Goal: Task Accomplishment & Management: Complete application form

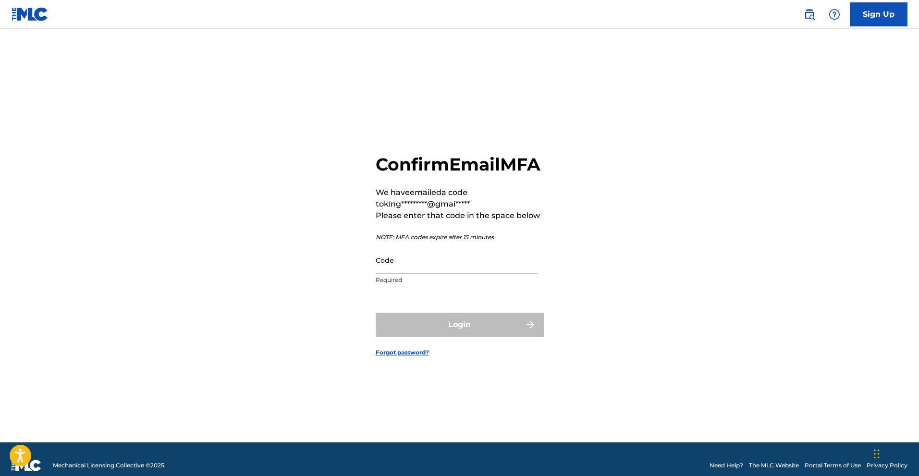
click at [407, 274] on input "Code" at bounding box center [457, 260] width 162 height 27
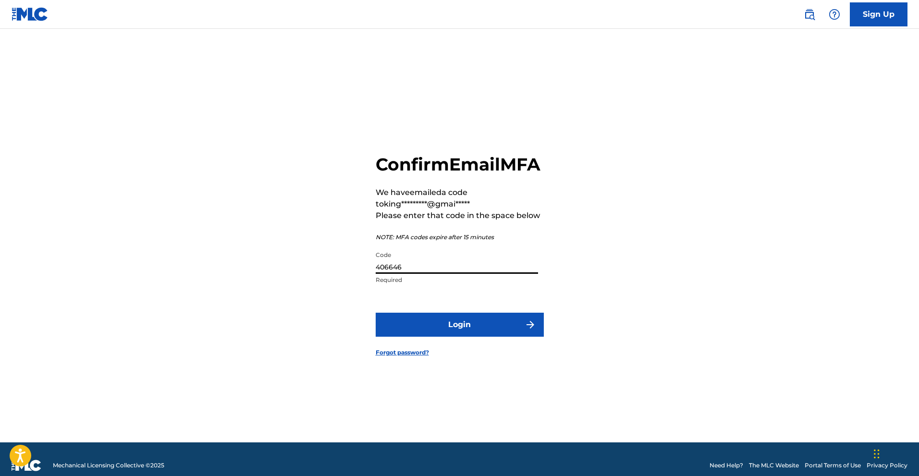
type input "406646"
click at [478, 337] on button "Login" at bounding box center [460, 325] width 168 height 24
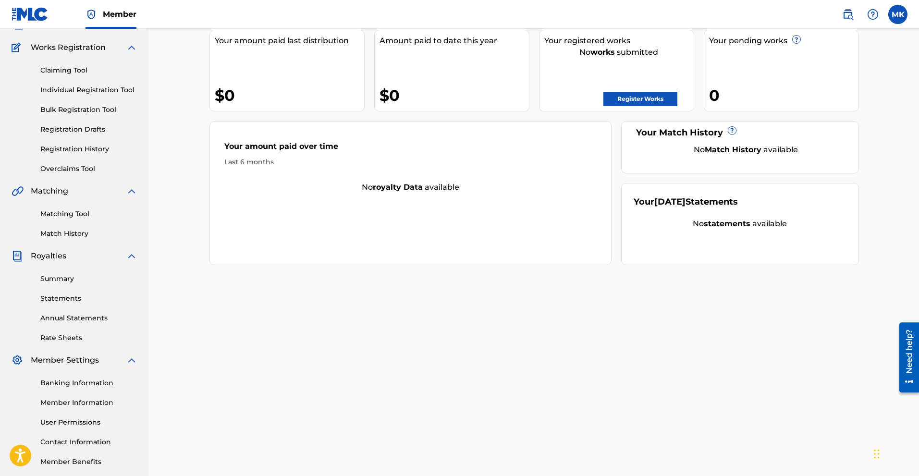
scroll to position [120, 0]
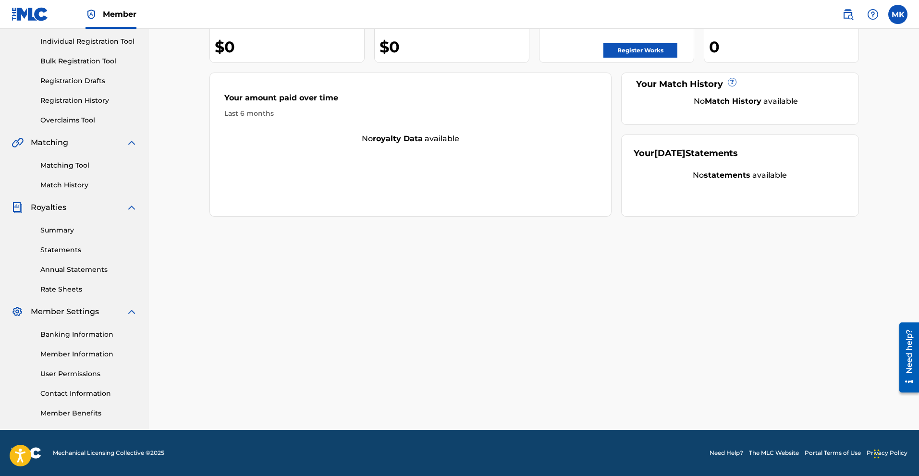
click at [67, 164] on link "Matching Tool" at bounding box center [88, 166] width 97 height 10
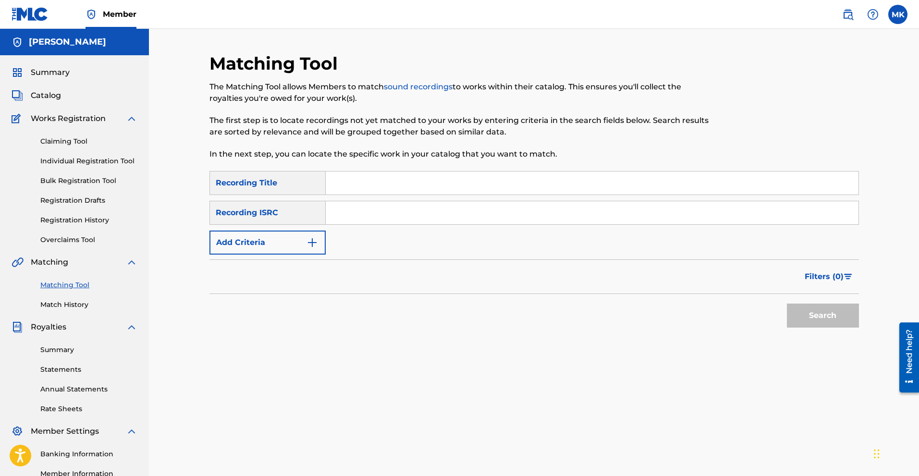
click at [361, 184] on input "Search Form" at bounding box center [592, 183] width 533 height 23
type input "Windows"
click at [344, 214] on input "Search Form" at bounding box center [592, 212] width 533 height 23
paste input "QZS632227779"
click at [334, 217] on input "QZS632227779" at bounding box center [592, 212] width 533 height 23
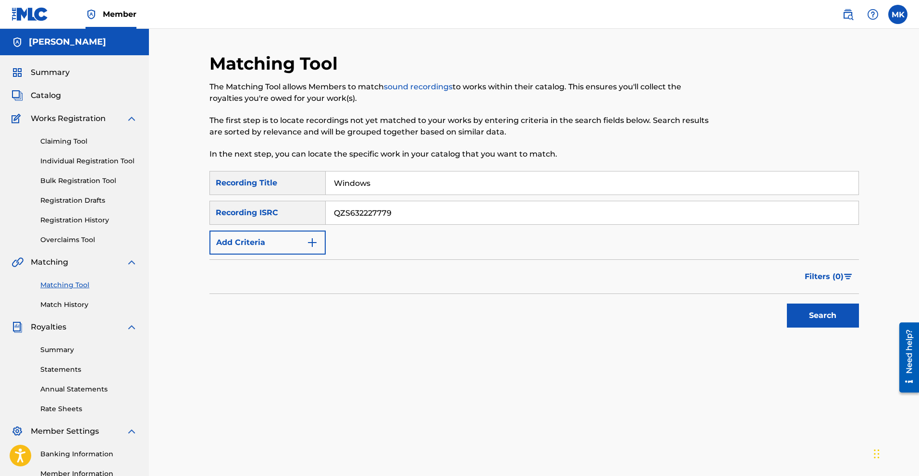
type input "QZS632227779"
click at [454, 254] on div "SearchWithCriteria760c305a-fab0-4e10-bae9-ceb604818f5a Recording Title Windows …" at bounding box center [535, 213] width 650 height 84
click at [309, 245] on img "Search Form" at bounding box center [313, 243] width 12 height 12
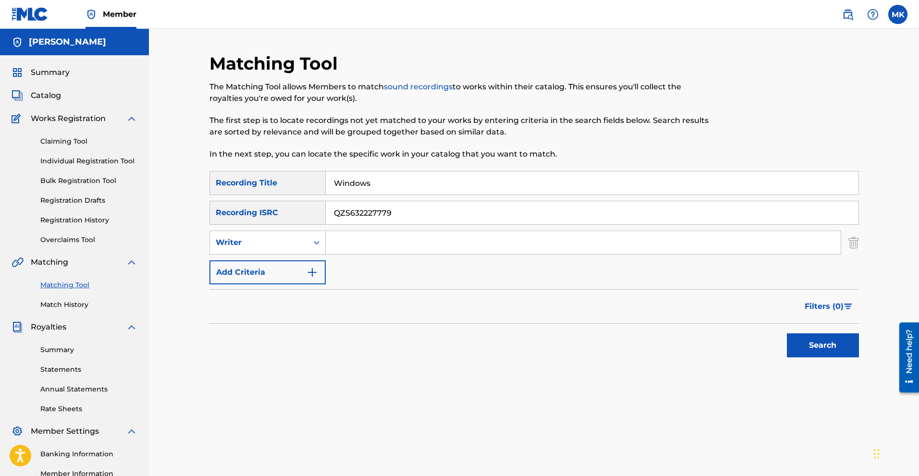
click at [356, 239] on input "Search Form" at bounding box center [583, 242] width 515 height 23
type input "[PERSON_NAME]"
click at [313, 240] on icon "Search Form" at bounding box center [317, 243] width 10 height 10
click at [416, 246] on input "[PERSON_NAME]" at bounding box center [583, 242] width 515 height 23
click at [855, 242] on img "Search Form" at bounding box center [854, 243] width 11 height 24
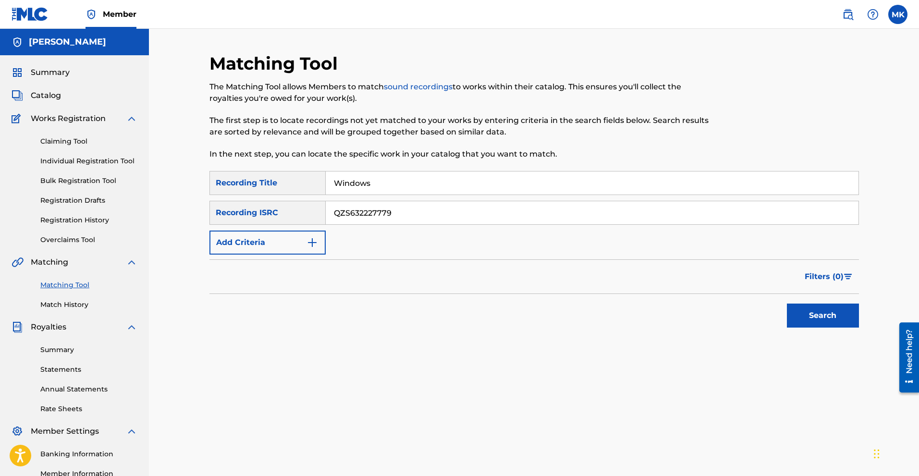
drag, startPoint x: 808, startPoint y: 318, endPoint x: 803, endPoint y: 309, distance: 10.6
click at [807, 318] on button "Search" at bounding box center [823, 316] width 72 height 24
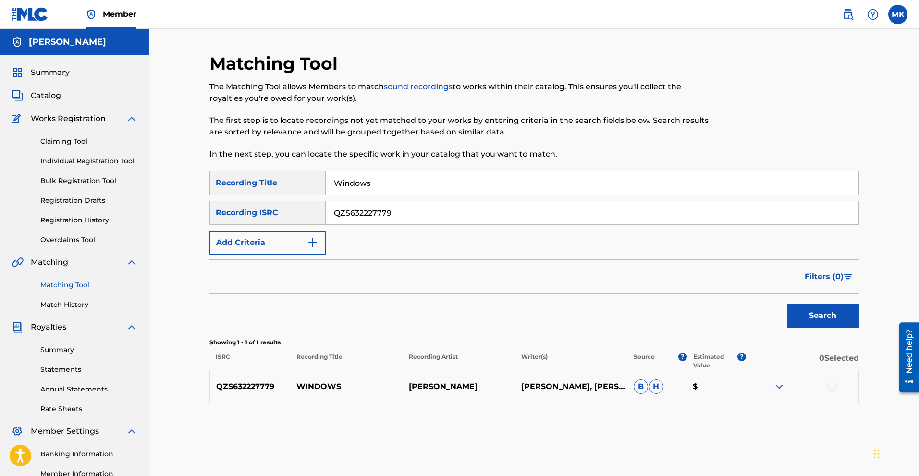
scroll to position [48, 0]
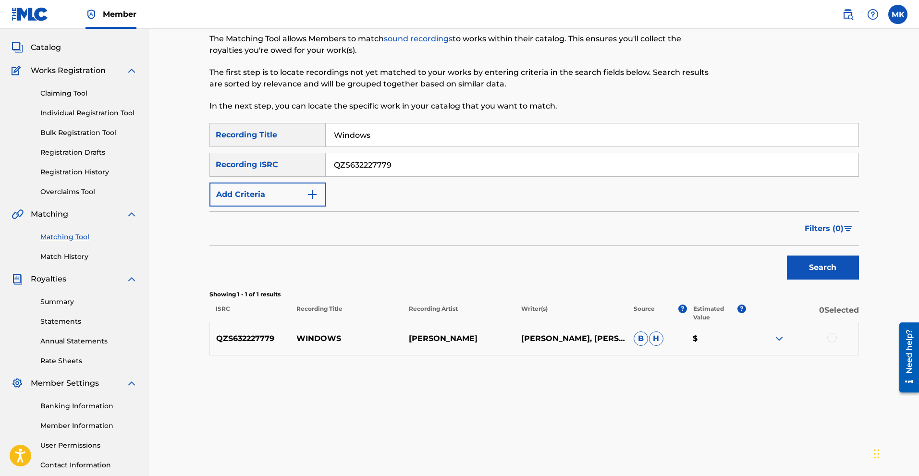
click at [781, 336] on img at bounding box center [780, 339] width 12 height 12
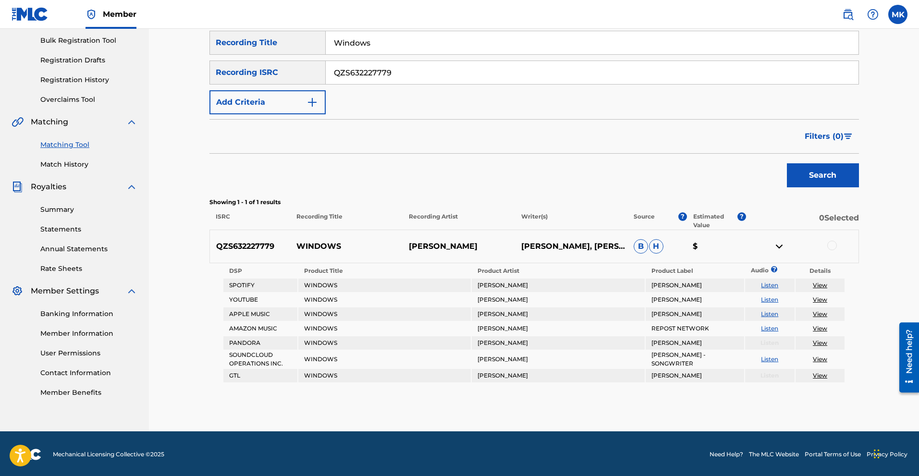
scroll to position [142, 0]
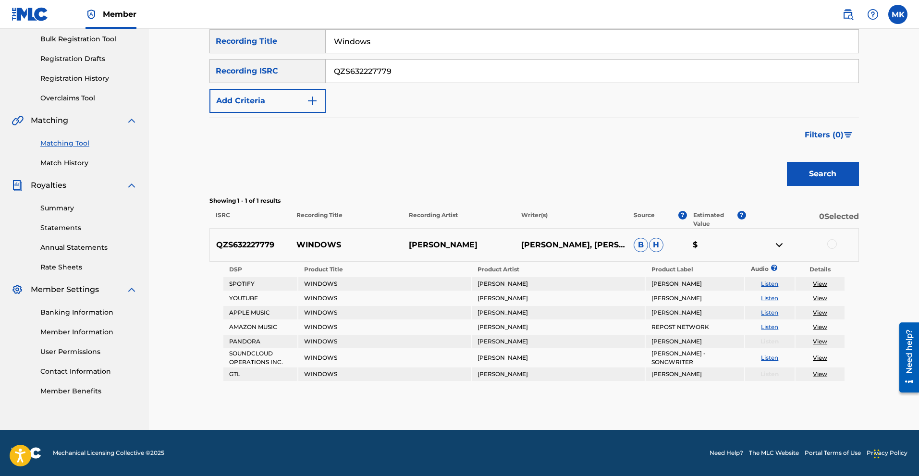
click at [824, 343] on link "View" at bounding box center [820, 341] width 14 height 7
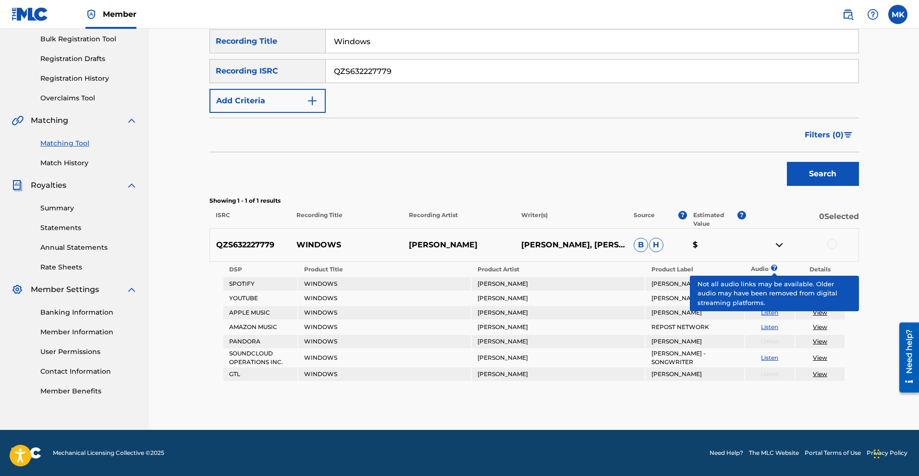
click at [774, 266] on span "?" at bounding box center [774, 268] width 0 height 6
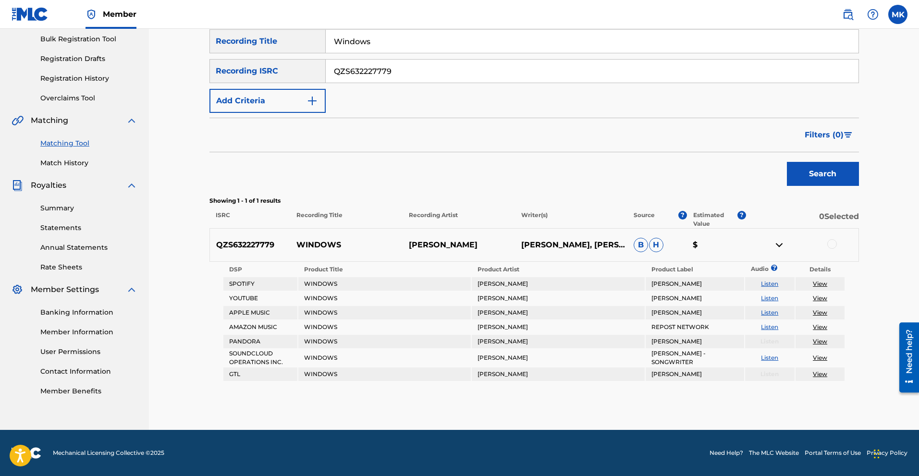
click at [823, 284] on link "View" at bounding box center [820, 283] width 14 height 7
click at [765, 285] on link "Listen" at bounding box center [769, 283] width 17 height 7
click at [831, 242] on div at bounding box center [833, 244] width 10 height 10
click at [779, 246] on img at bounding box center [780, 245] width 12 height 12
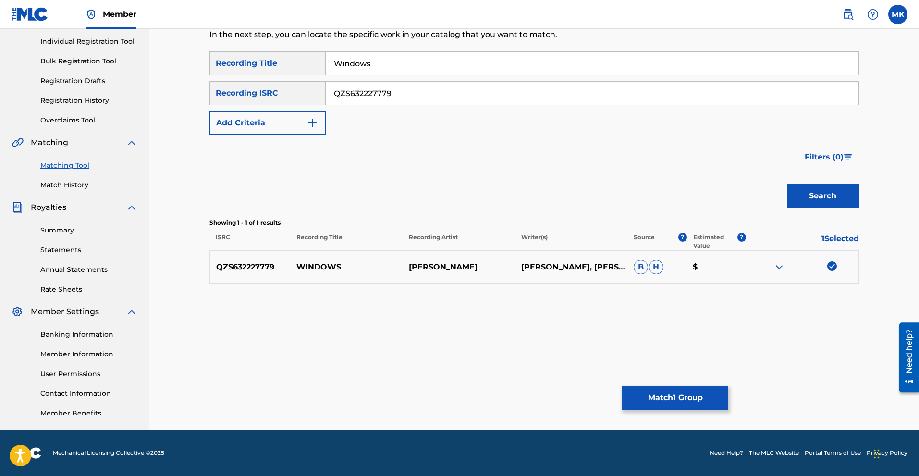
click at [781, 267] on img at bounding box center [780, 267] width 12 height 12
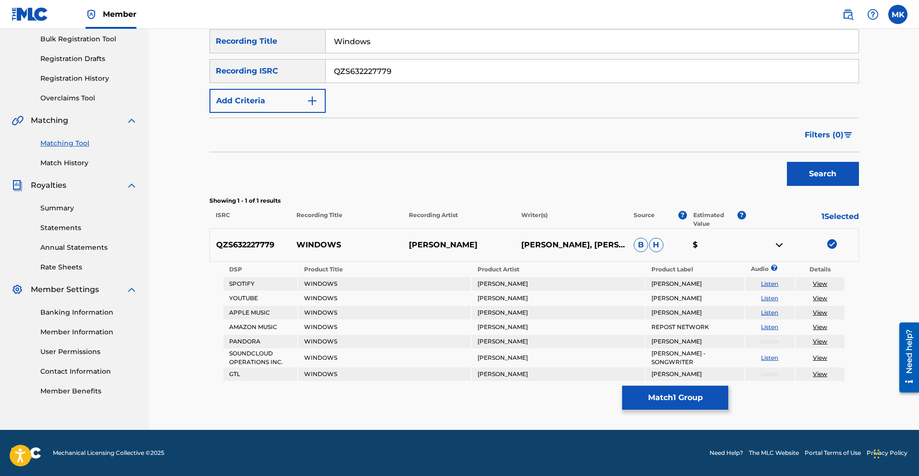
click at [782, 250] on img at bounding box center [780, 245] width 12 height 12
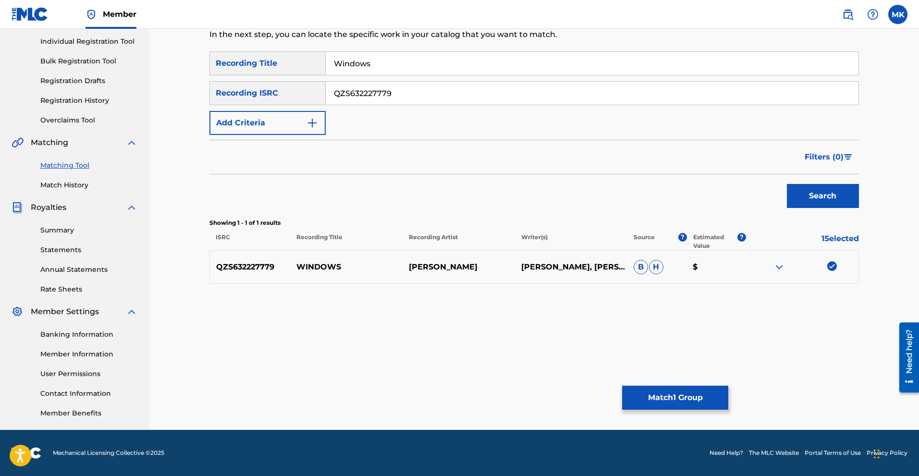
scroll to position [120, 0]
click at [697, 402] on button "Match 1 Group" at bounding box center [675, 398] width 106 height 24
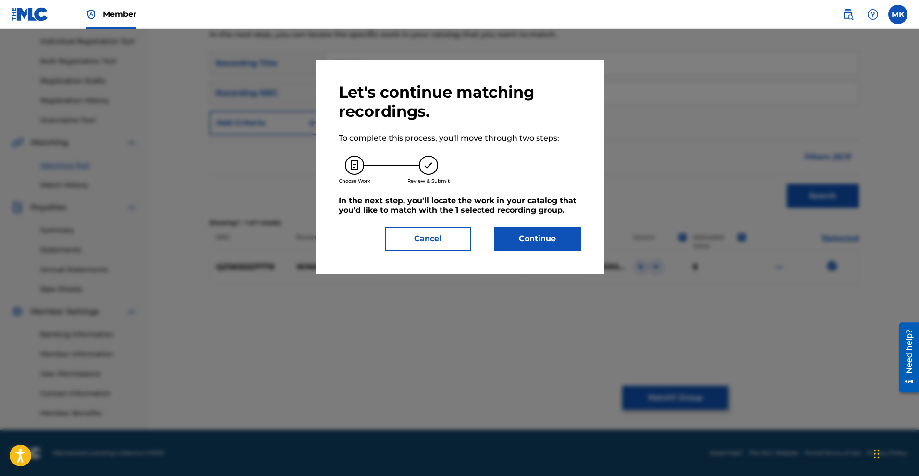
click at [551, 239] on button "Continue" at bounding box center [538, 239] width 87 height 24
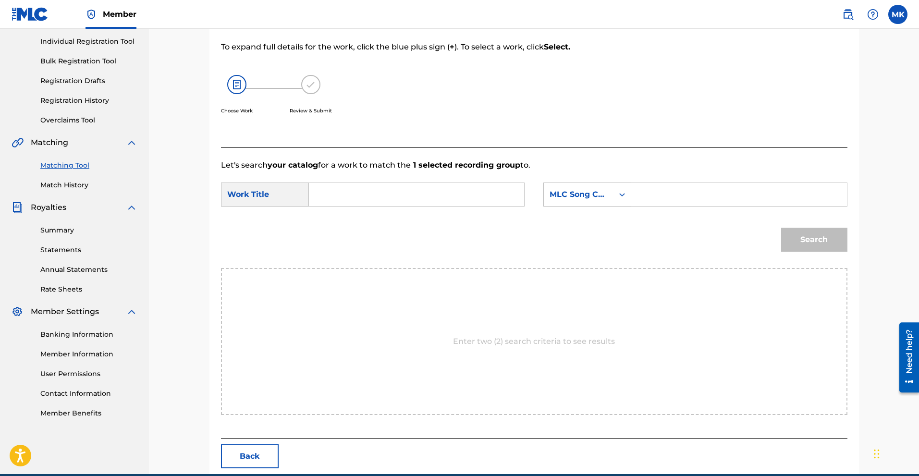
click at [366, 188] on input "Search Form" at bounding box center [416, 194] width 199 height 23
type input "Windows"
click at [623, 191] on icon "Search Form" at bounding box center [623, 195] width 10 height 10
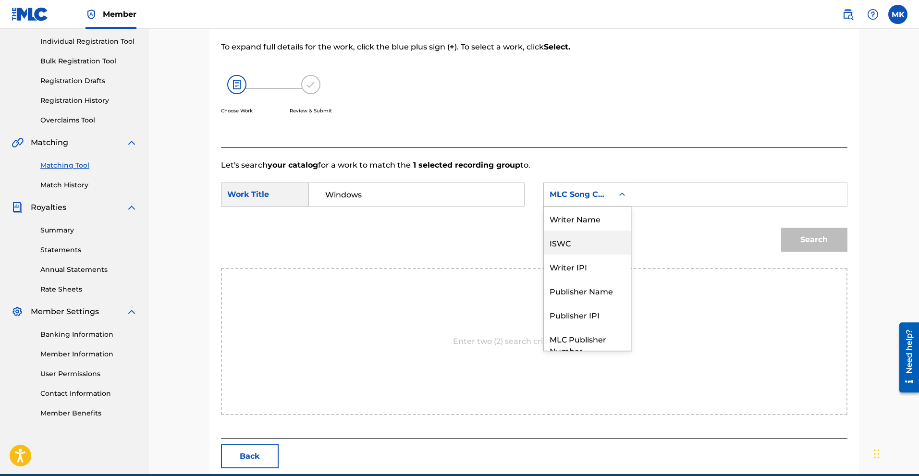
click at [568, 243] on div "ISWC" at bounding box center [587, 243] width 87 height 24
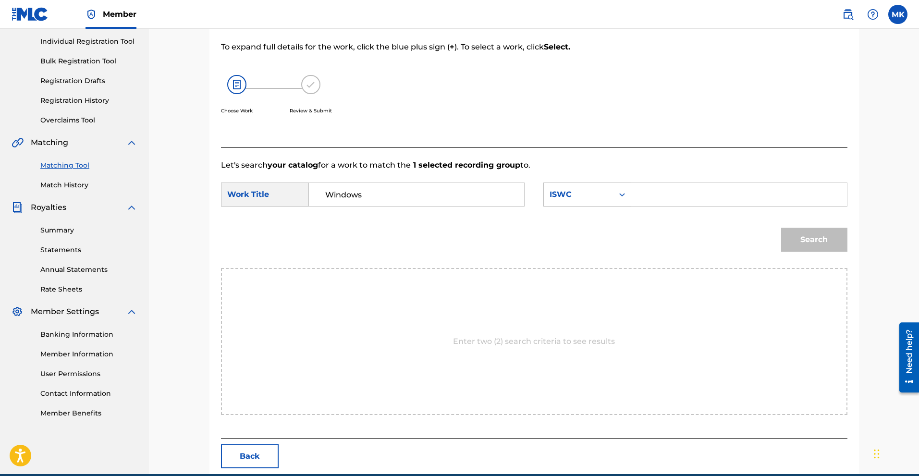
click at [654, 193] on input "Search Form" at bounding box center [739, 194] width 199 height 23
paste input "T-310.279.673-2"
click at [712, 195] on input "T-310.279.673-2" at bounding box center [739, 194] width 199 height 23
click at [813, 239] on button "Search" at bounding box center [814, 240] width 66 height 24
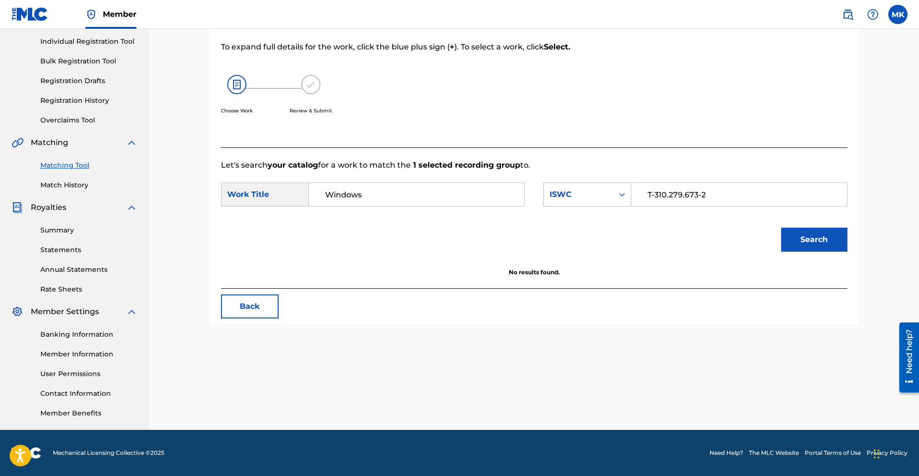
click at [369, 197] on input "Windows" at bounding box center [416, 194] width 199 height 23
click at [326, 186] on input "Windows" at bounding box center [416, 194] width 199 height 23
click at [626, 193] on icon "Search Form" at bounding box center [623, 195] width 10 height 10
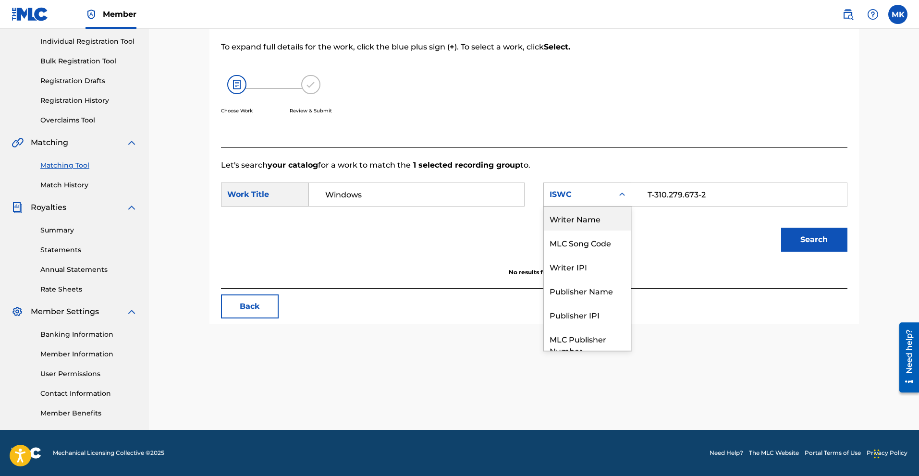
click at [644, 205] on input "T-310.279.673-2" at bounding box center [739, 194] width 199 height 23
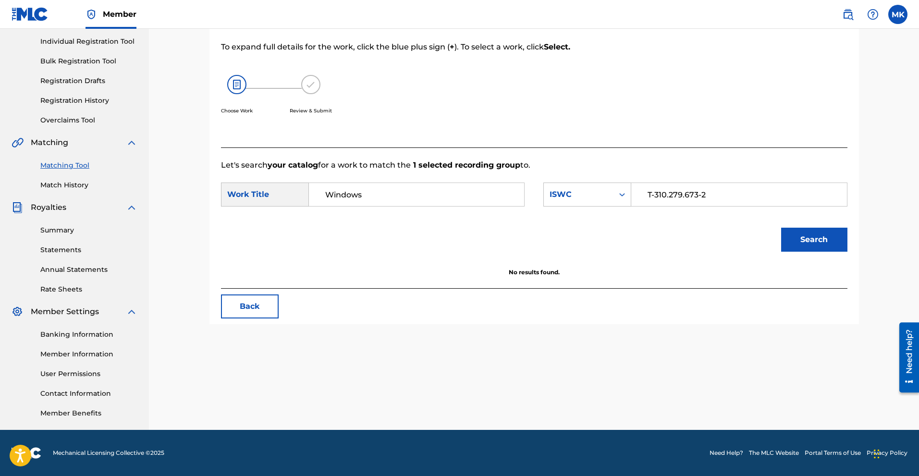
drag, startPoint x: 648, startPoint y: 191, endPoint x: 662, endPoint y: 198, distance: 15.5
click at [633, 194] on div "T-310.279.673-2" at bounding box center [740, 195] width 216 height 24
drag, startPoint x: 712, startPoint y: 197, endPoint x: 706, endPoint y: 196, distance: 5.8
click at [711, 198] on input "T-310.279.673-2" at bounding box center [739, 194] width 199 height 23
drag, startPoint x: 708, startPoint y: 186, endPoint x: 731, endPoint y: 198, distance: 26.0
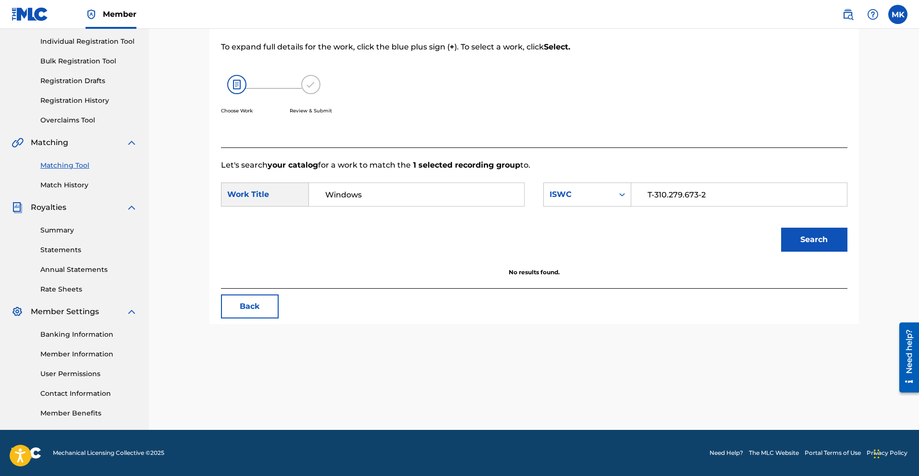
click at [733, 201] on input "T-310.279.673-2" at bounding box center [739, 194] width 199 height 23
click at [731, 197] on input "T-310.279.673-2" at bounding box center [739, 194] width 199 height 23
drag, startPoint x: 713, startPoint y: 196, endPoint x: 621, endPoint y: 206, distance: 91.8
click at [621, 206] on div "SearchWithCriteriafcfdca1b-d2fb-4c47-ab6e-a30620e24dd3 ISWC T-310.279.673-2" at bounding box center [696, 195] width 304 height 24
type input "[PERSON_NAME]"
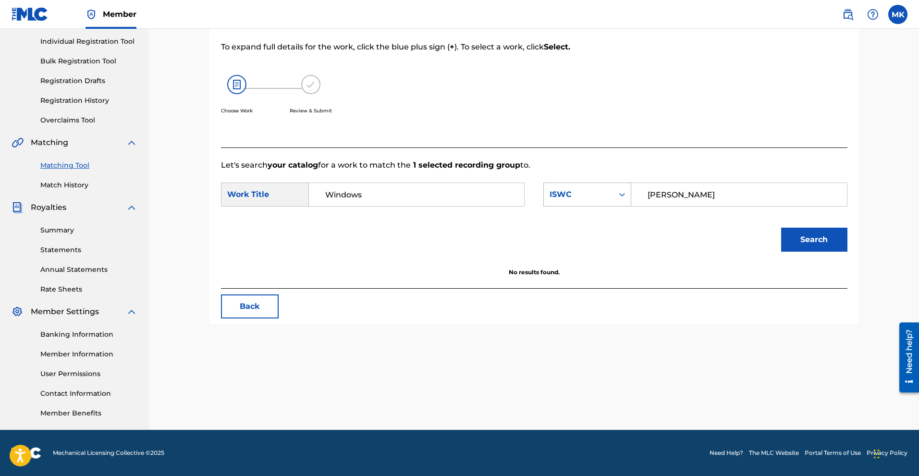
click at [625, 195] on icon "Search Form" at bounding box center [623, 195] width 10 height 10
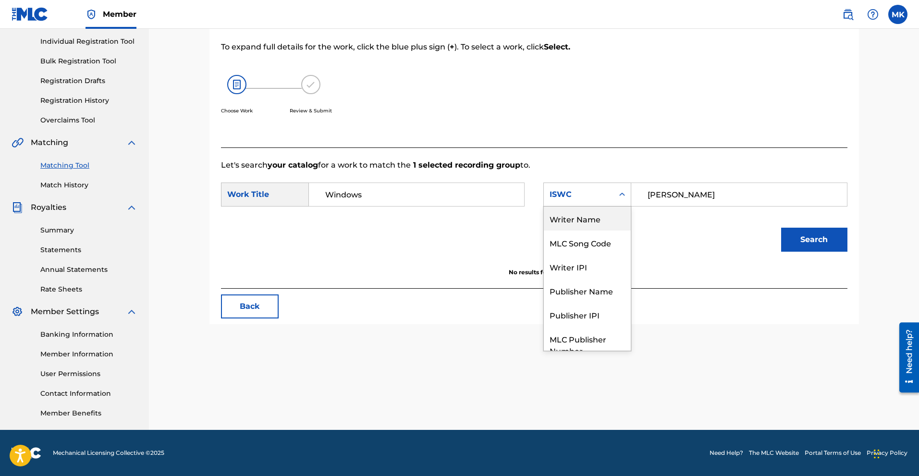
click at [596, 222] on div "Writer Name" at bounding box center [587, 219] width 87 height 24
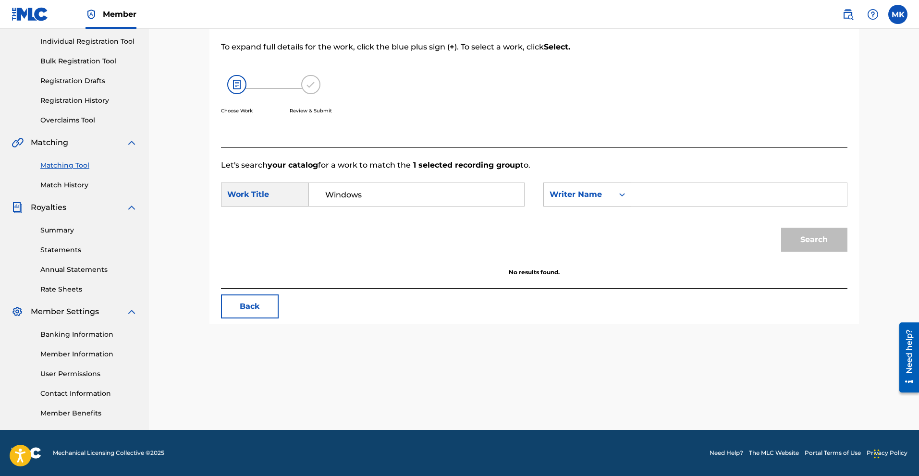
click at [681, 194] on input "Search Form" at bounding box center [739, 194] width 199 height 23
type input "[PERSON_NAME]"
click at [823, 246] on button "Search" at bounding box center [814, 240] width 66 height 24
click at [588, 250] on div "Search" at bounding box center [534, 243] width 627 height 50
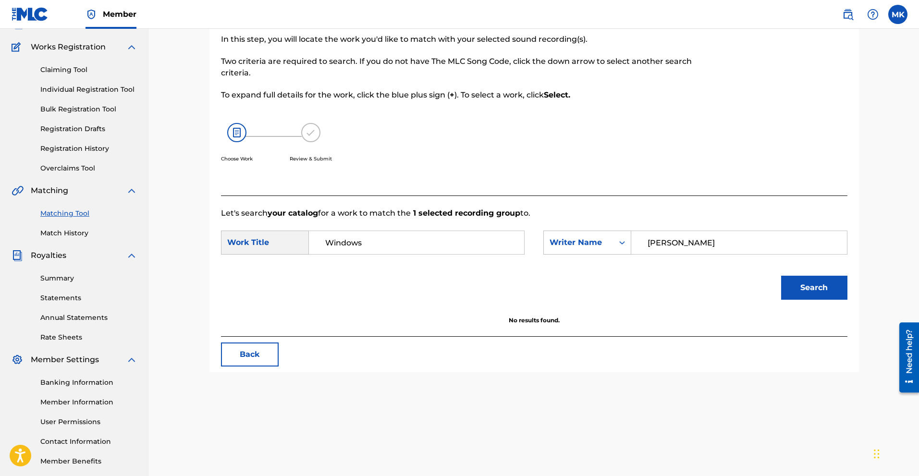
scroll to position [24, 0]
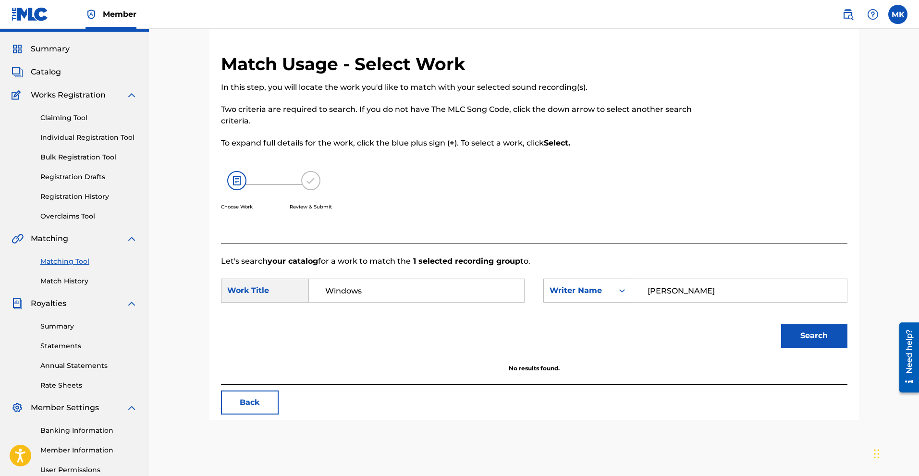
click at [62, 117] on link "Claiming Tool" at bounding box center [88, 118] width 97 height 10
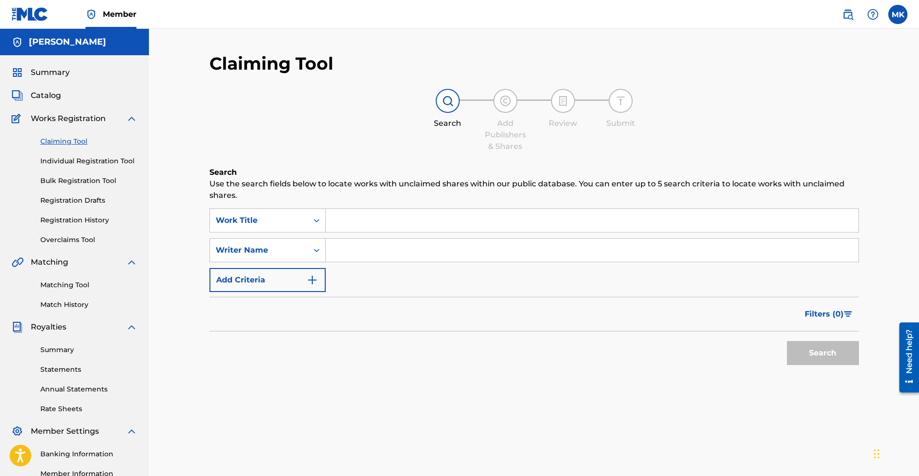
click at [86, 181] on link "Bulk Registration Tool" at bounding box center [88, 181] width 97 height 10
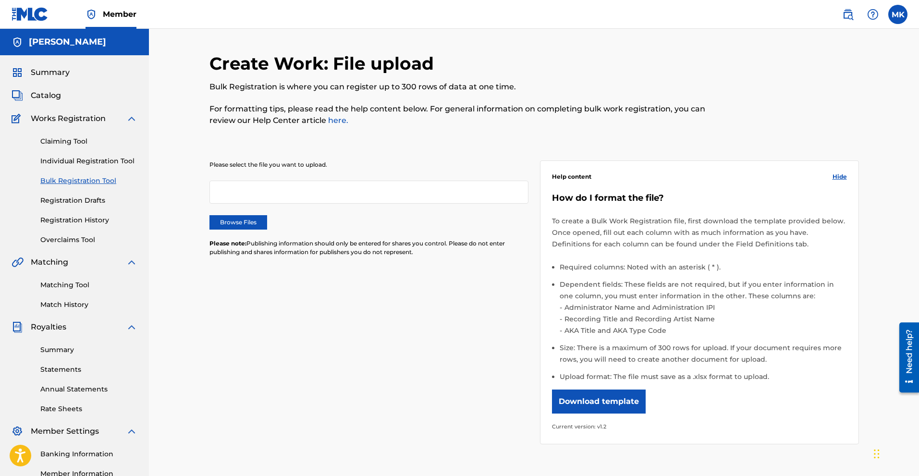
click at [113, 158] on link "Individual Registration Tool" at bounding box center [88, 161] width 97 height 10
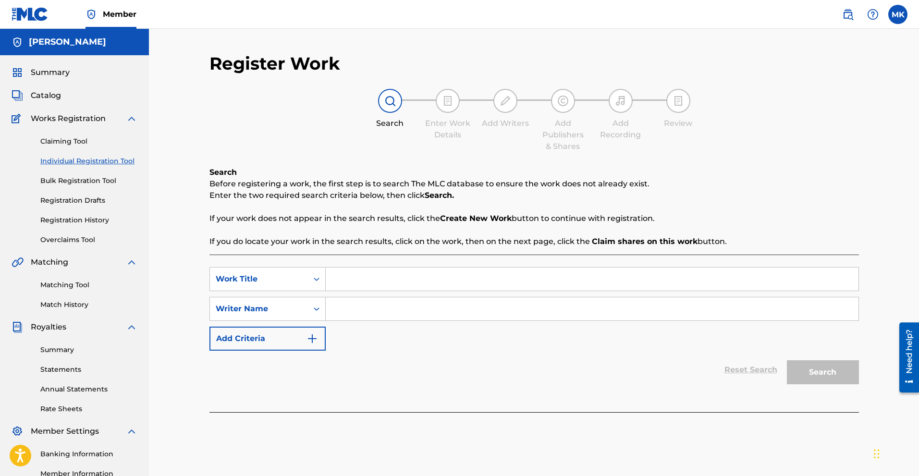
click at [346, 280] on input "Search Form" at bounding box center [592, 279] width 533 height 23
drag, startPoint x: 409, startPoint y: 275, endPoint x: 347, endPoint y: 305, distance: 69.7
click at [407, 275] on input "Window" at bounding box center [592, 279] width 533 height 23
type input "Windows"
click at [316, 306] on icon "Search Form" at bounding box center [317, 309] width 10 height 10
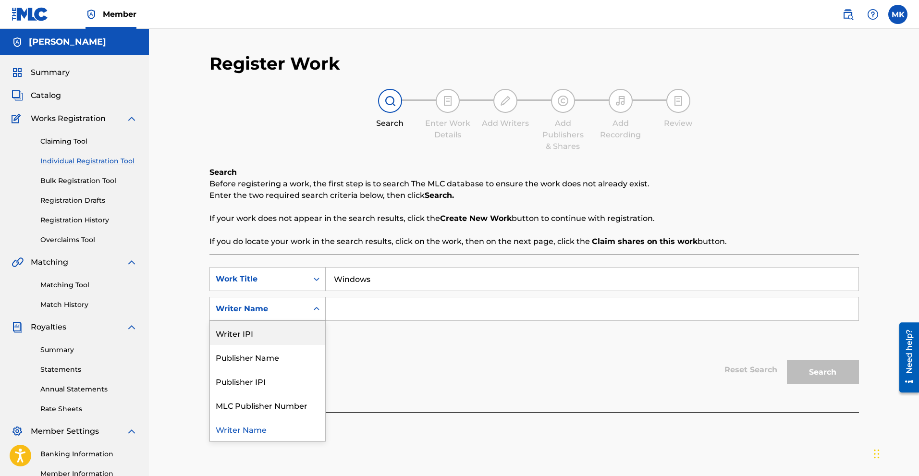
click at [379, 311] on input "Search Form" at bounding box center [592, 308] width 533 height 23
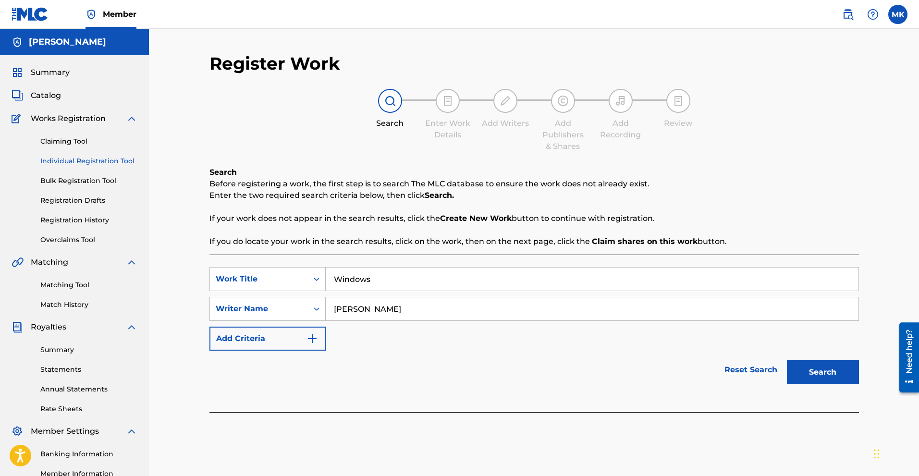
type input "[PERSON_NAME]"
click at [833, 374] on button "Search" at bounding box center [823, 372] width 72 height 24
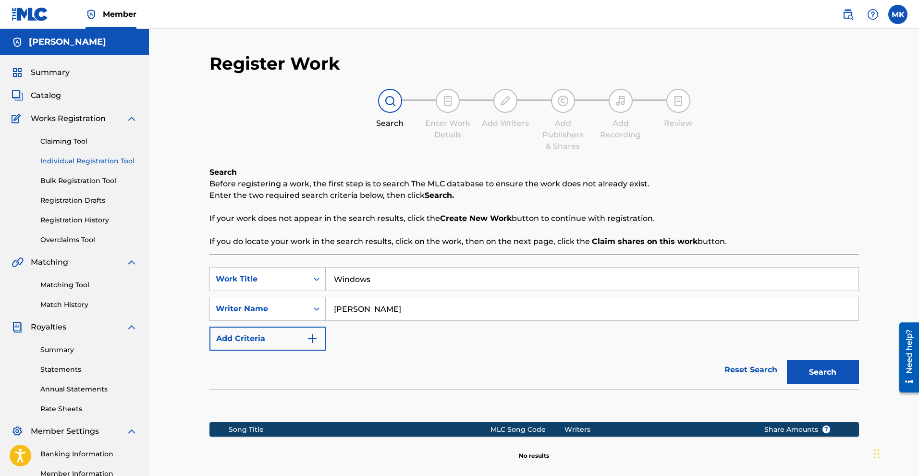
click at [503, 321] on div "SearchWithCriteria063493e1-ff46-4378-9a79-16e8479e2128 Work Title Windows Searc…" at bounding box center [535, 309] width 650 height 84
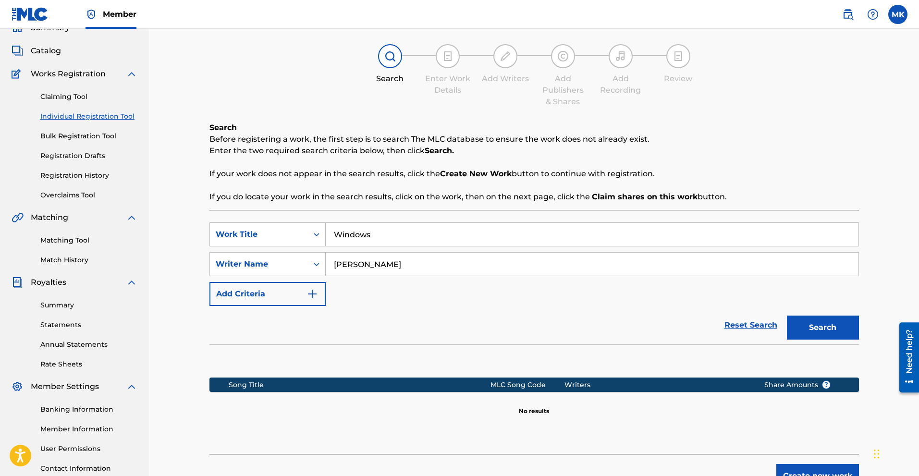
scroll to position [24, 0]
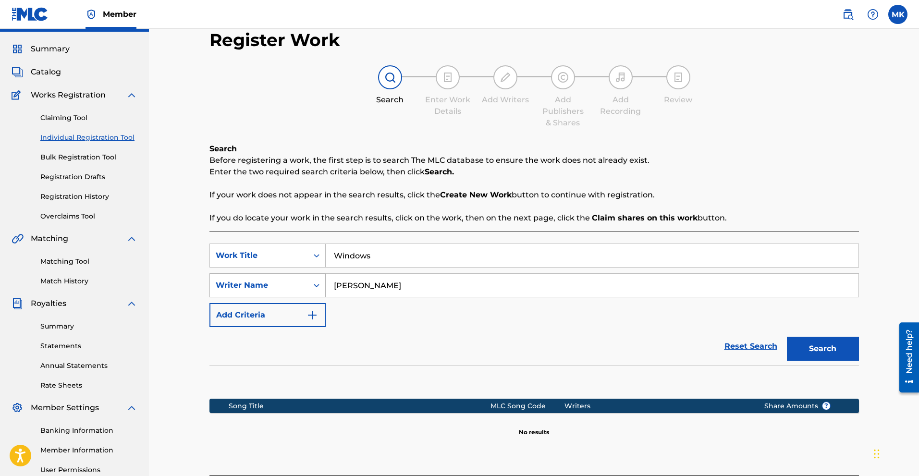
click at [306, 280] on div "Writer Name" at bounding box center [259, 285] width 98 height 18
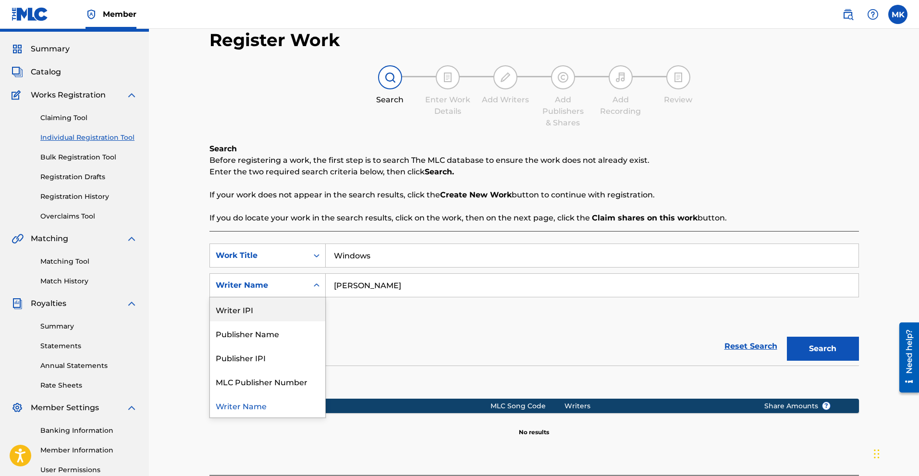
click at [482, 255] on input "Windows" at bounding box center [592, 255] width 533 height 23
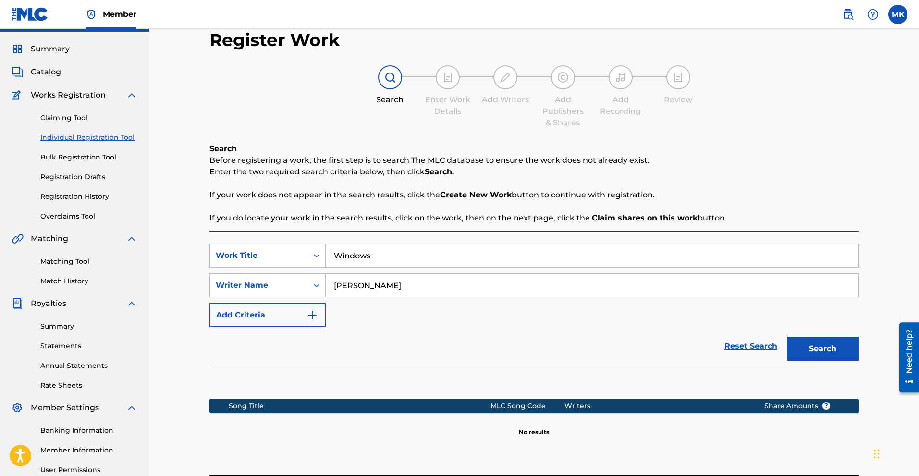
click at [720, 181] on div "Search Before registering a work, the first step is to search The MLC database …" at bounding box center [535, 183] width 650 height 81
drag, startPoint x: 401, startPoint y: 285, endPoint x: 303, endPoint y: 287, distance: 98.1
click at [303, 287] on div "SearchWithCriteria03454e01-b9a4-481c-9d48-c80399e41a60 Writer Name [PERSON_NAME]" at bounding box center [535, 285] width 650 height 24
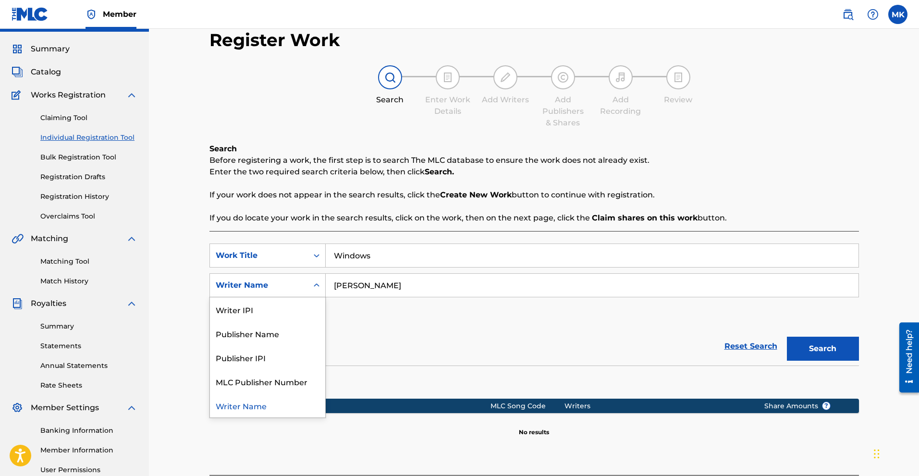
drag, startPoint x: 317, startPoint y: 286, endPoint x: 307, endPoint y: 292, distance: 11.5
click at [316, 286] on icon "Search Form" at bounding box center [317, 286] width 10 height 10
click at [260, 307] on div "Writer IPI" at bounding box center [267, 309] width 115 height 24
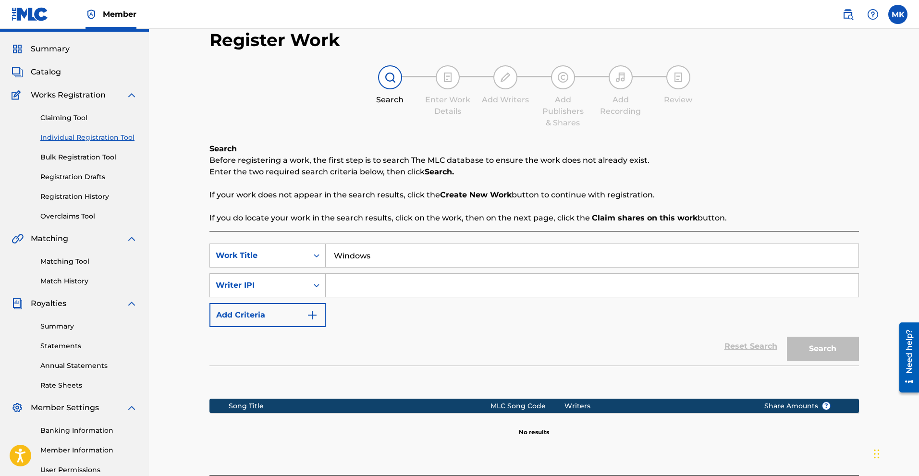
click at [380, 287] on input "Search Form" at bounding box center [592, 285] width 533 height 23
paste input "00382635445"
type input "00382635445"
click at [825, 350] on button "Search" at bounding box center [823, 349] width 72 height 24
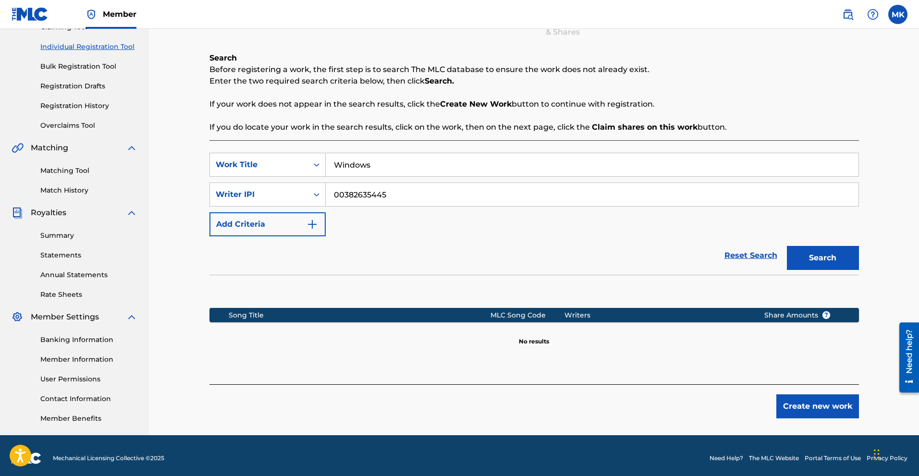
scroll to position [120, 0]
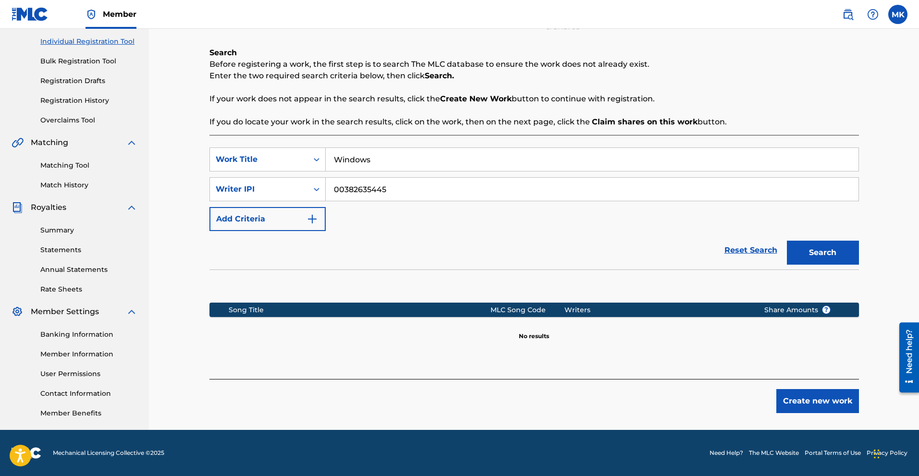
click at [822, 406] on button "Create new work" at bounding box center [818, 401] width 83 height 24
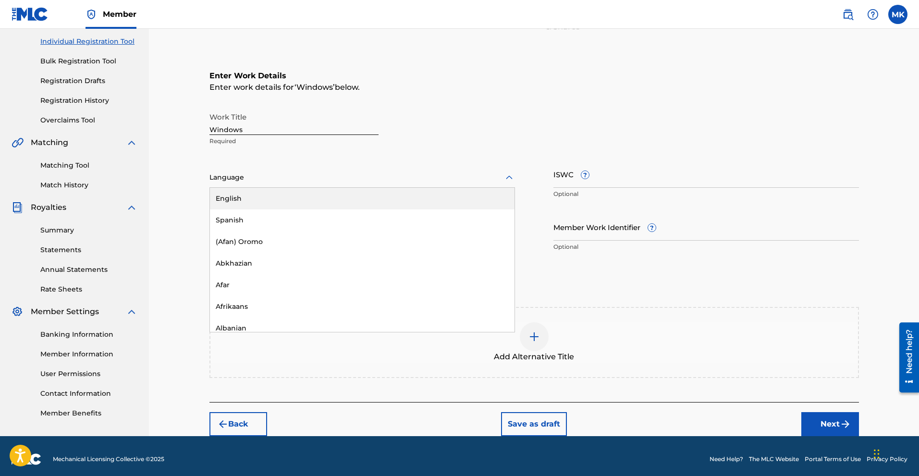
click at [503, 179] on div "Language" at bounding box center [363, 178] width 306 height 20
click at [304, 204] on div "English" at bounding box center [362, 199] width 305 height 22
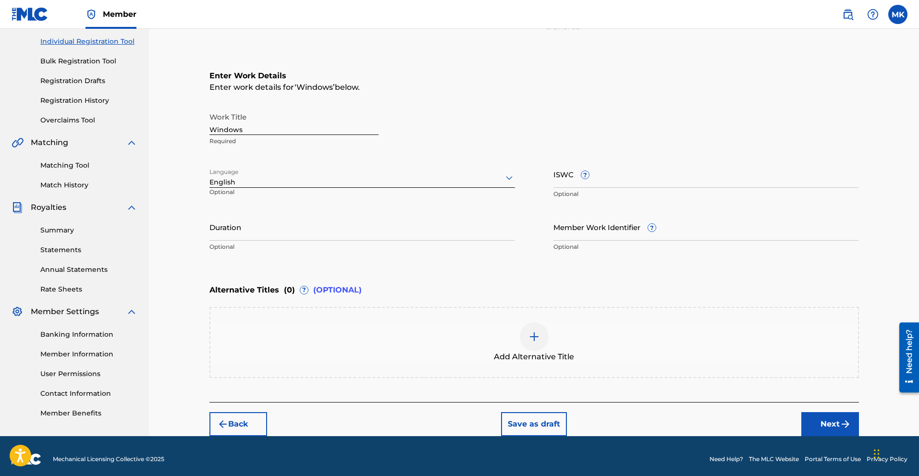
click at [600, 176] on input "ISWC ?" at bounding box center [707, 174] width 306 height 27
drag, startPoint x: 598, startPoint y: 178, endPoint x: 607, endPoint y: 178, distance: 9.1
click at [598, 178] on input "ISWC ?" at bounding box center [707, 174] width 306 height 27
paste input "T-310.279.673-2"
type input "T-310.279.673-2"
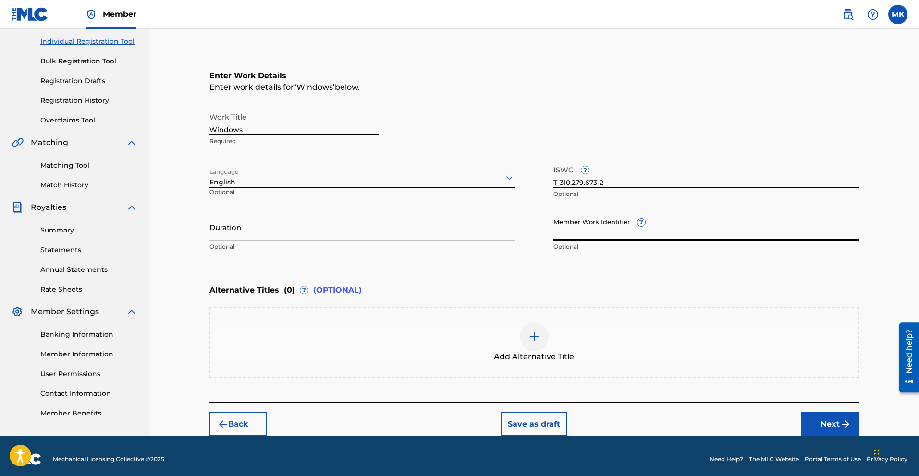
drag, startPoint x: 685, startPoint y: 232, endPoint x: 651, endPoint y: 235, distance: 34.8
click at [684, 232] on input "Member Work Identifier ?" at bounding box center [707, 226] width 306 height 27
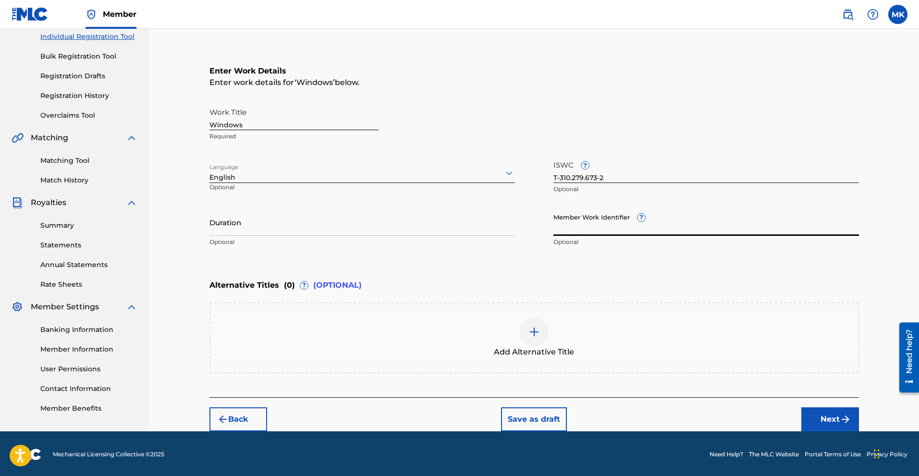
scroll to position [126, 0]
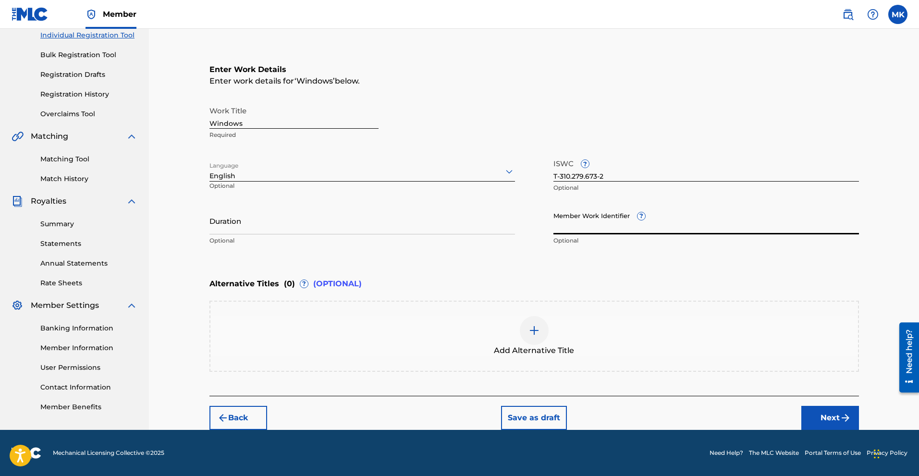
drag, startPoint x: 625, startPoint y: 176, endPoint x: 617, endPoint y: 175, distance: 8.7
click at [619, 175] on input "T-310.279.673-2" at bounding box center [707, 167] width 306 height 27
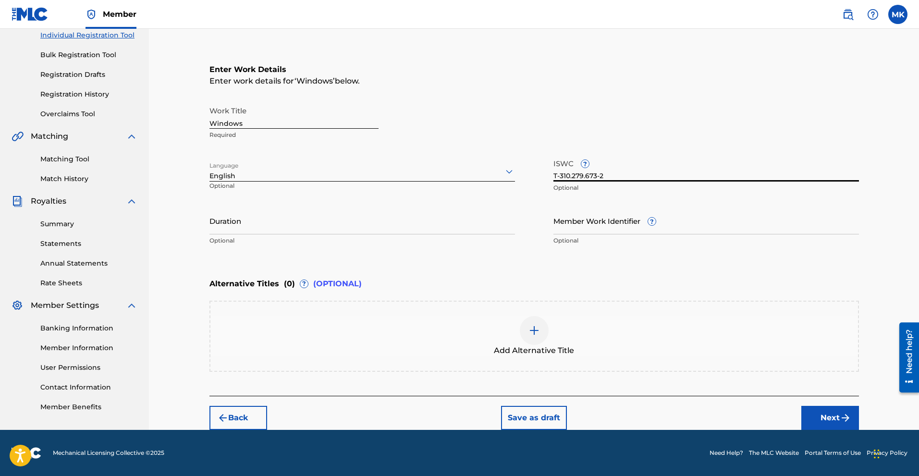
click at [273, 119] on input "Windows" at bounding box center [294, 114] width 169 height 27
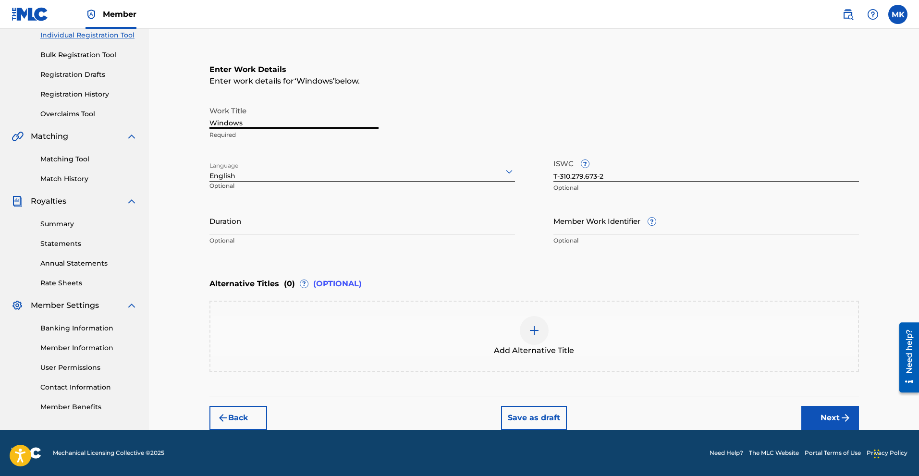
click at [301, 122] on input "Windows" at bounding box center [294, 114] width 169 height 27
click at [831, 415] on button "Next" at bounding box center [831, 418] width 58 height 24
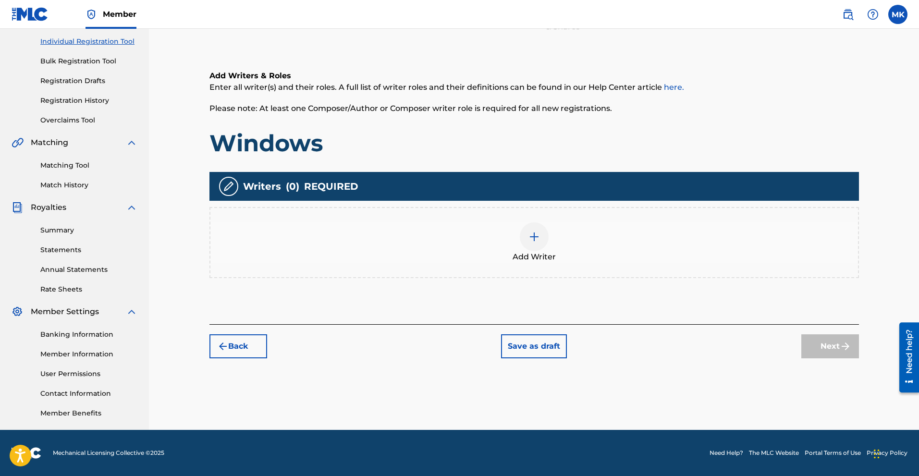
scroll to position [43, 0]
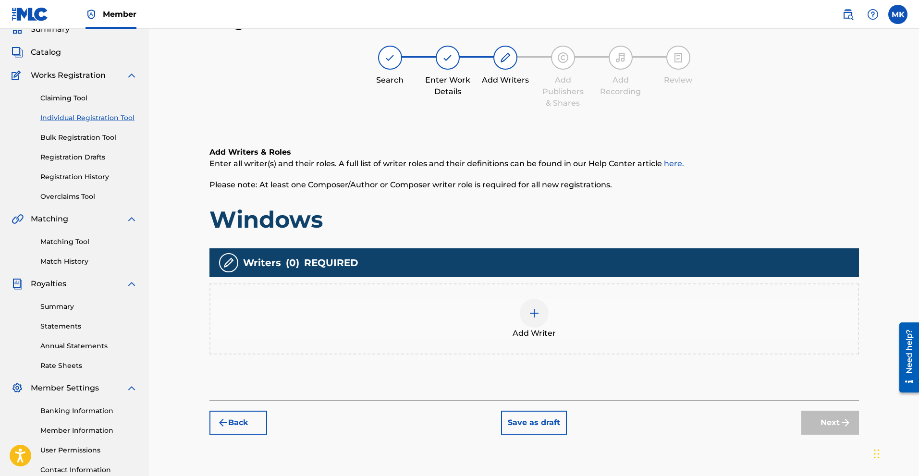
click at [531, 318] on img at bounding box center [535, 314] width 12 height 12
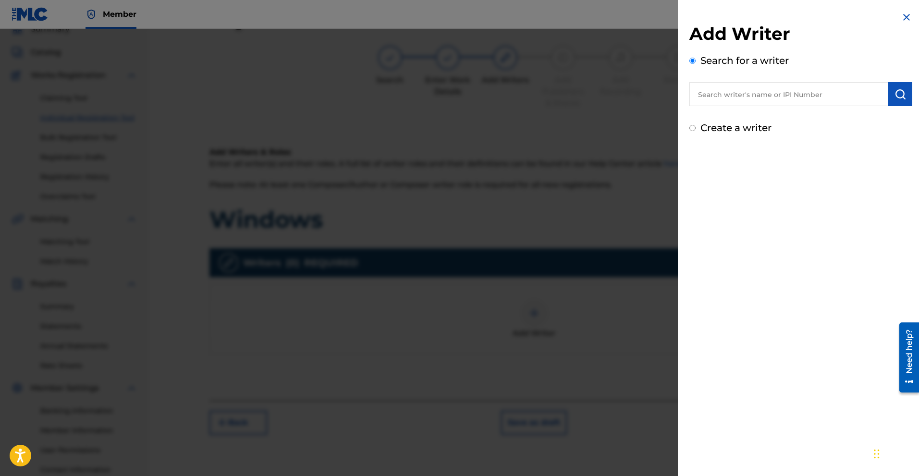
drag, startPoint x: 817, startPoint y: 96, endPoint x: 855, endPoint y: 99, distance: 38.6
click at [822, 96] on input "text" at bounding box center [789, 94] width 199 height 24
paste input "00382635445"
type input "00382635445"
click at [902, 95] on img "submit" at bounding box center [901, 94] width 12 height 12
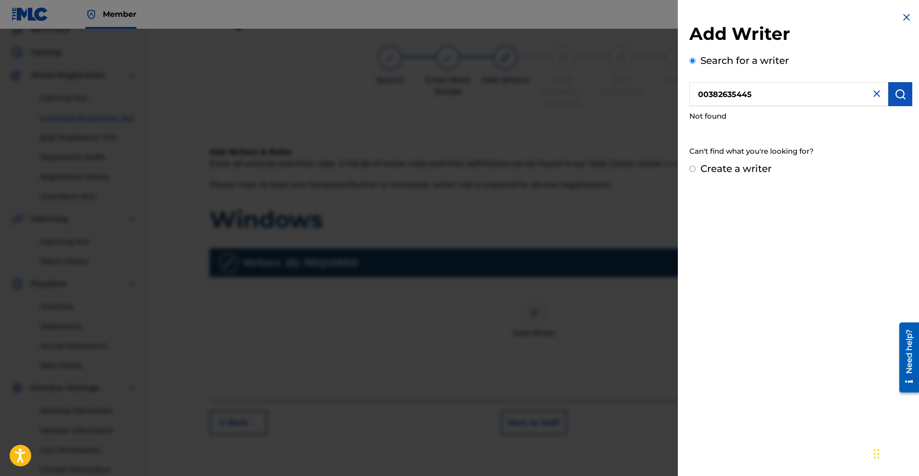
click at [689, 168] on div "Add Writer Search for a writer 00382635445 Not found Can't find what you're loo…" at bounding box center [801, 93] width 246 height 187
click at [693, 166] on input "Create a writer" at bounding box center [693, 169] width 6 height 6
radio input "false"
radio input "true"
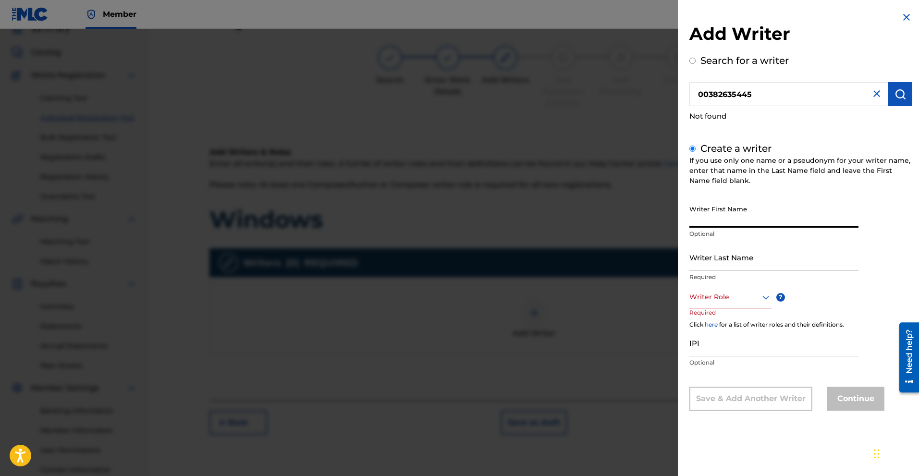
click at [770, 217] on input "Writer First Name" at bounding box center [774, 213] width 169 height 27
type input "[PERSON_NAME]"
type input "King"
drag, startPoint x: 758, startPoint y: 263, endPoint x: 750, endPoint y: 246, distance: 19.1
click at [757, 263] on input "King" at bounding box center [774, 257] width 169 height 27
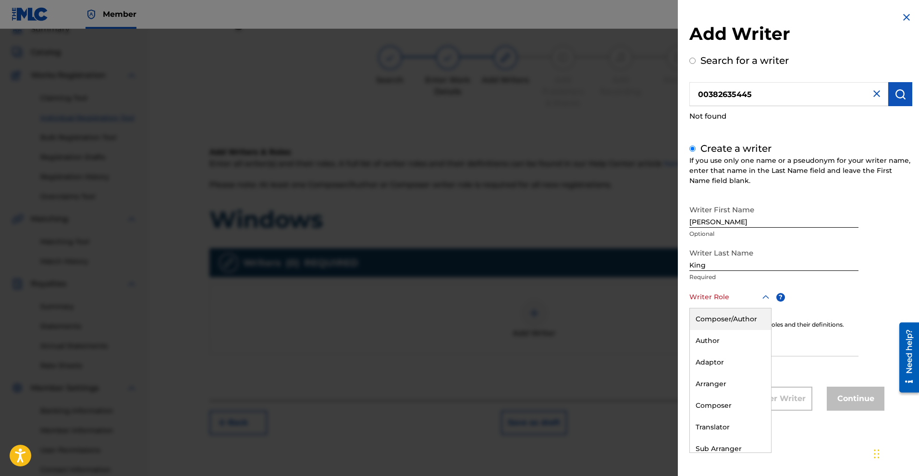
click at [765, 297] on icon at bounding box center [766, 298] width 12 height 12
click at [744, 312] on div "Composer/Author" at bounding box center [730, 320] width 81 height 22
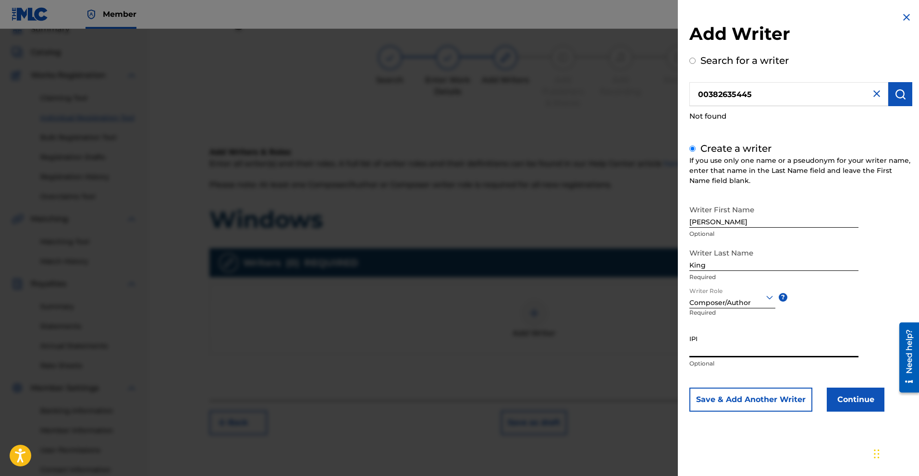
click at [719, 344] on input "IPI" at bounding box center [774, 343] width 169 height 27
paste input "00382635445"
click at [797, 336] on input "00382635445" at bounding box center [774, 343] width 169 height 27
type input "00382635445"
click at [768, 404] on button "Save & Add Another Writer" at bounding box center [751, 400] width 123 height 24
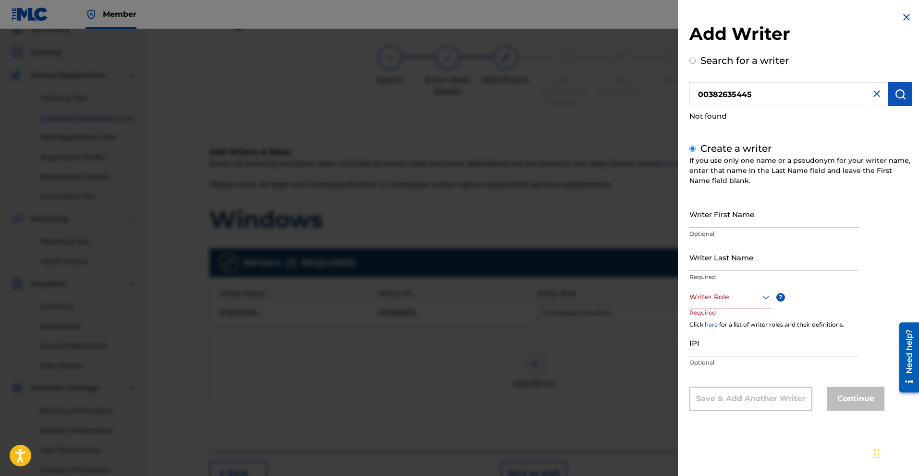
click at [764, 222] on input "Writer First Name" at bounding box center [774, 213] width 169 height 27
click at [767, 262] on input "Writer Last Name" at bounding box center [774, 257] width 169 height 27
click at [769, 225] on input "Writer First Name" at bounding box center [774, 213] width 169 height 27
click at [764, 216] on input "Writer First Name" at bounding box center [774, 213] width 169 height 27
click at [729, 219] on input "Writer First Name" at bounding box center [774, 213] width 169 height 27
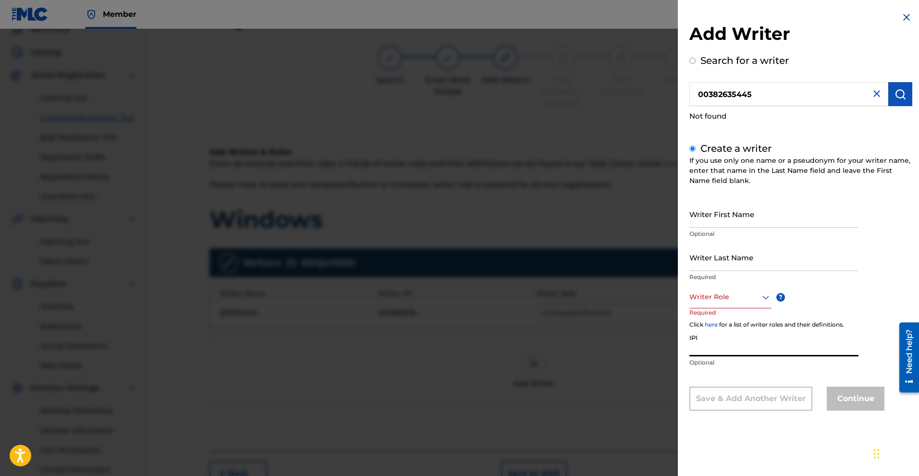
click at [703, 353] on input "IPI" at bounding box center [774, 342] width 169 height 27
paste input "230972086"
type input "230972086"
click at [731, 219] on input "Writer First Name" at bounding box center [774, 213] width 169 height 27
type input "[PERSON_NAME]"
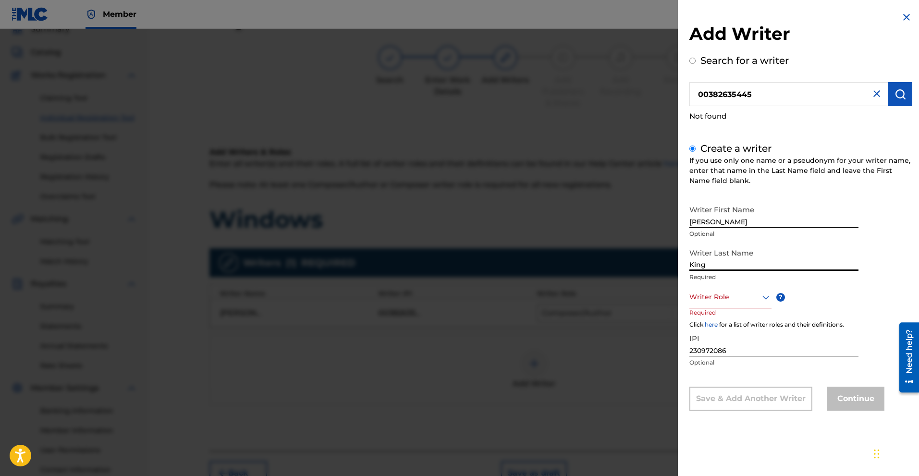
type input "King"
click at [764, 297] on icon at bounding box center [766, 298] width 7 height 4
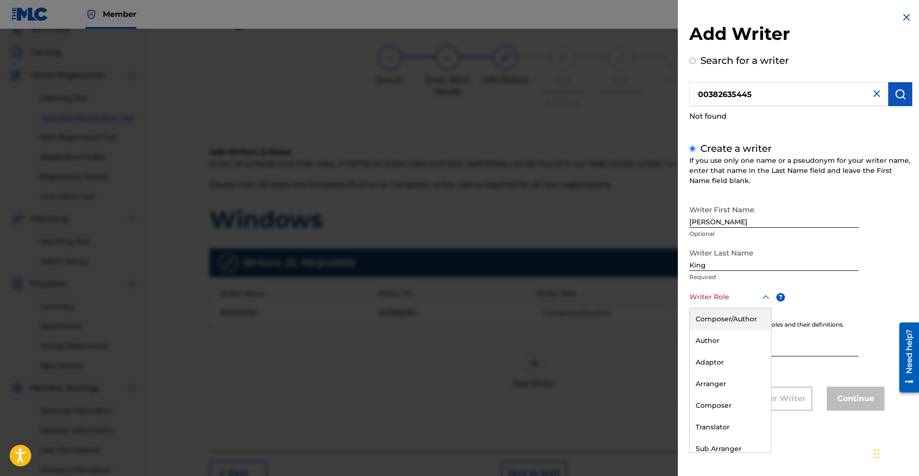
click at [740, 322] on div "Composer/Author" at bounding box center [730, 320] width 81 height 22
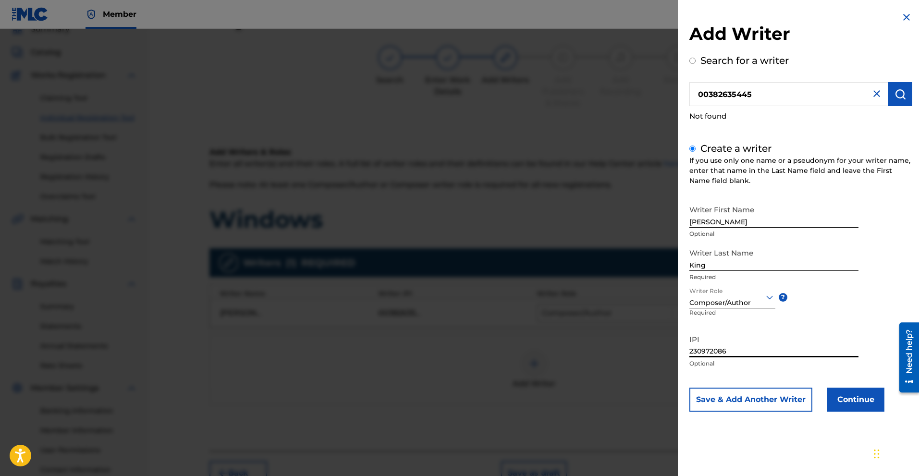
click at [770, 354] on input "230972086" at bounding box center [774, 343] width 169 height 27
click at [847, 405] on button "Continue" at bounding box center [856, 400] width 58 height 24
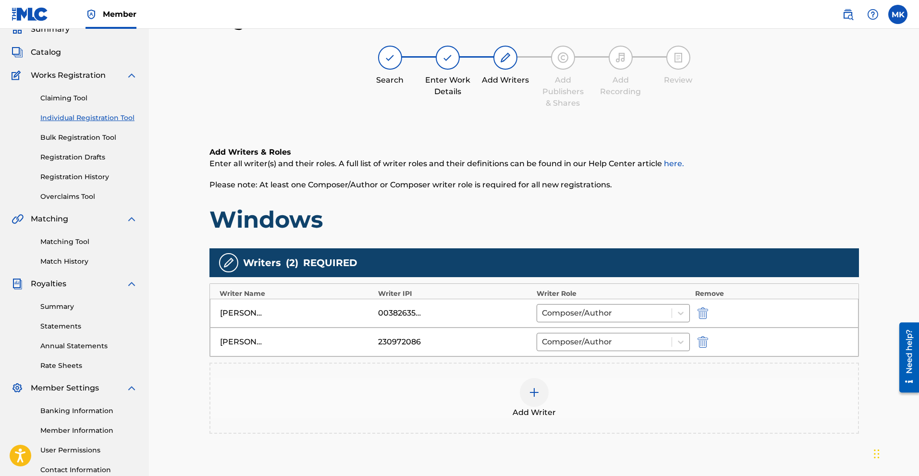
click at [397, 312] on div "00382635445" at bounding box center [399, 314] width 43 height 12
click at [412, 308] on div "00382635445" at bounding box center [399, 314] width 43 height 12
drag, startPoint x: 381, startPoint y: 313, endPoint x: 410, endPoint y: 313, distance: 29.8
click at [385, 314] on div "00382635445" at bounding box center [399, 314] width 43 height 12
click at [234, 317] on div "[PERSON_NAME]" at bounding box center [241, 314] width 43 height 12
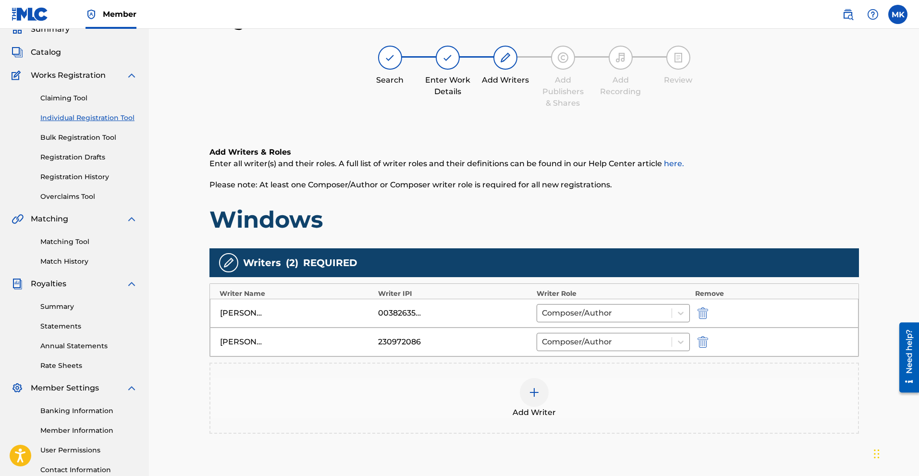
click at [700, 311] on img "submit" at bounding box center [703, 314] width 11 height 12
type input "[PERSON_NAME]"
type input "230972086"
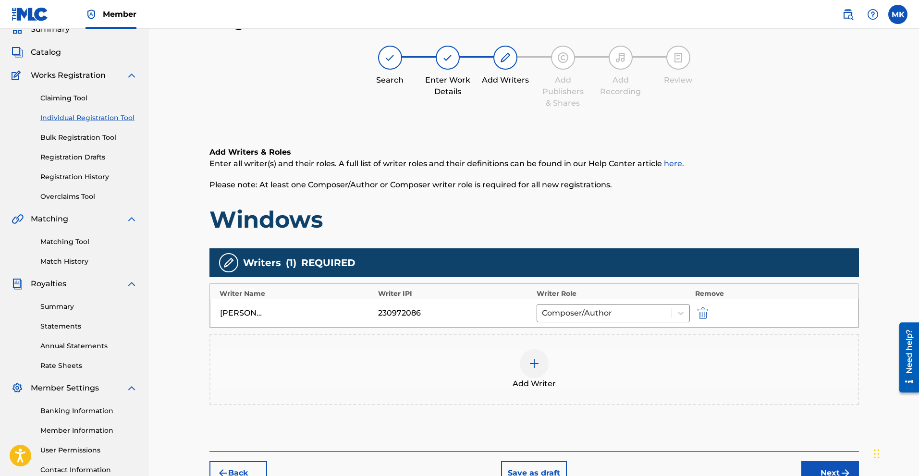
click at [533, 366] on img at bounding box center [535, 364] width 12 height 12
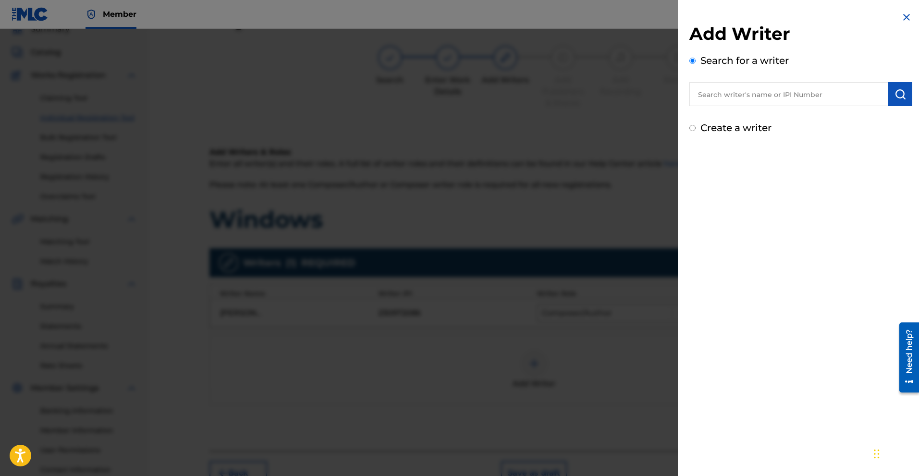
click at [797, 102] on input "text" at bounding box center [789, 94] width 199 height 24
click at [744, 90] on input "text" at bounding box center [789, 94] width 199 height 24
paste input "382635445"
type input "382635445"
click at [893, 100] on button "submit" at bounding box center [901, 94] width 24 height 24
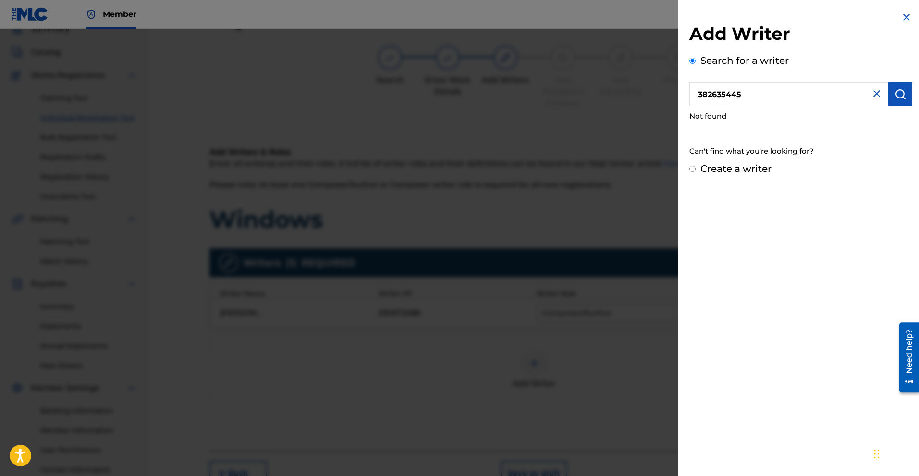
click at [694, 171] on input "Create a writer" at bounding box center [693, 169] width 6 height 6
radio input "false"
radio input "true"
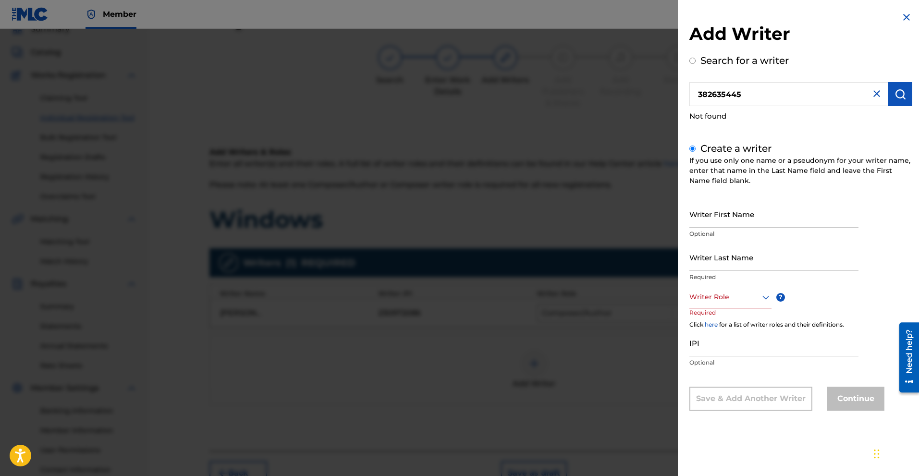
click at [768, 220] on input "Writer First Name" at bounding box center [774, 213] width 169 height 27
type input "[PERSON_NAME]"
type input "King"
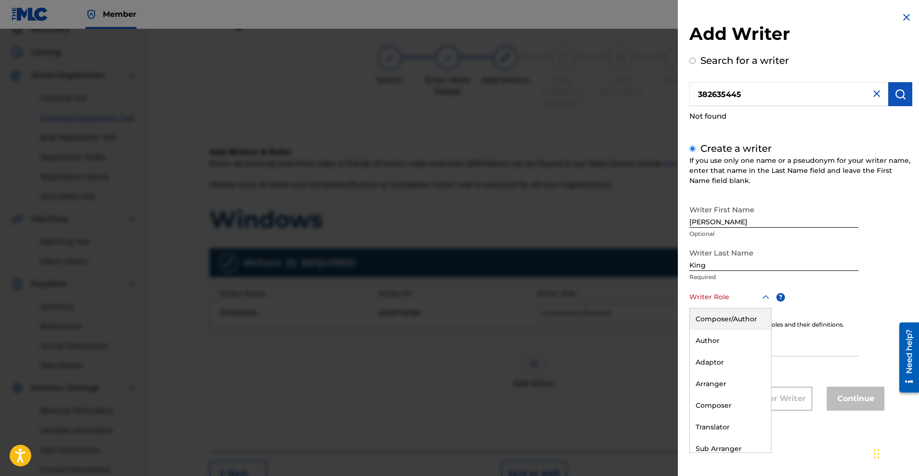
click at [764, 293] on icon at bounding box center [766, 298] width 12 height 12
click at [733, 317] on div "Composer/Author" at bounding box center [730, 320] width 81 height 22
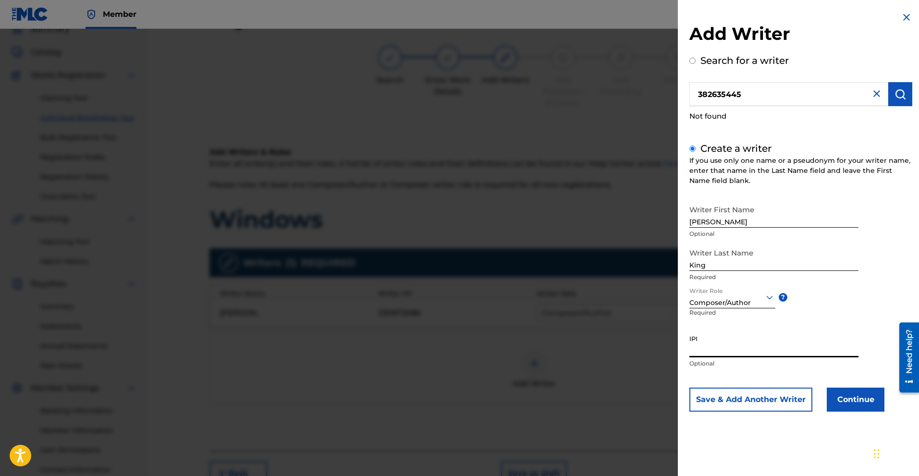
click at [715, 355] on input "IPI" at bounding box center [774, 343] width 169 height 27
paste input "382635445"
type input "382635445"
click at [871, 404] on button "Continue" at bounding box center [856, 400] width 58 height 24
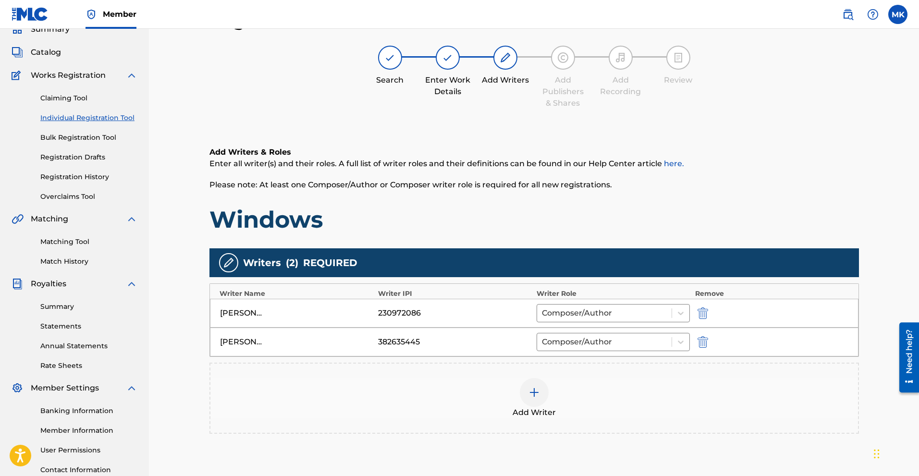
drag, startPoint x: 505, startPoint y: 341, endPoint x: 513, endPoint y: 300, distance: 41.7
click at [513, 300] on div "Writer Name Writer IPI Writer Role Remove [PERSON_NAME] 230972086 Composer/Auth…" at bounding box center [535, 321] width 650 height 74
drag, startPoint x: 512, startPoint y: 308, endPoint x: 512, endPoint y: 352, distance: 44.7
click at [512, 352] on div "Writer Name Writer IPI Writer Role Remove [PERSON_NAME] 230972086 Composer/Auth…" at bounding box center [535, 321] width 650 height 74
click at [347, 394] on div "Add Writer" at bounding box center [535, 398] width 648 height 40
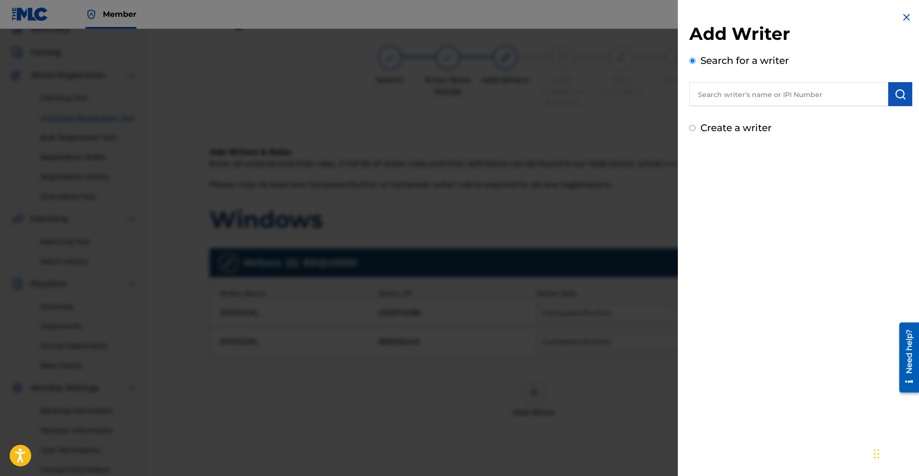
click at [905, 17] on img at bounding box center [907, 18] width 12 height 12
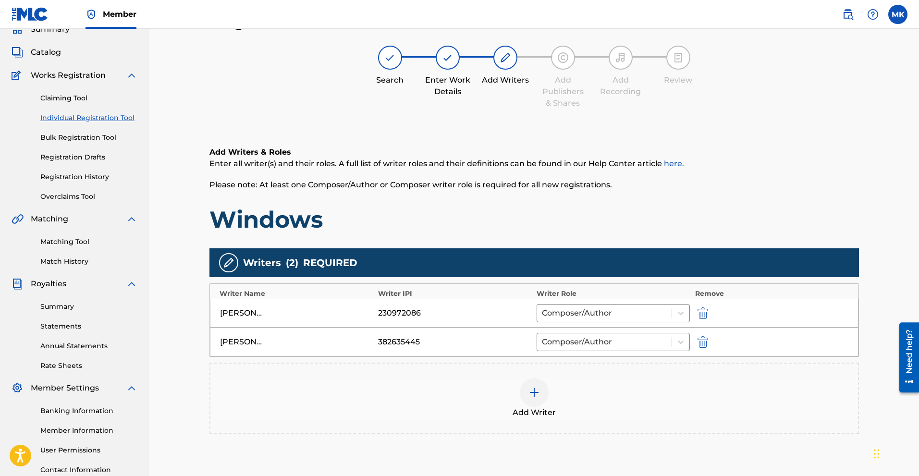
scroll to position [91, 0]
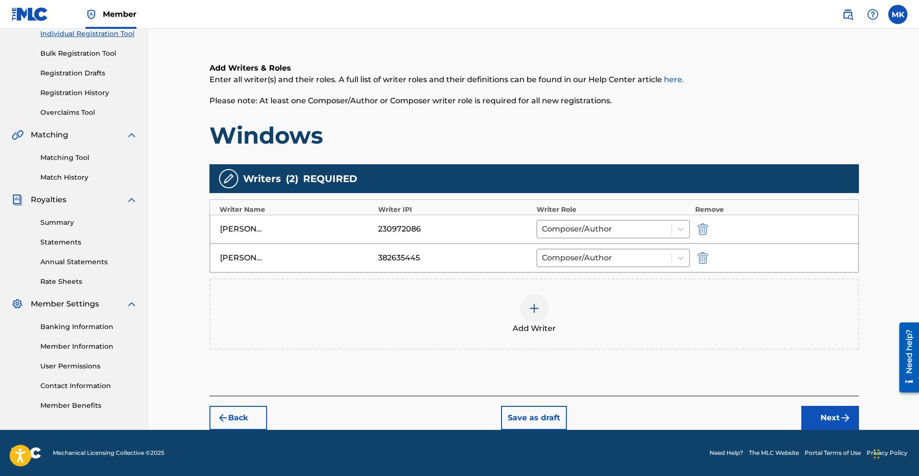
click at [811, 413] on button "Next" at bounding box center [831, 418] width 58 height 24
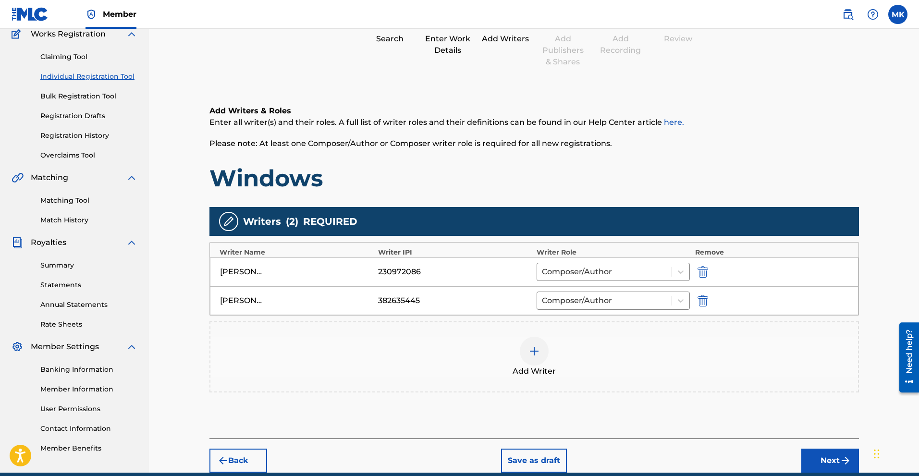
scroll to position [43, 0]
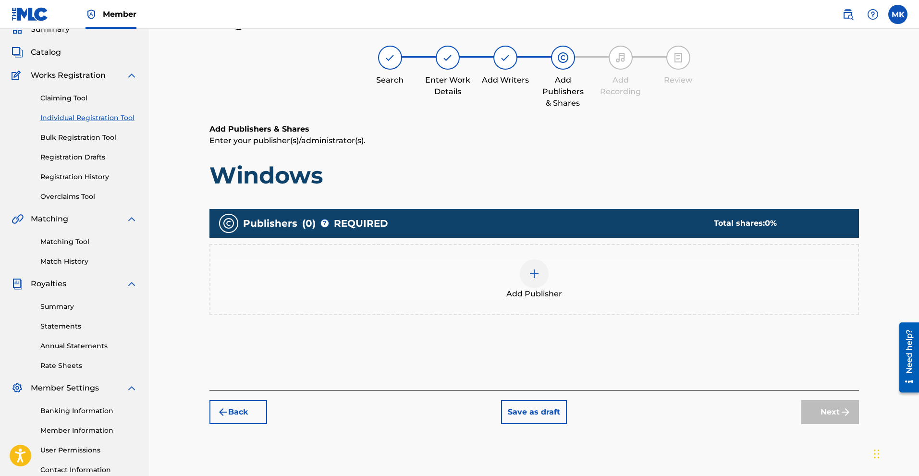
click at [546, 278] on div at bounding box center [534, 274] width 29 height 29
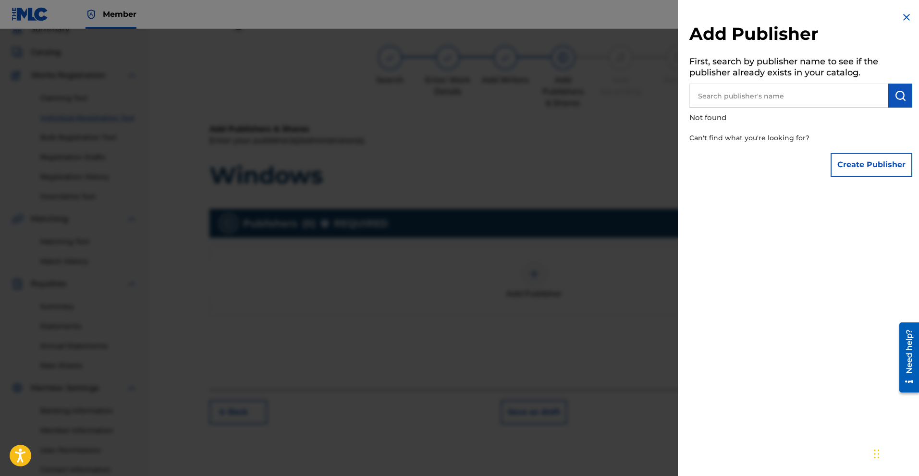
click at [824, 99] on input "text" at bounding box center [789, 96] width 199 height 24
click at [802, 95] on input "text" at bounding box center [789, 96] width 199 height 24
type input "[PERSON_NAME]"
click at [902, 94] on img "submit" at bounding box center [901, 96] width 12 height 12
drag, startPoint x: 766, startPoint y: 94, endPoint x: 673, endPoint y: 101, distance: 92.6
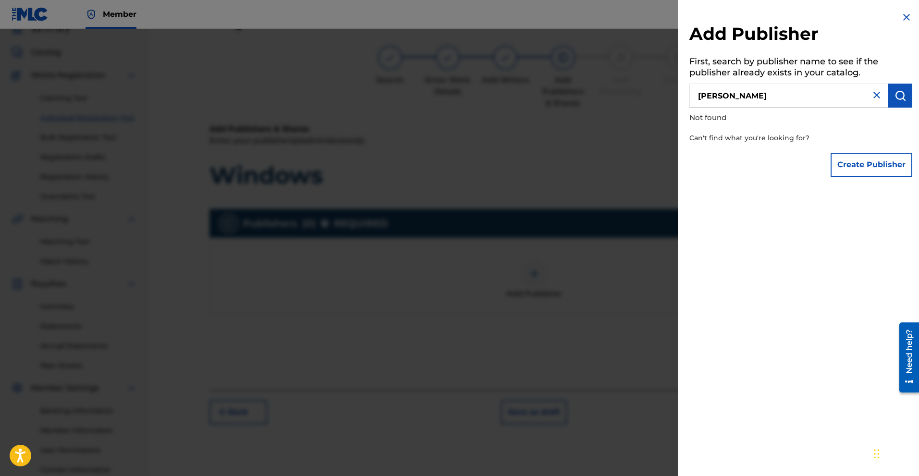
click at [667, 103] on div "Add Publisher First, search by publisher name to see if the publisher already e…" at bounding box center [459, 252] width 919 height 447
click at [871, 161] on button "Create Publisher" at bounding box center [872, 165] width 82 height 24
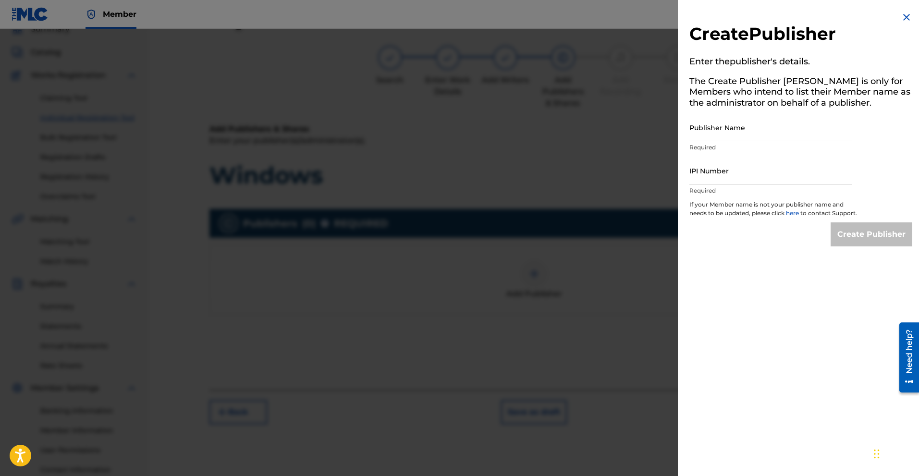
click at [746, 131] on input "Publisher Name" at bounding box center [771, 127] width 162 height 27
click at [911, 360] on div "Need help?" at bounding box center [909, 351] width 13 height 44
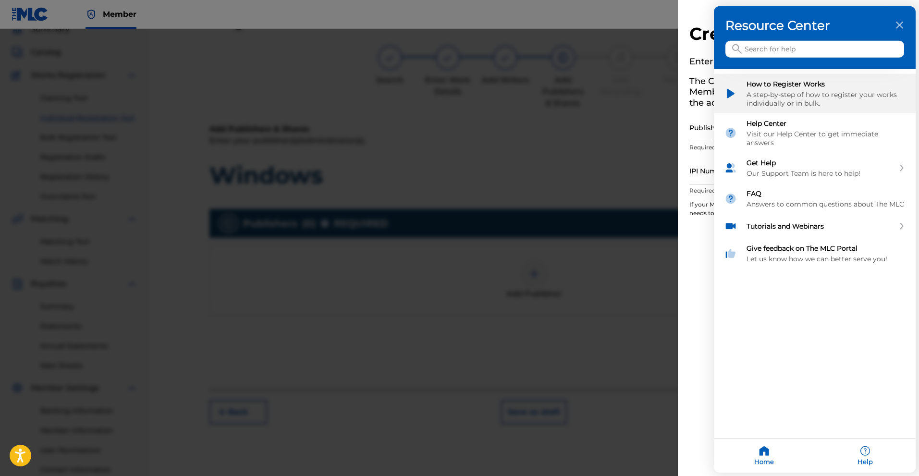
click at [773, 82] on div "How to Register Works" at bounding box center [826, 84] width 159 height 9
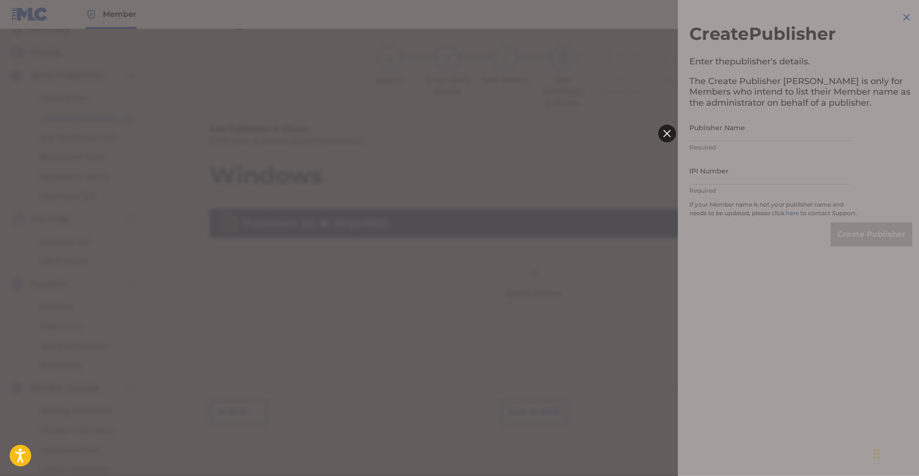
scroll to position [0, 0]
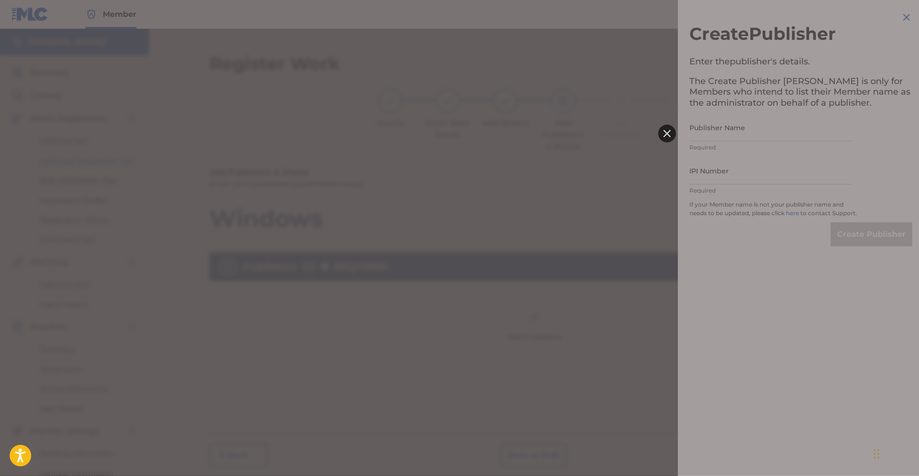
click at [665, 133] on icon at bounding box center [666, 133] width 7 height 7
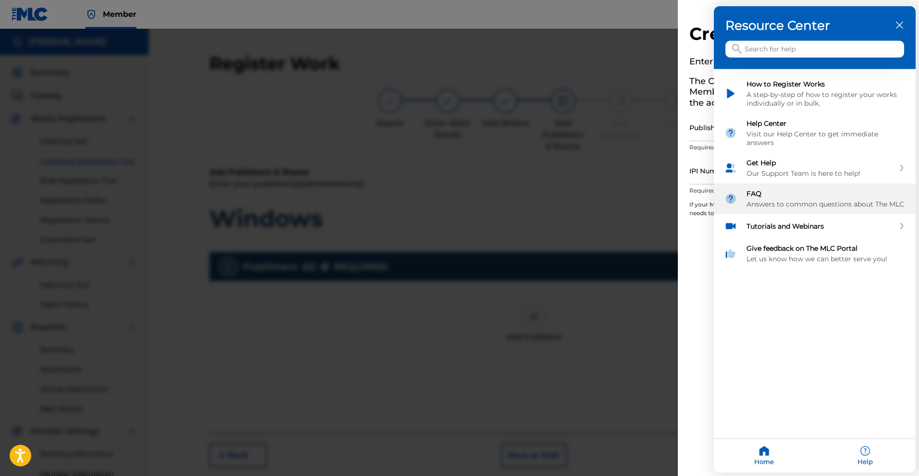
click at [825, 203] on div "Answers to common questions about The MLC" at bounding box center [826, 204] width 159 height 9
click at [898, 22] on icon "close resource center" at bounding box center [899, 25] width 7 height 7
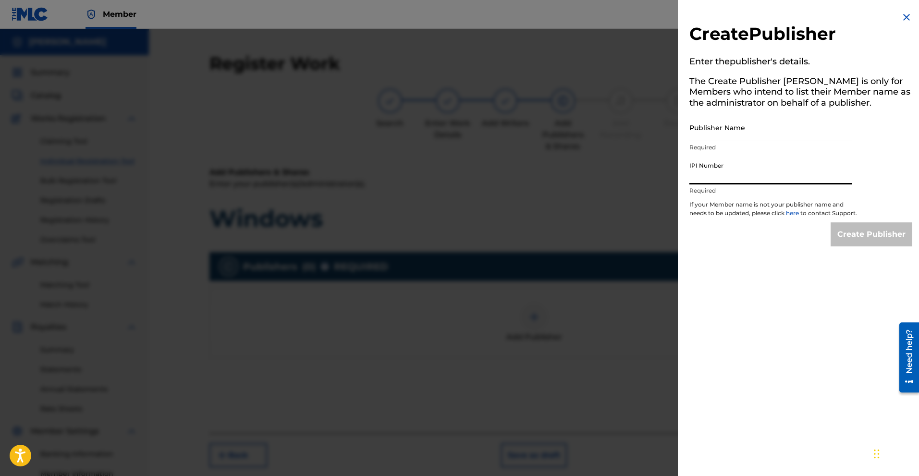
click at [735, 176] on input "IPI Number" at bounding box center [771, 170] width 162 height 27
click at [760, 135] on input "Publisher Name" at bounding box center [771, 127] width 162 height 27
type input "[PERSON_NAME]"
click at [749, 179] on input "IPI Number" at bounding box center [771, 170] width 162 height 27
click at [716, 177] on input "IPI Number" at bounding box center [771, 170] width 162 height 27
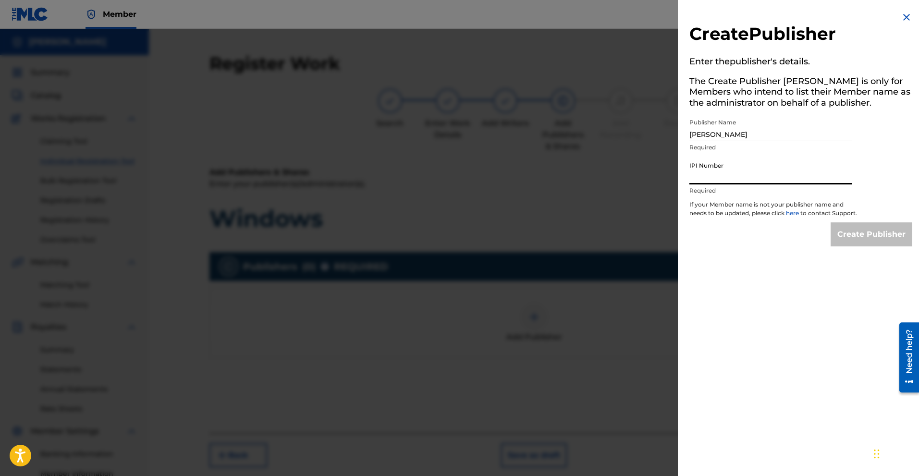
paste input "382635445"
type input "382635445"
click at [763, 281] on div "Create Publisher Enter the publisher 's details. The Create Publisher button is…" at bounding box center [801, 238] width 246 height 476
click at [854, 246] on input "Create Publisher" at bounding box center [872, 235] width 82 height 24
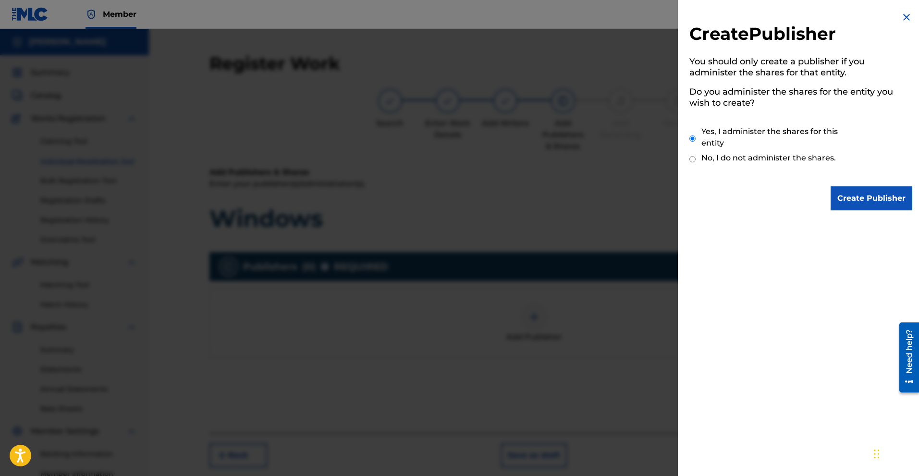
click at [877, 200] on input "Create Publisher" at bounding box center [872, 198] width 82 height 24
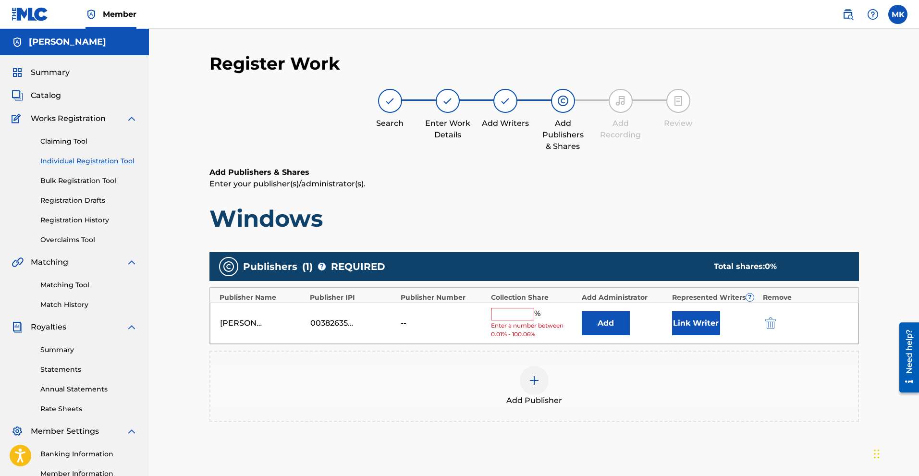
click at [508, 310] on input "text" at bounding box center [512, 314] width 43 height 12
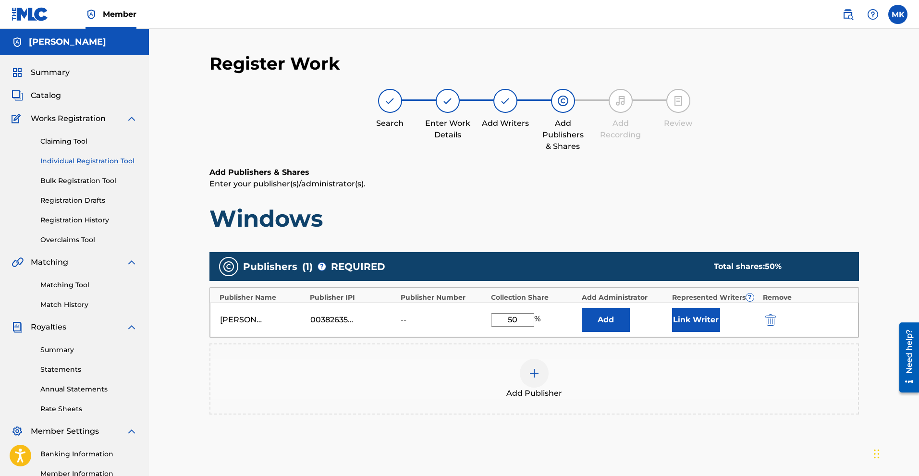
type input "50"
click at [696, 322] on button "Link Writer" at bounding box center [696, 320] width 48 height 24
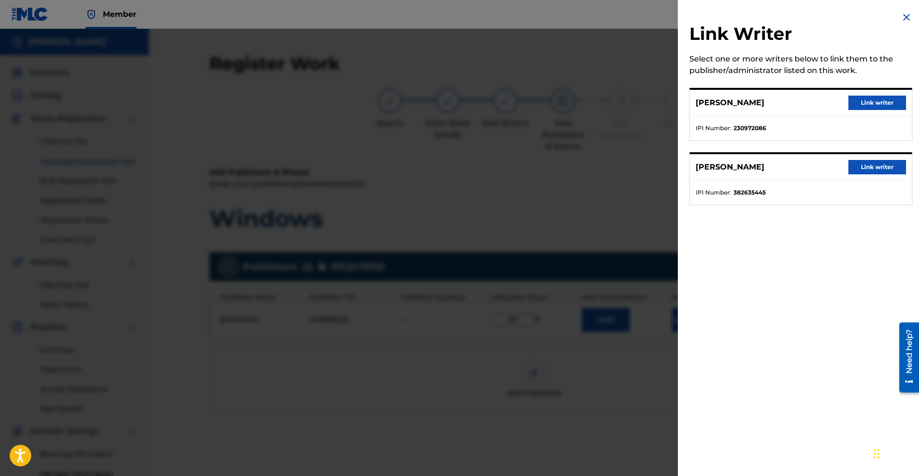
click at [872, 169] on button "Link writer" at bounding box center [878, 167] width 58 height 14
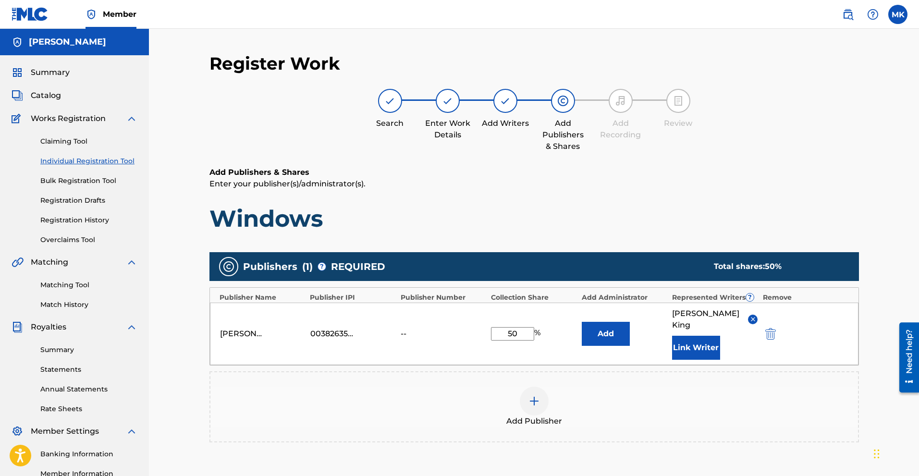
click at [733, 396] on div "Add Publisher" at bounding box center [535, 407] width 648 height 40
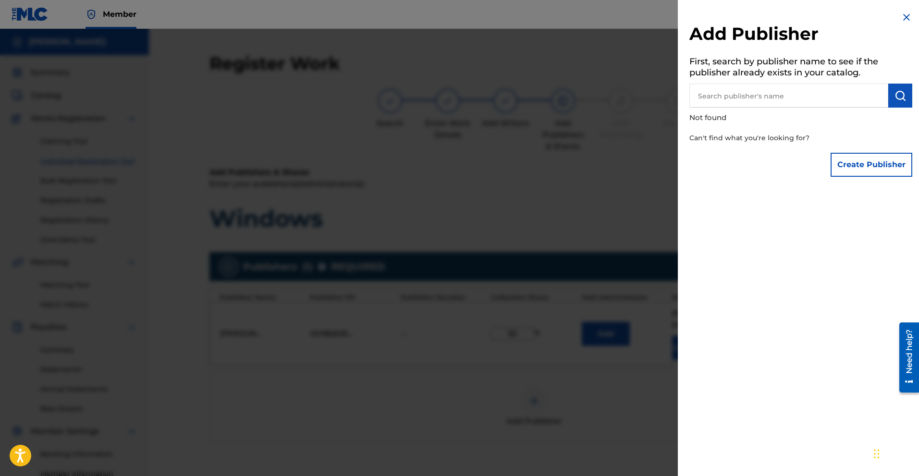
click at [904, 19] on img at bounding box center [907, 18] width 12 height 12
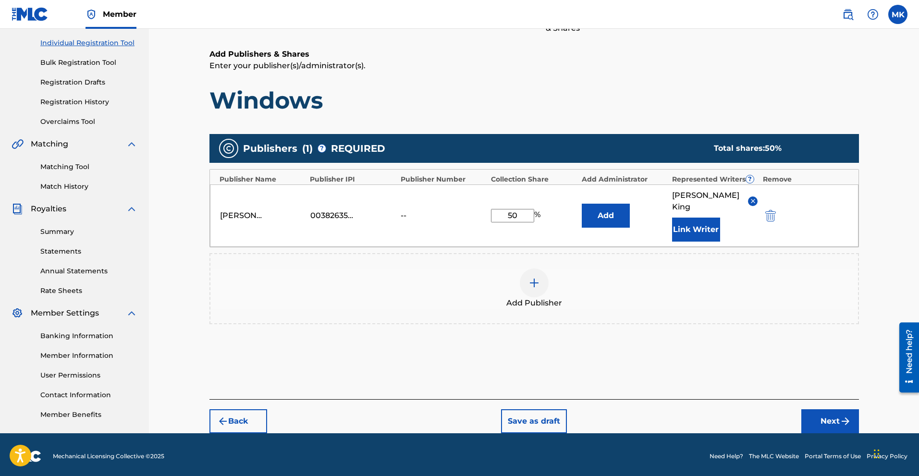
scroll to position [120, 0]
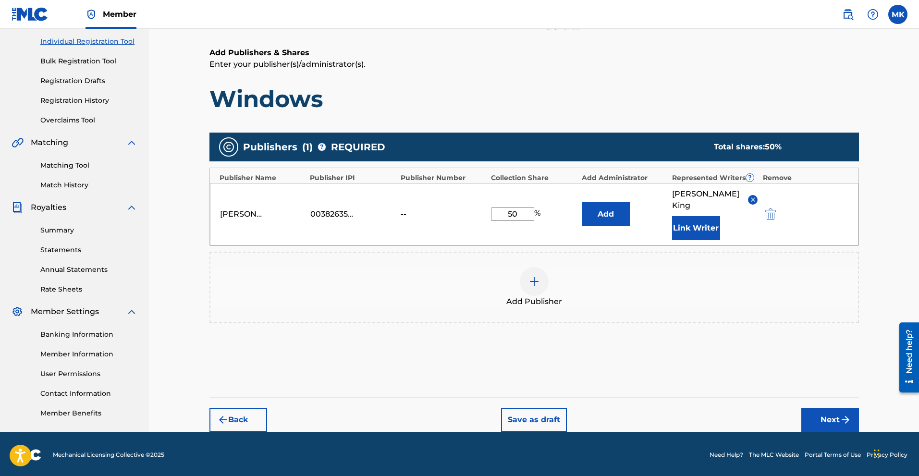
click at [827, 412] on button "Next" at bounding box center [831, 420] width 58 height 24
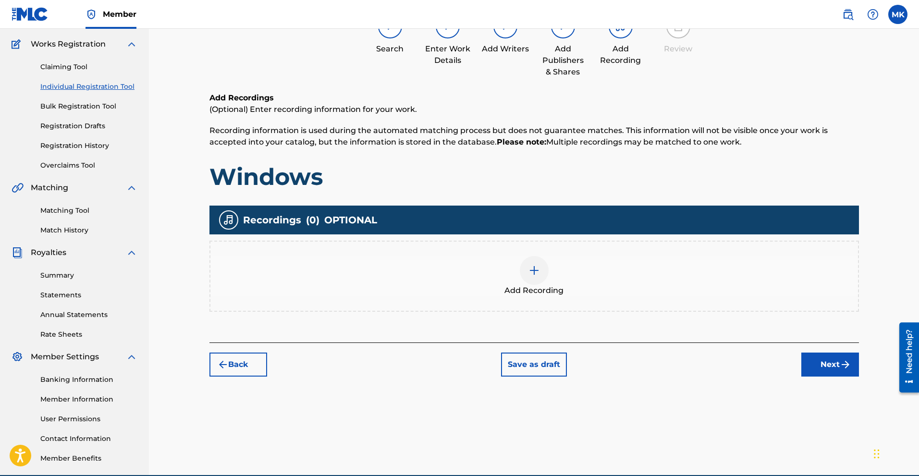
scroll to position [43, 0]
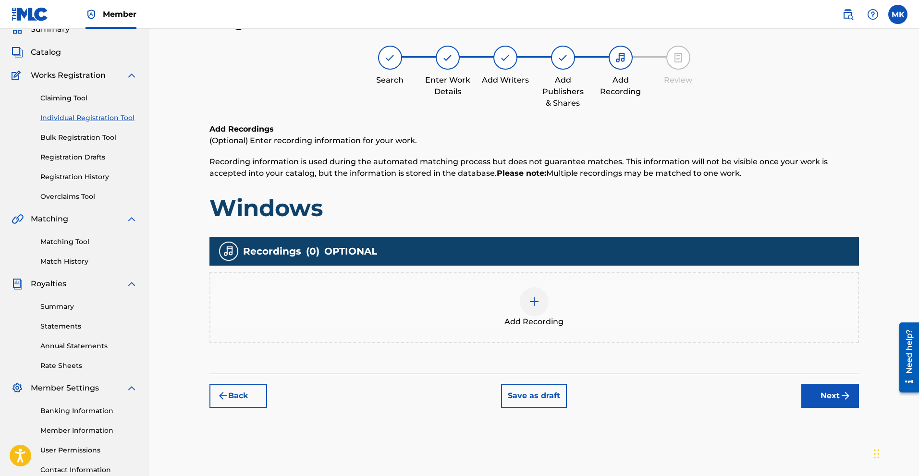
click at [536, 301] on img at bounding box center [535, 302] width 12 height 12
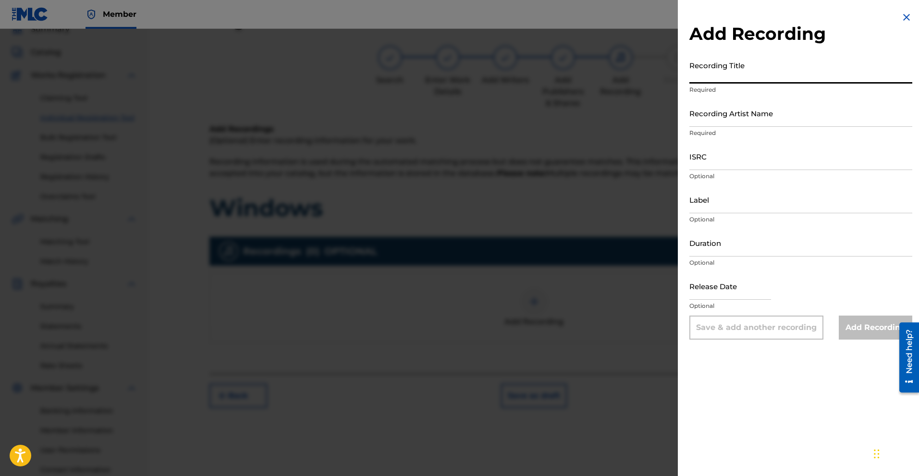
click at [789, 69] on input "Recording Title" at bounding box center [801, 69] width 223 height 27
type input "Windows"
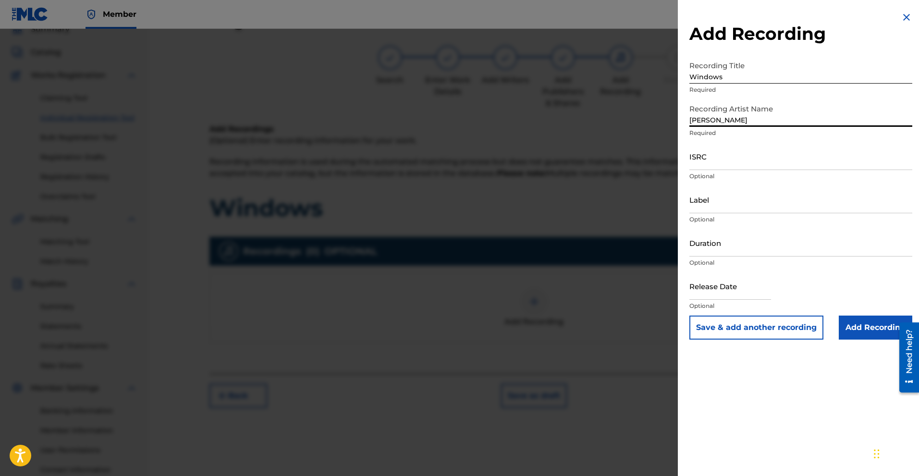
type input "[PERSON_NAME]"
click at [715, 163] on input "ISRC" at bounding box center [801, 156] width 223 height 27
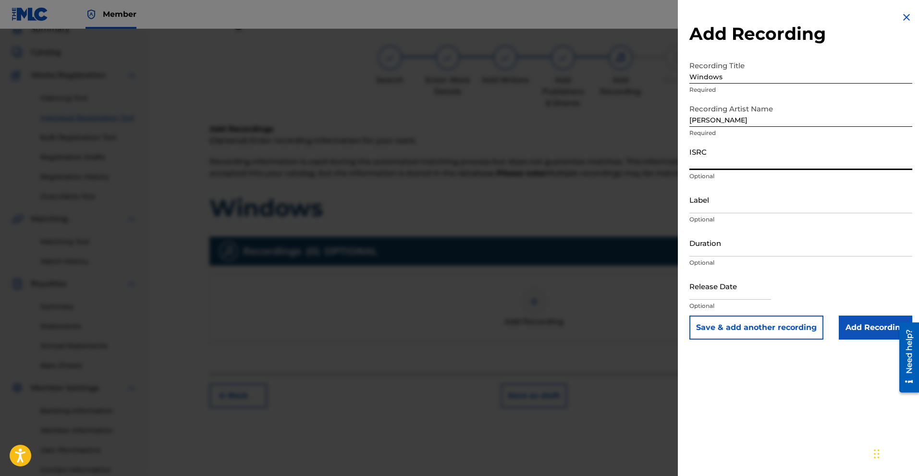
paste input "QZS632227779"
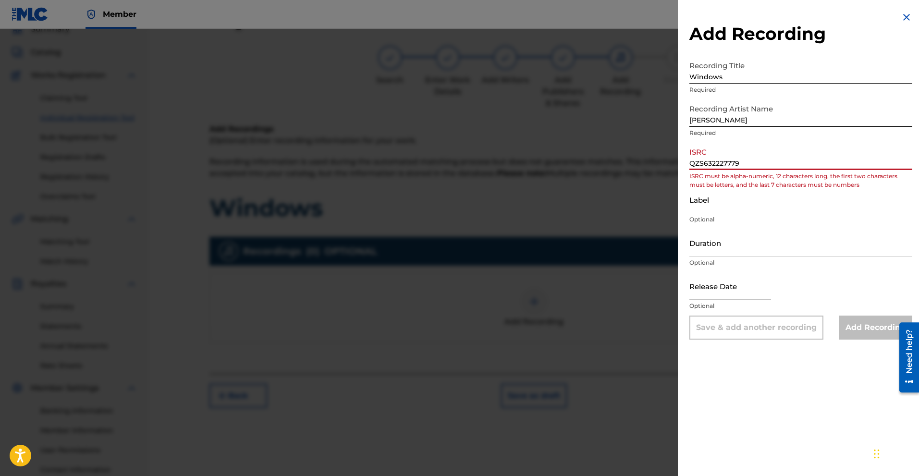
click at [744, 206] on input "Label" at bounding box center [801, 199] width 223 height 27
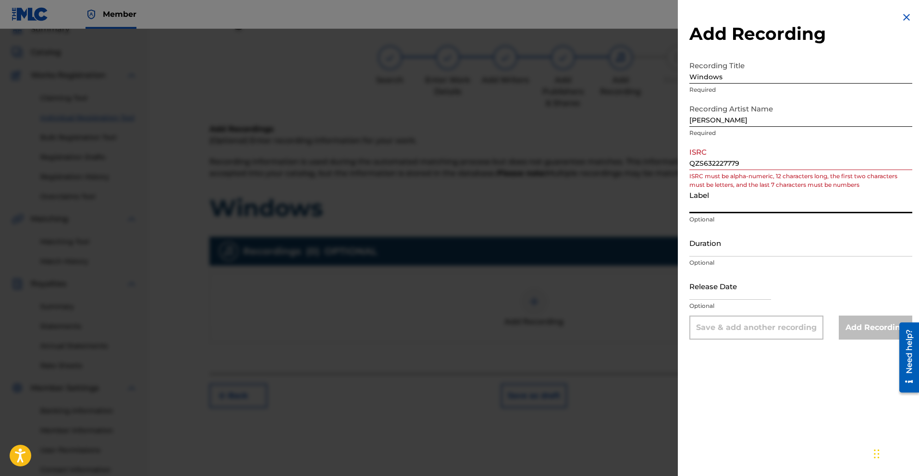
click at [689, 164] on div "Add Recording Recording Title Windows Required Recording Artist Name [PERSON_NA…" at bounding box center [801, 175] width 246 height 351
click at [691, 163] on input "QZS632227779" at bounding box center [801, 156] width 223 height 27
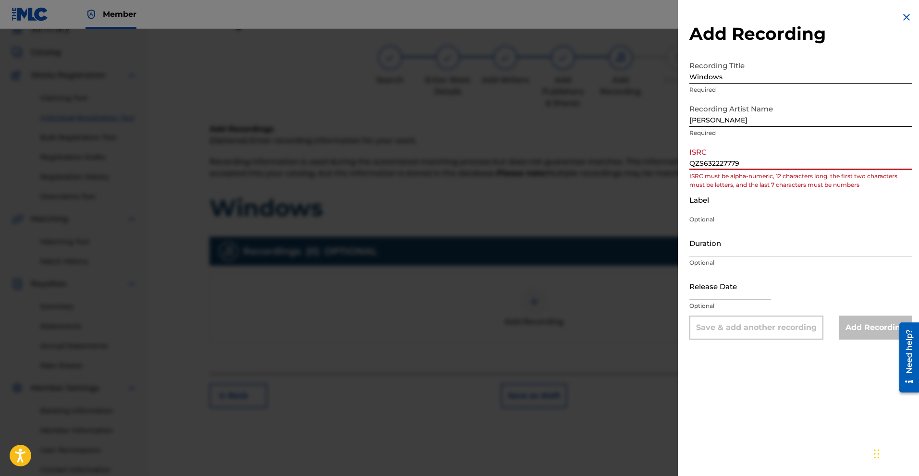
click at [765, 165] on input "QZS632227779" at bounding box center [801, 156] width 223 height 27
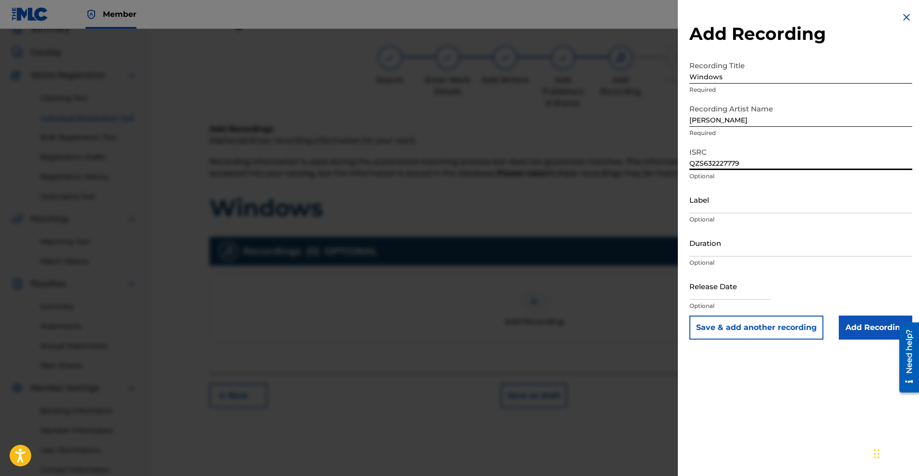
type input "QZS632227779"
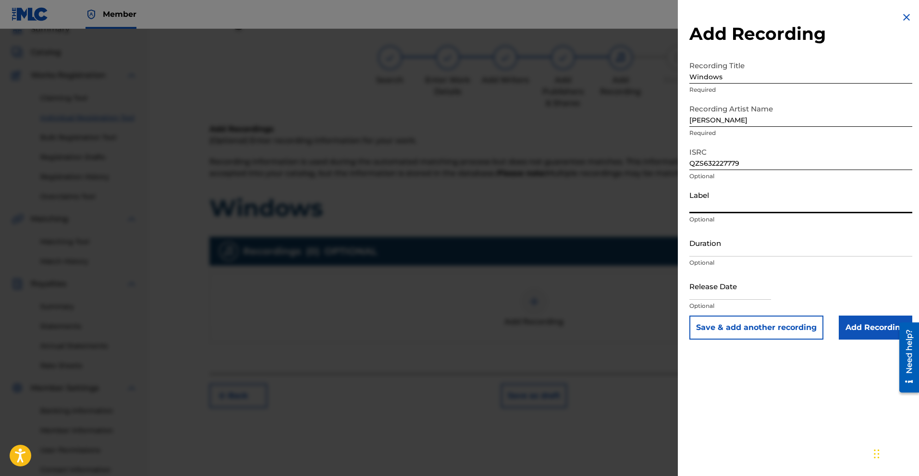
click at [746, 205] on input "Label" at bounding box center [801, 199] width 223 height 27
click at [744, 242] on input "Duration" at bounding box center [801, 242] width 223 height 27
click at [753, 293] on input "text" at bounding box center [731, 286] width 82 height 27
select select "7"
select select "2025"
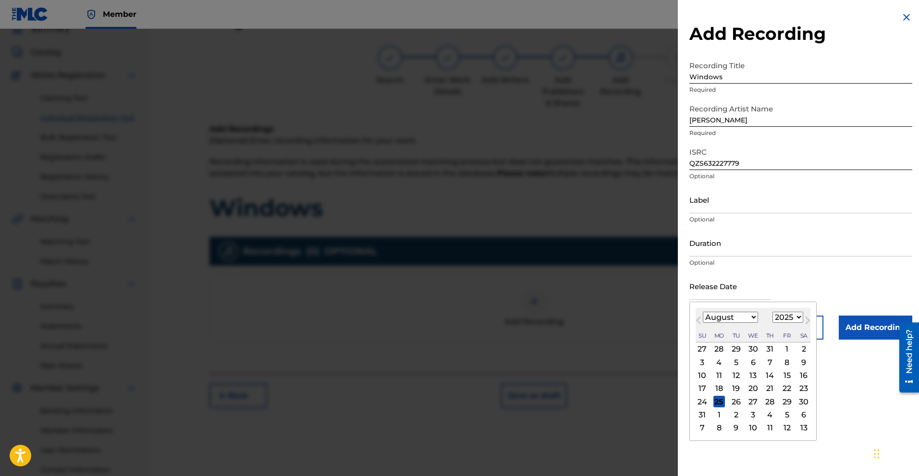
click at [697, 290] on input "text" at bounding box center [731, 286] width 82 height 27
paste input "[DATE]"
type input "[DATE]"
click at [771, 279] on input "[DATE]" at bounding box center [731, 286] width 82 height 27
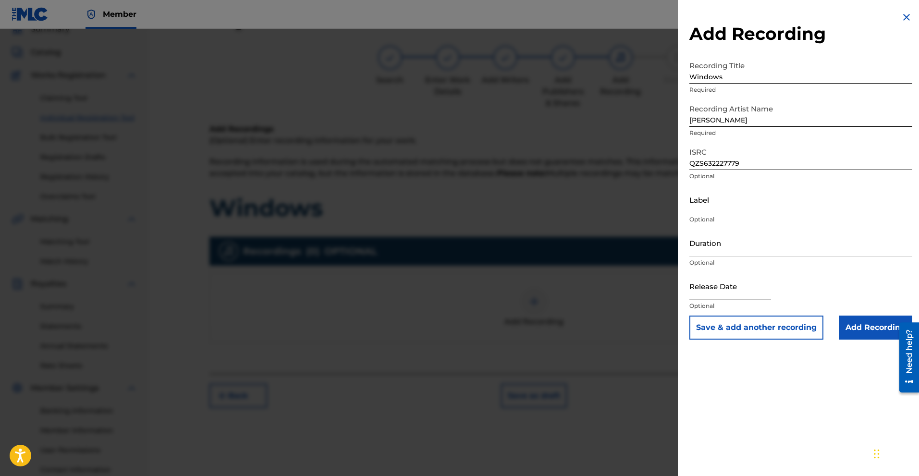
click at [857, 266] on p "Optional" at bounding box center [801, 263] width 223 height 9
select select "7"
select select "2025"
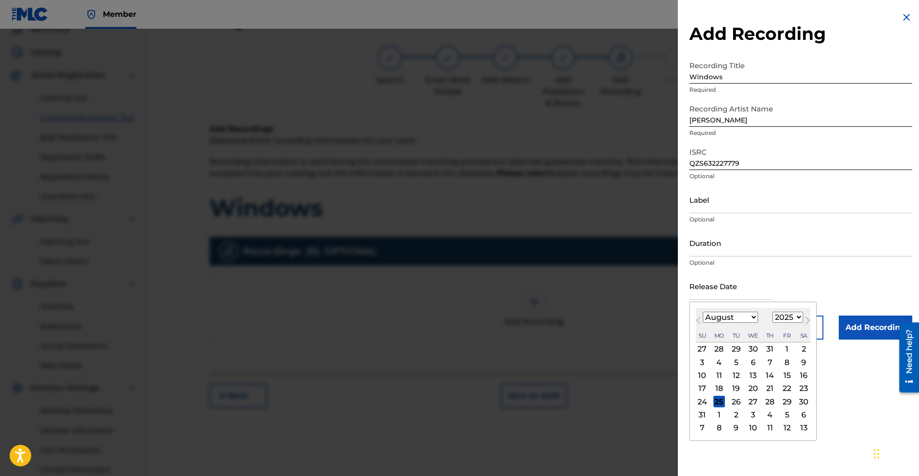
click at [745, 295] on input "text" at bounding box center [731, 286] width 82 height 27
click at [753, 315] on select "January February March April May June July August September October November De…" at bounding box center [730, 317] width 55 height 11
select select "6"
click at [703, 312] on select "January February March April May June July August September October November De…" at bounding box center [730, 317] width 55 height 11
click at [737, 347] on div "1" at bounding box center [737, 350] width 12 height 12
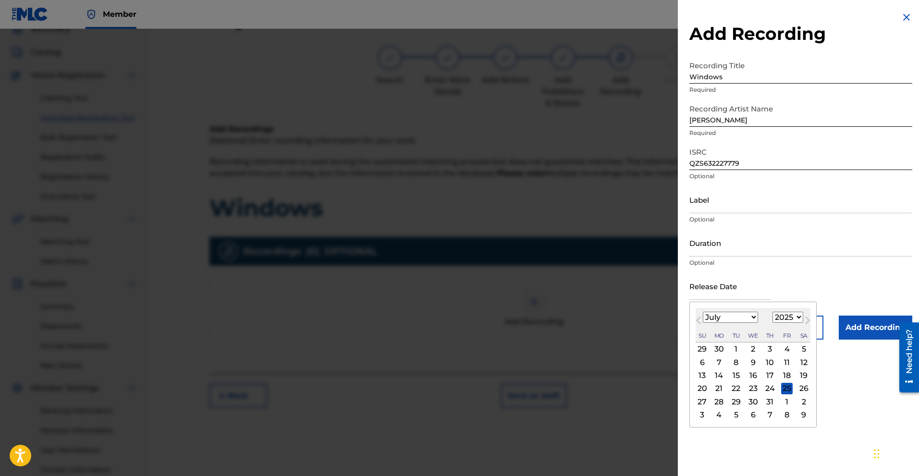
type input "[DATE]"
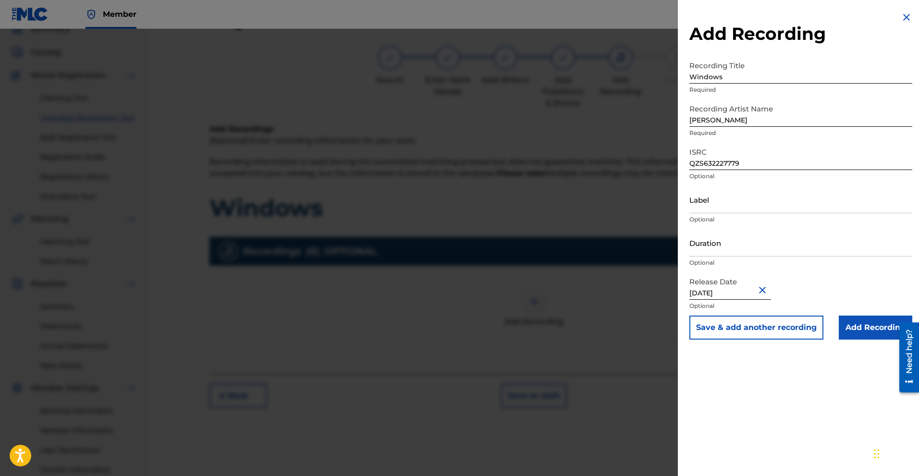
click at [741, 295] on input "[DATE]" at bounding box center [731, 286] width 82 height 27
select select "6"
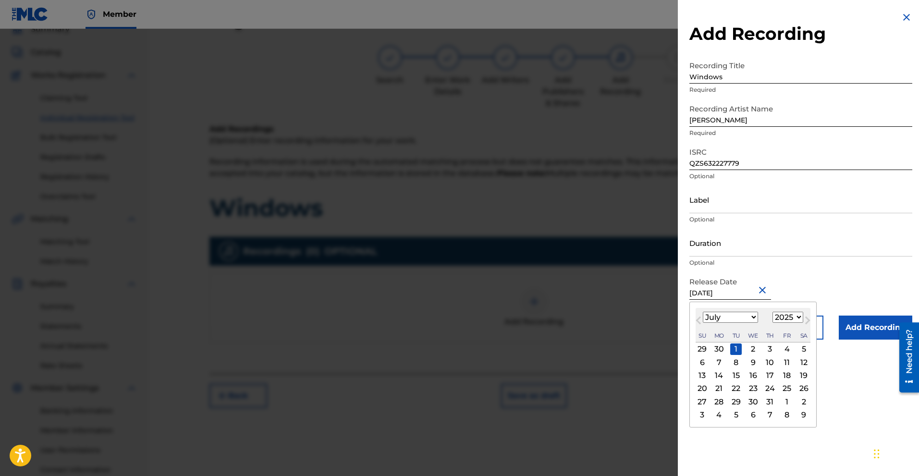
click at [799, 317] on select "1899 1900 1901 1902 1903 1904 1905 1906 1907 1908 1909 1910 1911 1912 1913 1914…" at bounding box center [788, 317] width 31 height 11
select select "2022"
click at [773, 312] on select "1899 1900 1901 1902 1903 1904 1905 1906 1907 1908 1909 1910 1911 1912 1913 1914…" at bounding box center [788, 317] width 31 height 11
click at [785, 349] on div "1" at bounding box center [787, 350] width 12 height 12
type input "[DATE]"
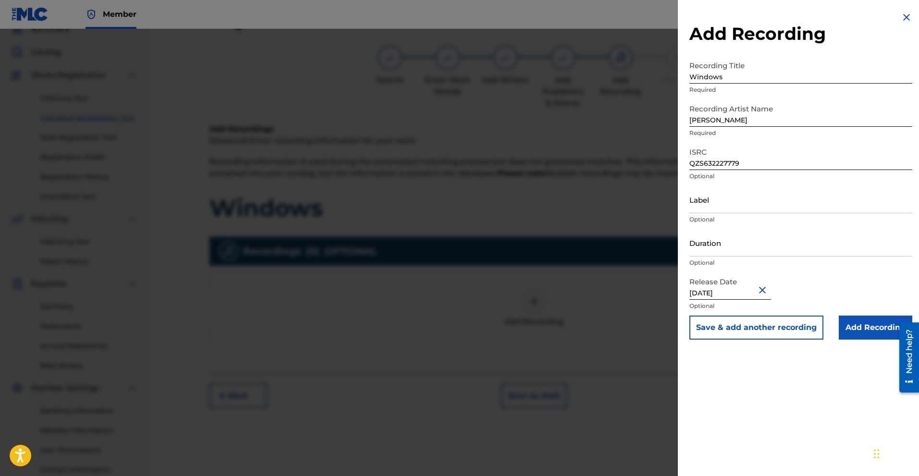
click at [803, 391] on div "Add Recording Recording Title Windows Required Recording Artist Name [PERSON_NA…" at bounding box center [801, 238] width 246 height 476
click at [863, 331] on input "Add Recording" at bounding box center [876, 328] width 74 height 24
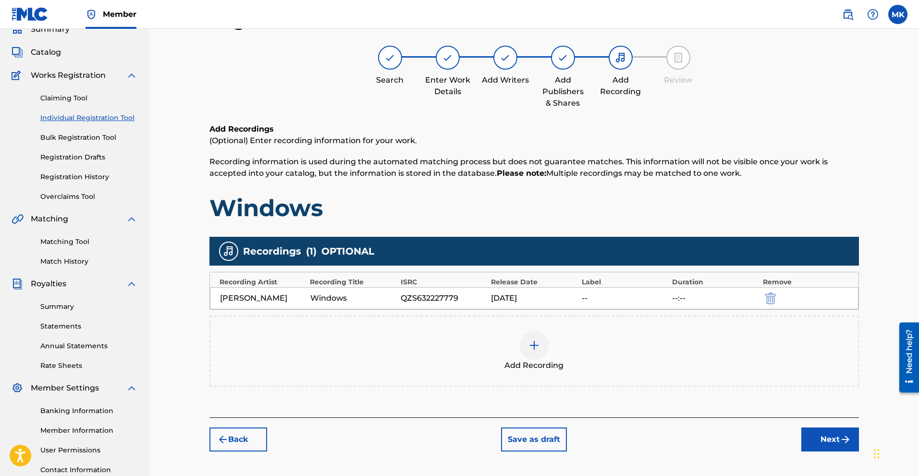
click at [678, 345] on div "Add Recording" at bounding box center [535, 351] width 648 height 40
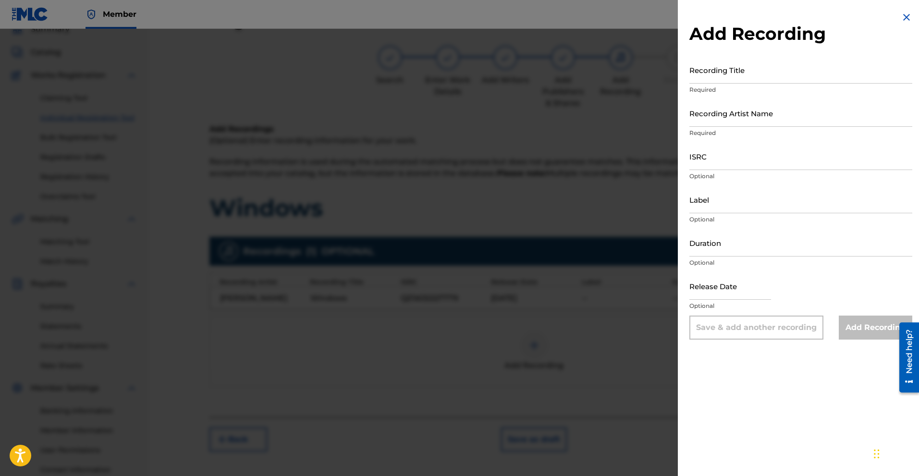
drag, startPoint x: 905, startPoint y: 20, endPoint x: 734, endPoint y: 93, distance: 186.7
click at [905, 20] on img at bounding box center [907, 18] width 12 height 12
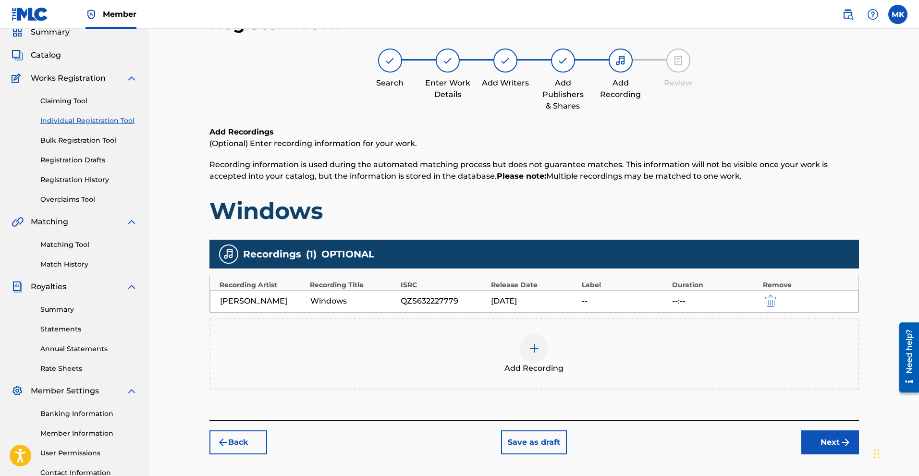
scroll to position [0, 0]
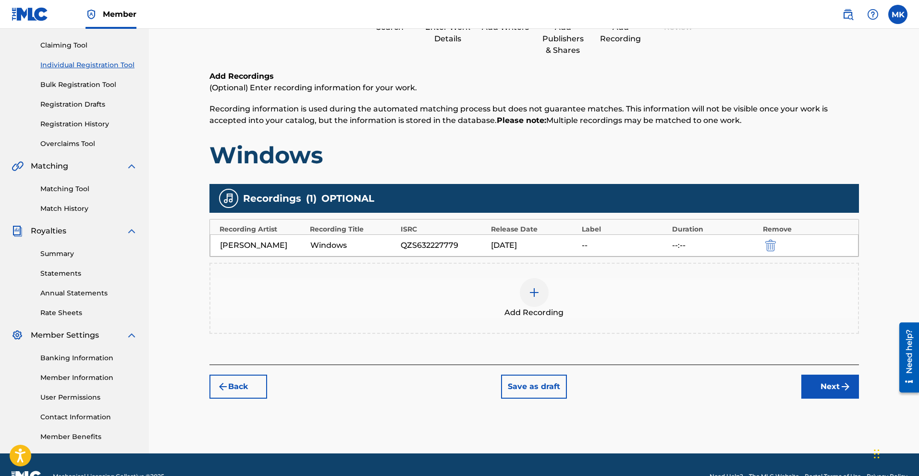
click at [846, 385] on img "submit" at bounding box center [846, 387] width 12 height 12
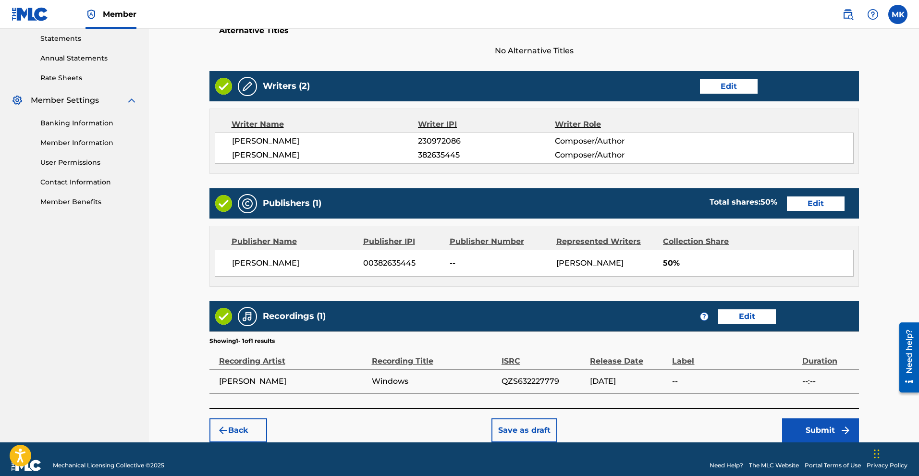
scroll to position [344, 0]
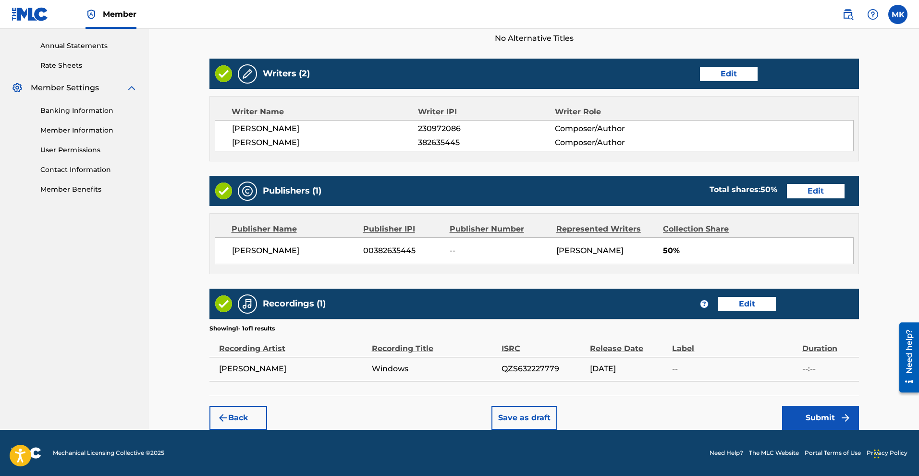
click at [809, 419] on button "Submit" at bounding box center [820, 418] width 77 height 24
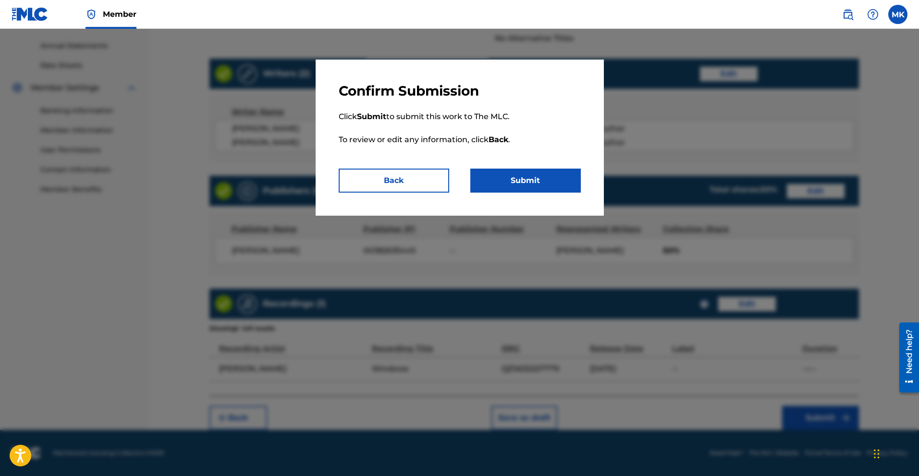
click at [499, 180] on button "Submit" at bounding box center [526, 181] width 111 height 24
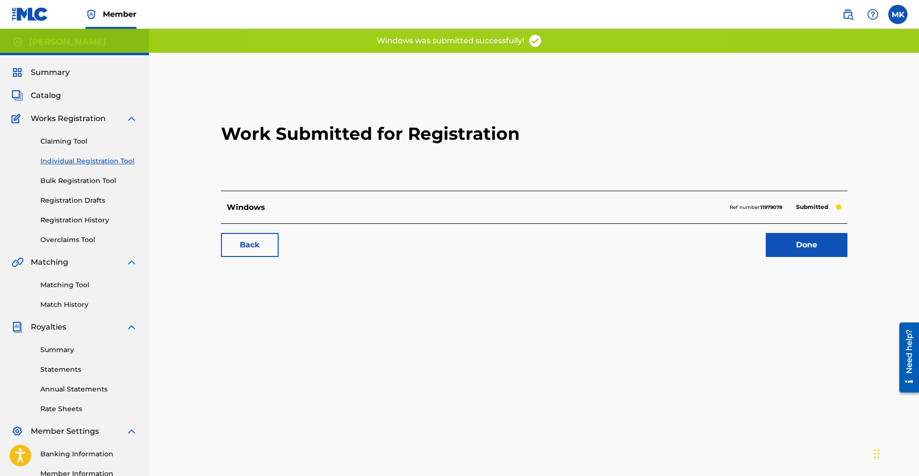
click at [781, 251] on link "Done" at bounding box center [807, 245] width 82 height 24
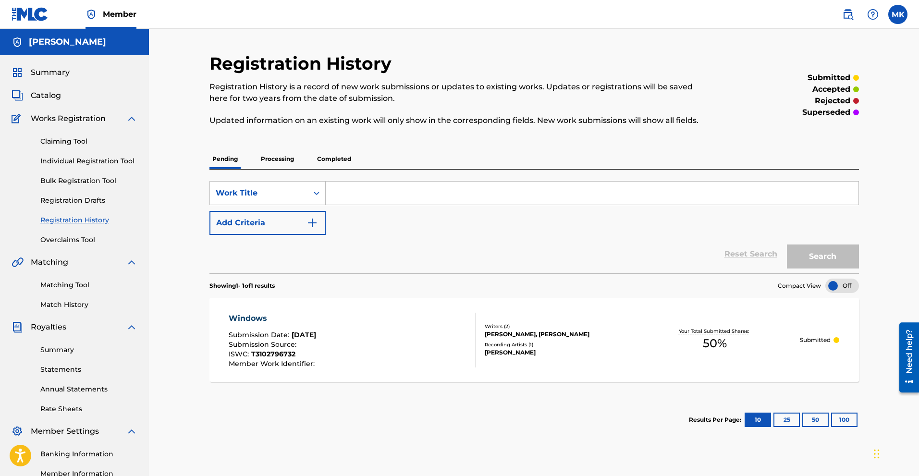
click at [914, 349] on div "Need help?" at bounding box center [909, 351] width 13 height 44
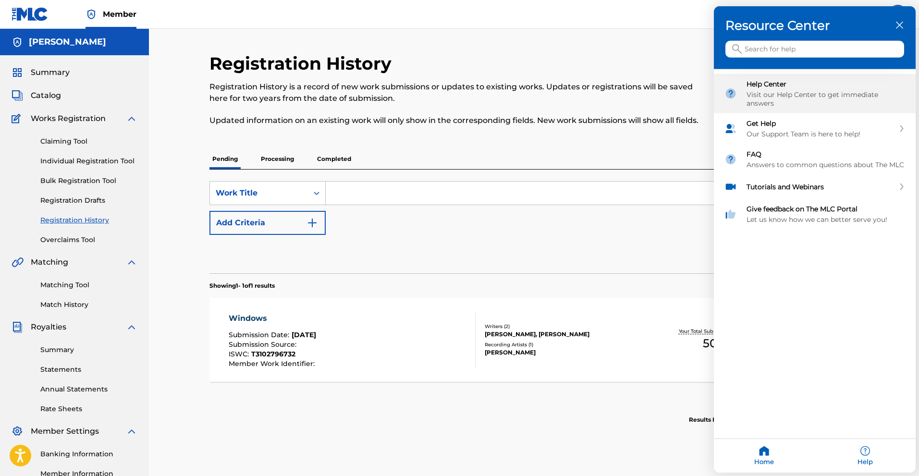
click at [769, 85] on div "Help Center" at bounding box center [826, 84] width 159 height 9
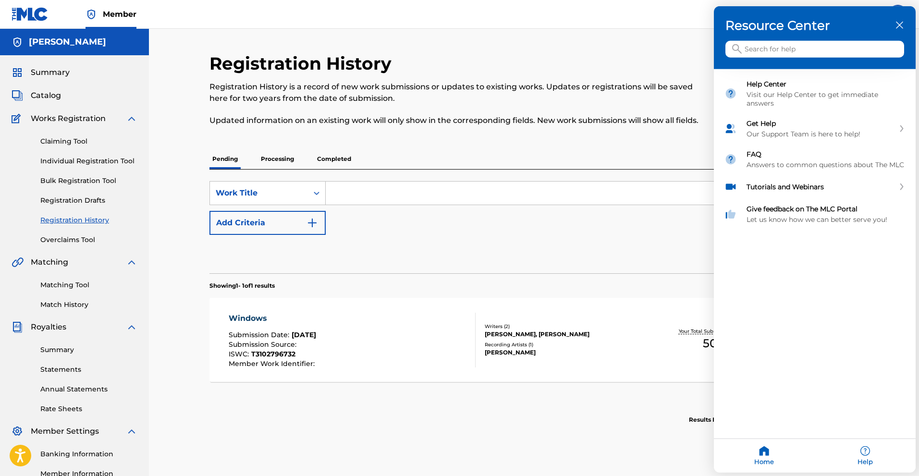
click at [428, 241] on div at bounding box center [459, 238] width 919 height 476
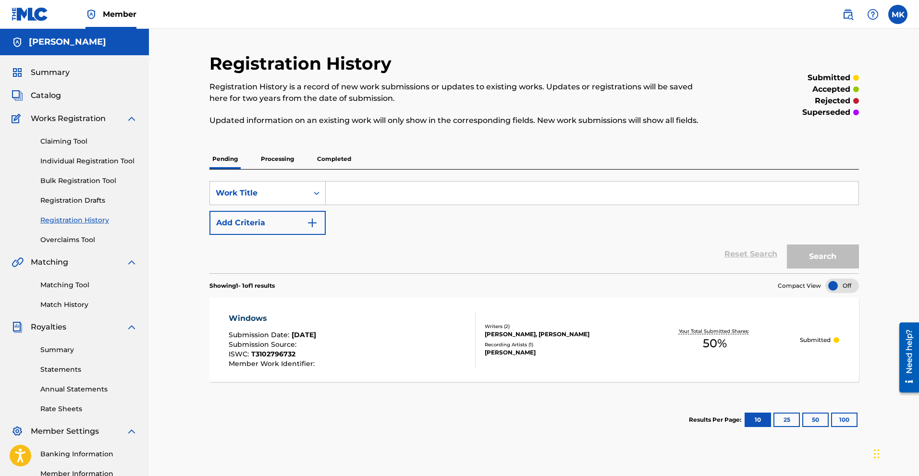
click at [350, 314] on div "Windows Submission Date : [DATE] Submission Source : ISWC : T3102796732 Member …" at bounding box center [352, 340] width 247 height 55
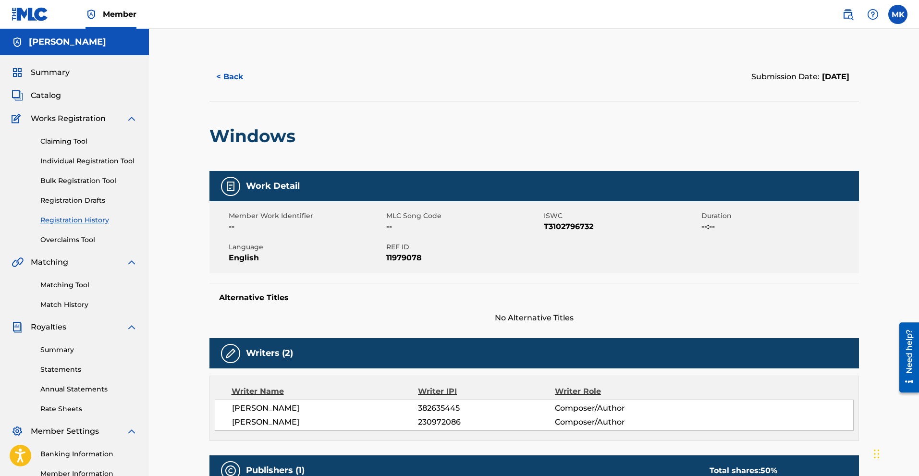
click at [99, 163] on link "Individual Registration Tool" at bounding box center [88, 161] width 97 height 10
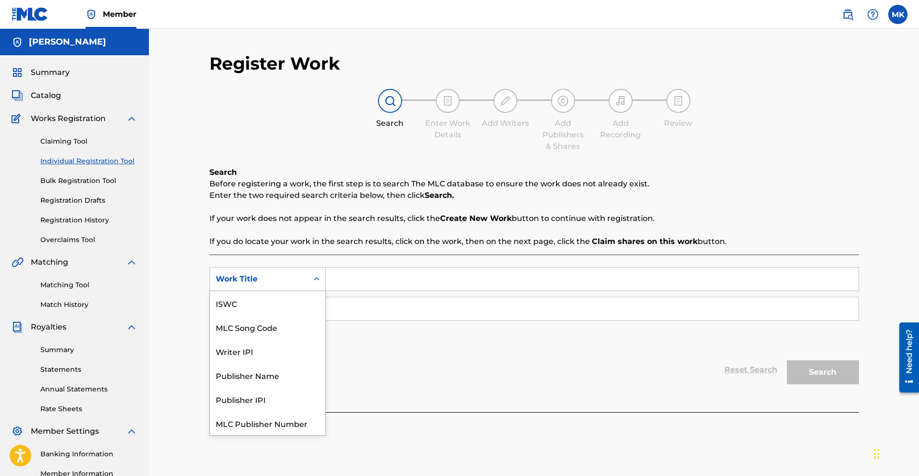
scroll to position [24, 0]
click at [316, 277] on icon "Search Form" at bounding box center [317, 279] width 10 height 10
drag, startPoint x: 385, startPoint y: 357, endPoint x: 303, endPoint y: 301, distance: 98.6
click at [375, 356] on div "Reset Search Search" at bounding box center [535, 370] width 650 height 38
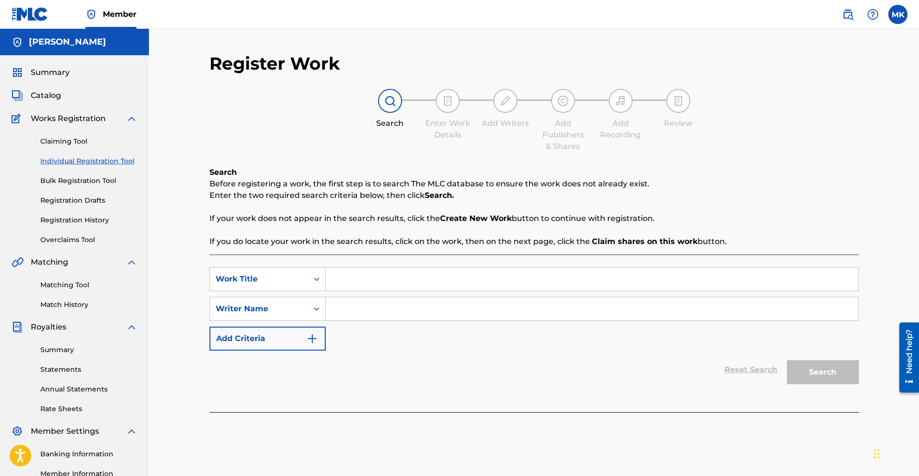
click at [326, 321] on div "Search Form" at bounding box center [592, 309] width 533 height 24
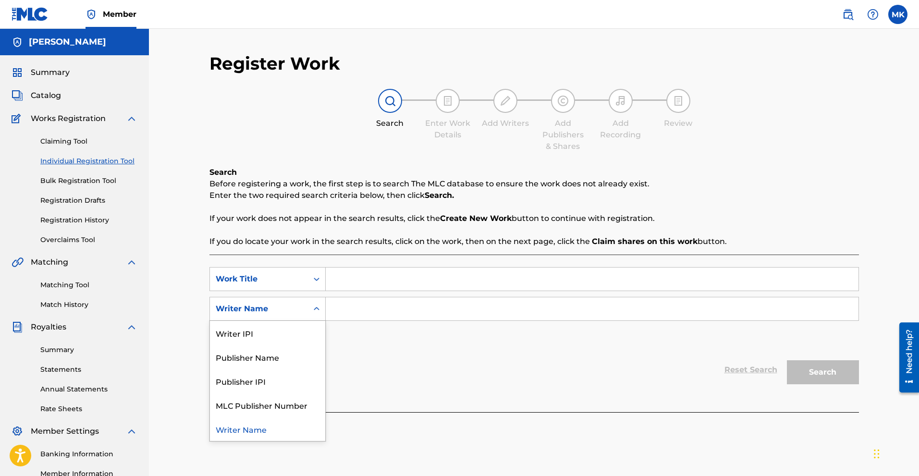
click at [318, 307] on icon "Search Form" at bounding box center [317, 309] width 10 height 10
click at [297, 329] on div "Writer IPI" at bounding box center [267, 333] width 115 height 24
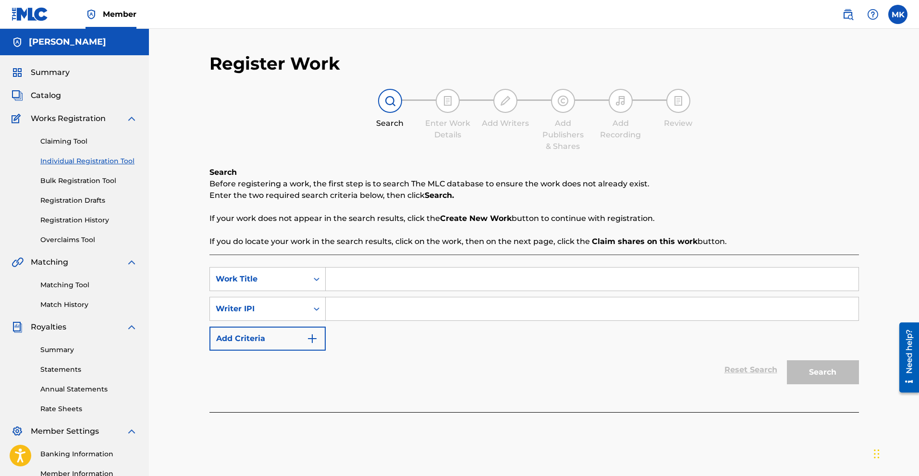
click at [356, 313] on input "Search Form" at bounding box center [592, 308] width 533 height 23
paste input "00382635445"
click at [473, 307] on input "00382635445" at bounding box center [592, 308] width 533 height 23
type input "00382635445"
click at [384, 276] on input "Search Form" at bounding box center [592, 279] width 533 height 23
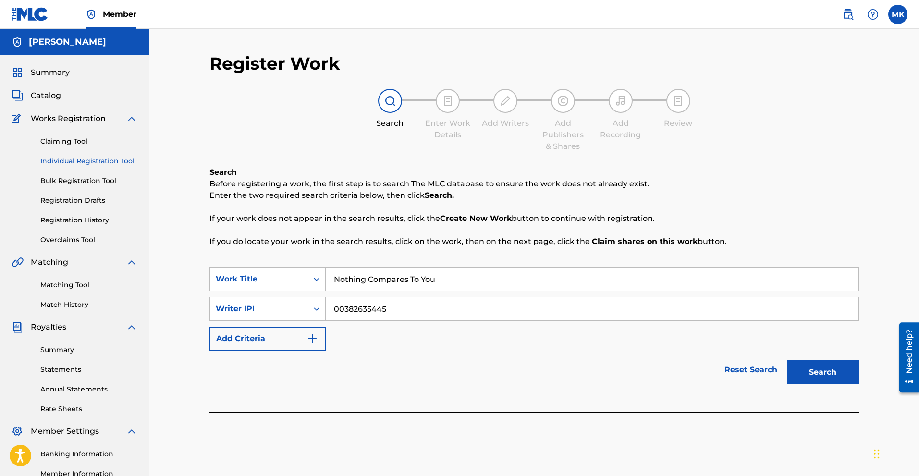
type input "Nothing Compares To You"
click at [832, 367] on button "Search" at bounding box center [823, 372] width 72 height 24
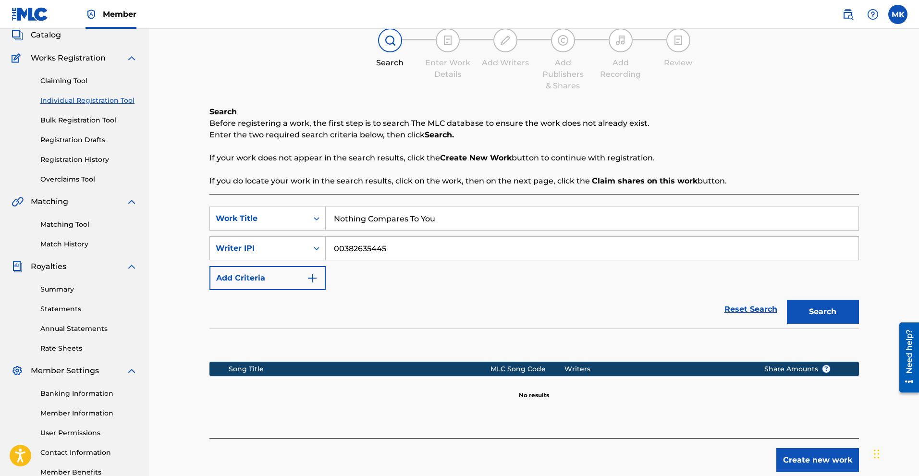
scroll to position [96, 0]
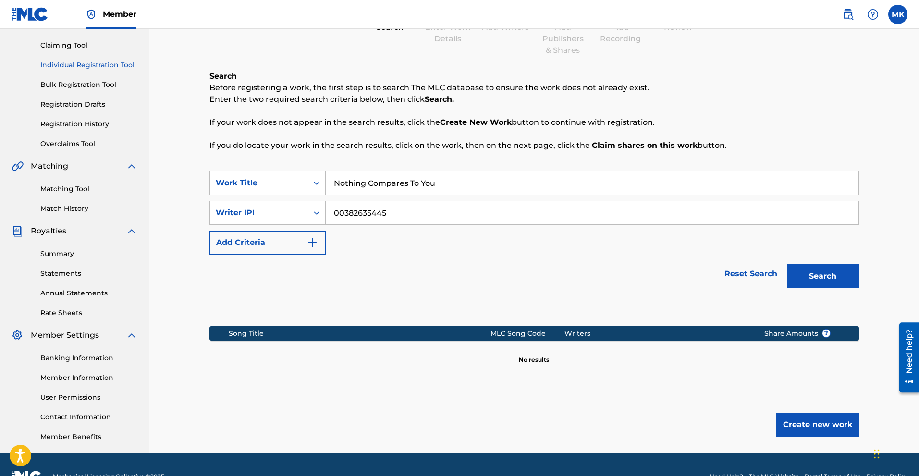
click at [834, 423] on button "Create new work" at bounding box center [818, 425] width 83 height 24
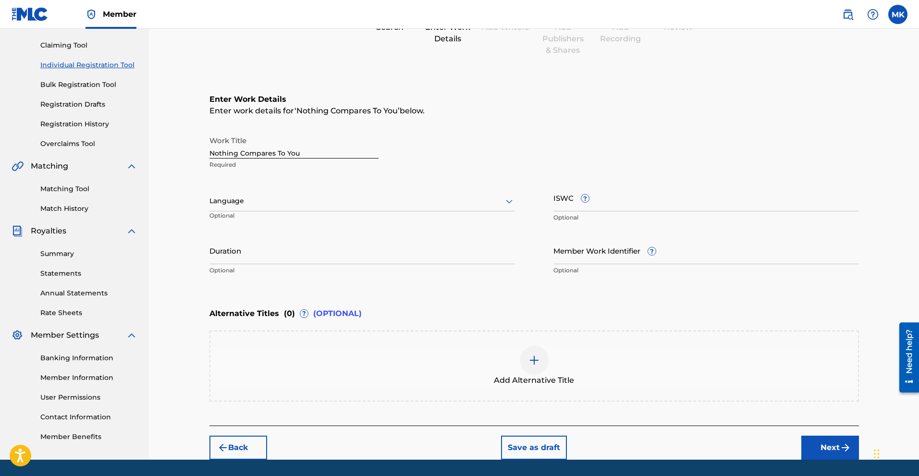
click at [253, 207] on div "Language" at bounding box center [363, 201] width 306 height 20
drag, startPoint x: 245, startPoint y: 220, endPoint x: 530, endPoint y: 185, distance: 287.7
click at [245, 220] on div "English" at bounding box center [362, 222] width 305 height 22
click at [614, 205] on input "ISWC ?" at bounding box center [707, 197] width 306 height 27
paste input "QZMHL2295871"
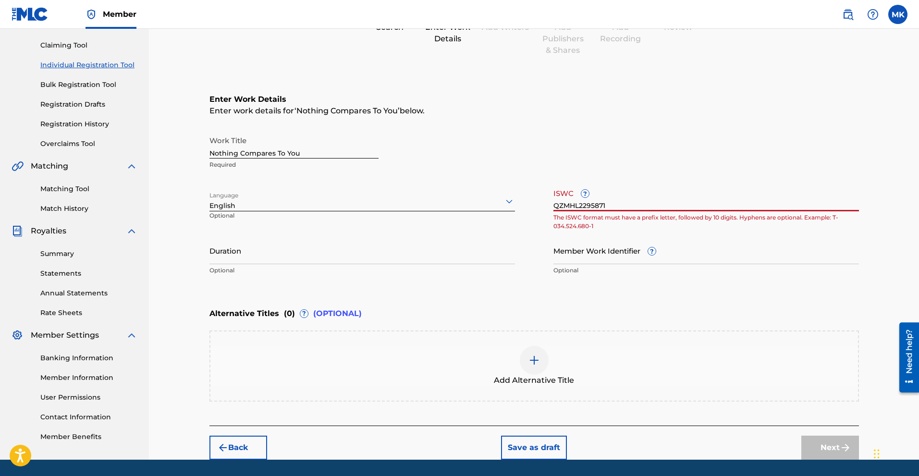
click at [558, 205] on input "QZMHL2295871" at bounding box center [707, 197] width 306 height 27
click at [632, 201] on input "QZMHL2295871" at bounding box center [707, 197] width 306 height 27
click at [654, 213] on div "ISWC ? QZMHL2295871 The ISWC format must have a prefix letter, followed by 10 d…" at bounding box center [707, 205] width 306 height 43
click at [762, 238] on input "Member Work Identifier ?" at bounding box center [707, 250] width 306 height 27
click at [635, 207] on input "QZMHL2295871" at bounding box center [707, 197] width 306 height 27
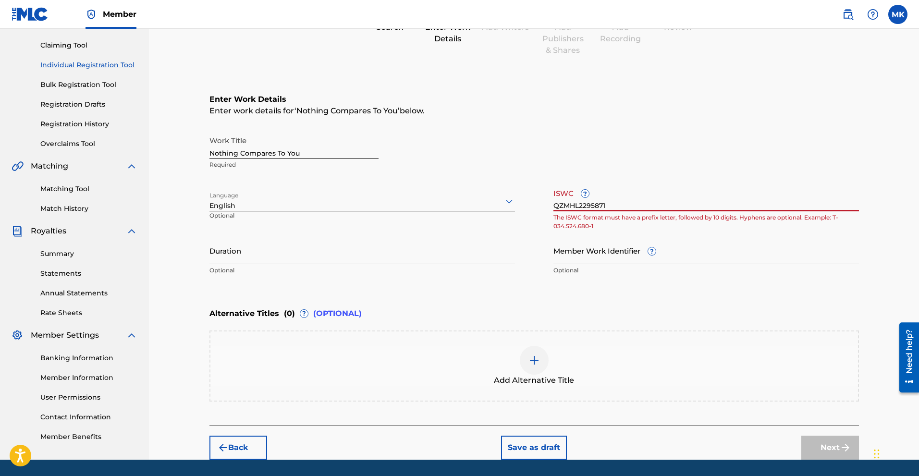
drag, startPoint x: 620, startPoint y: 204, endPoint x: 542, endPoint y: 207, distance: 78.4
click at [542, 207] on div "Work Title Nothing Compares To You Required Language English Optional ISWC ? QZ…" at bounding box center [535, 205] width 650 height 149
paste input "T-310.027.544-9"
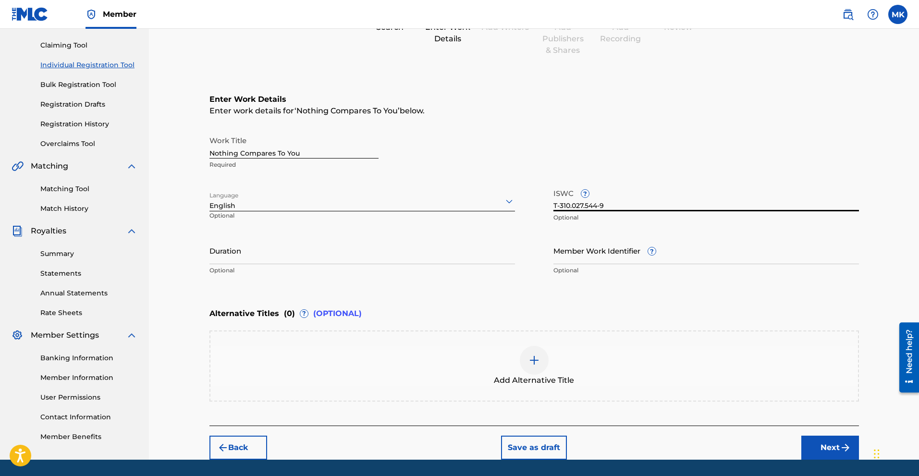
scroll to position [126, 0]
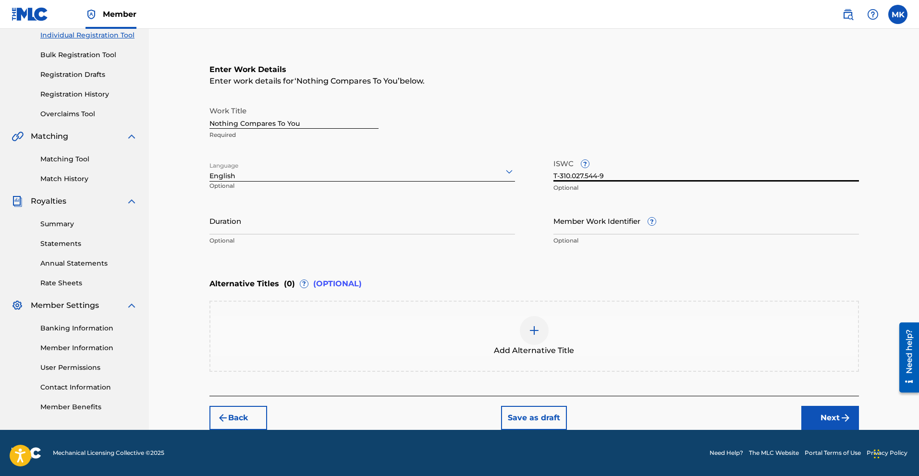
type input "T-310.027.544-9"
click at [675, 416] on div "Back Save as draft Next" at bounding box center [535, 413] width 650 height 34
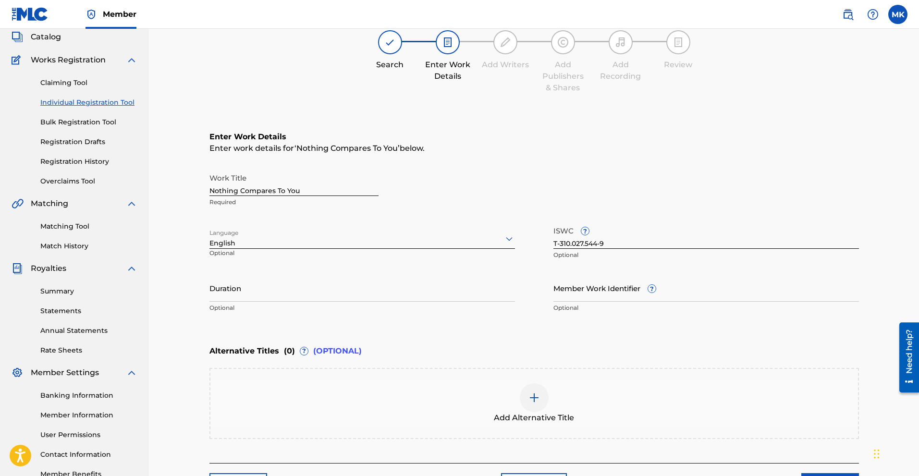
scroll to position [30, 0]
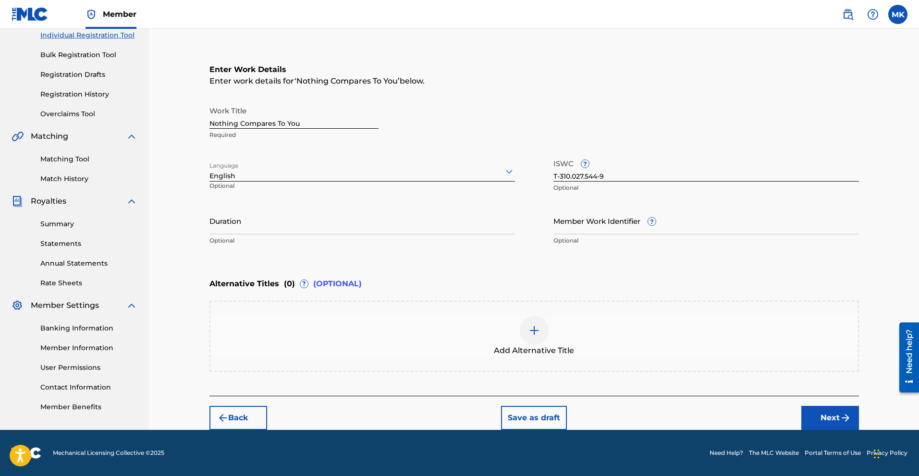
click at [816, 412] on button "Next" at bounding box center [831, 418] width 58 height 24
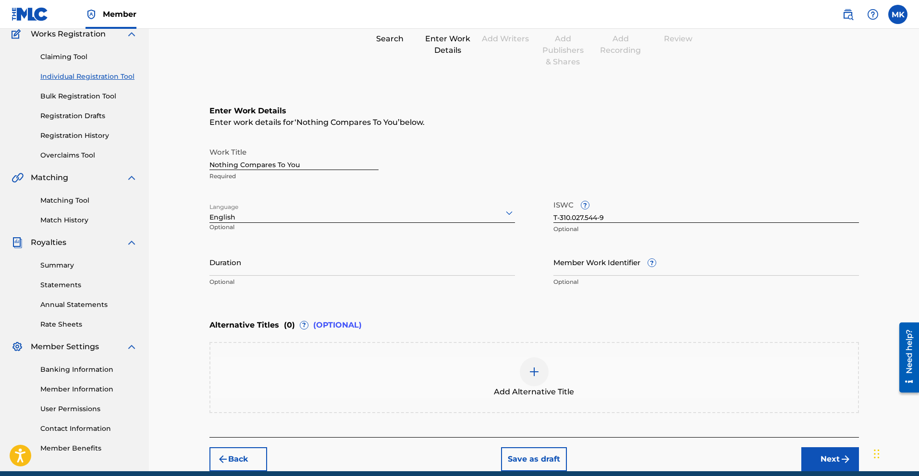
scroll to position [43, 0]
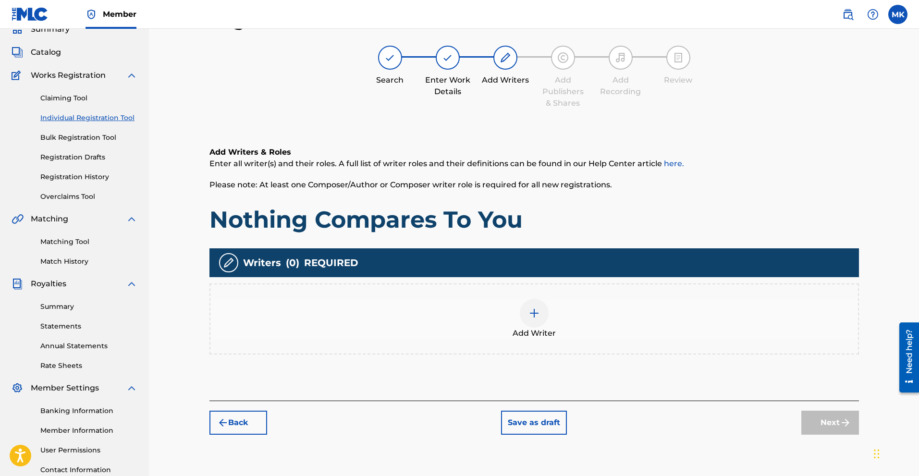
click at [533, 312] on img at bounding box center [535, 314] width 12 height 12
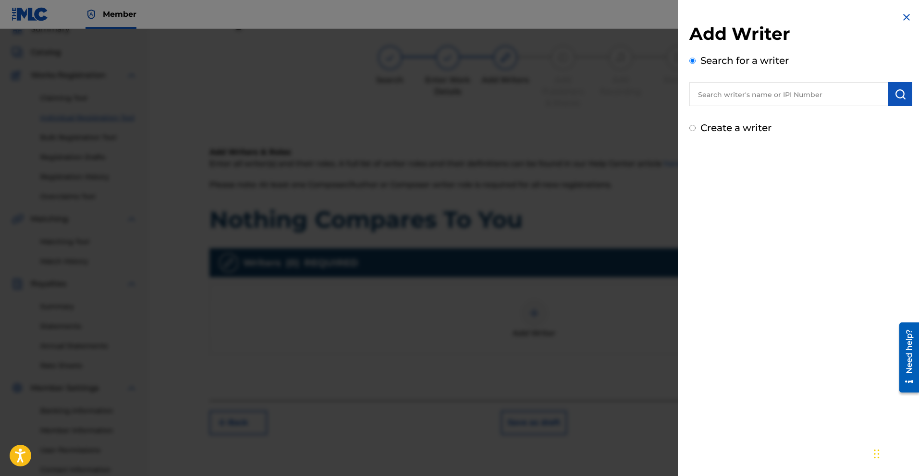
click at [748, 99] on input "text" at bounding box center [789, 94] width 199 height 24
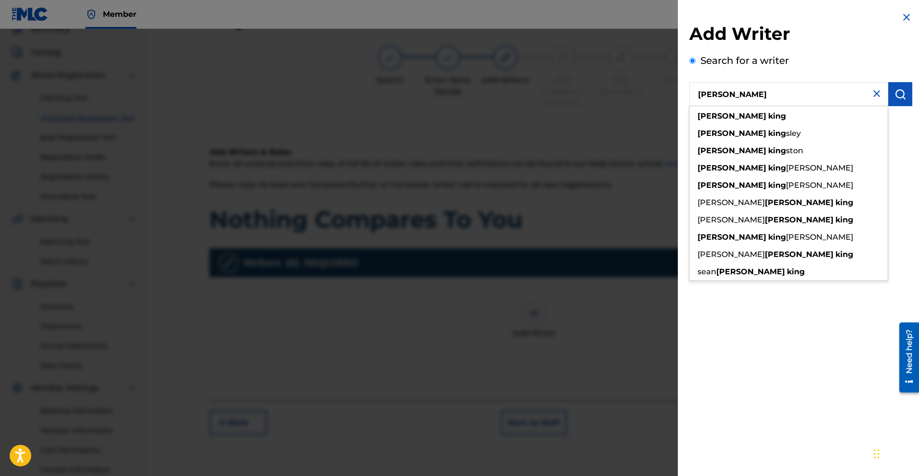
type input "[PERSON_NAME]"
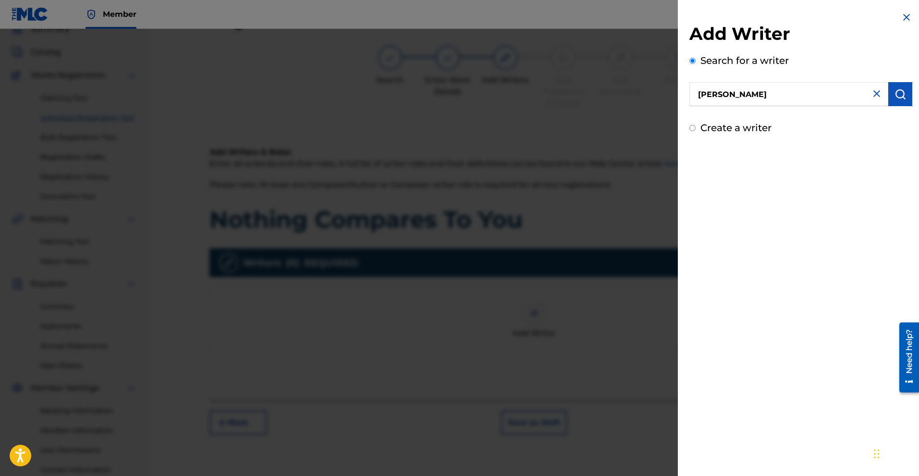
click at [900, 87] on button "submit" at bounding box center [901, 94] width 24 height 24
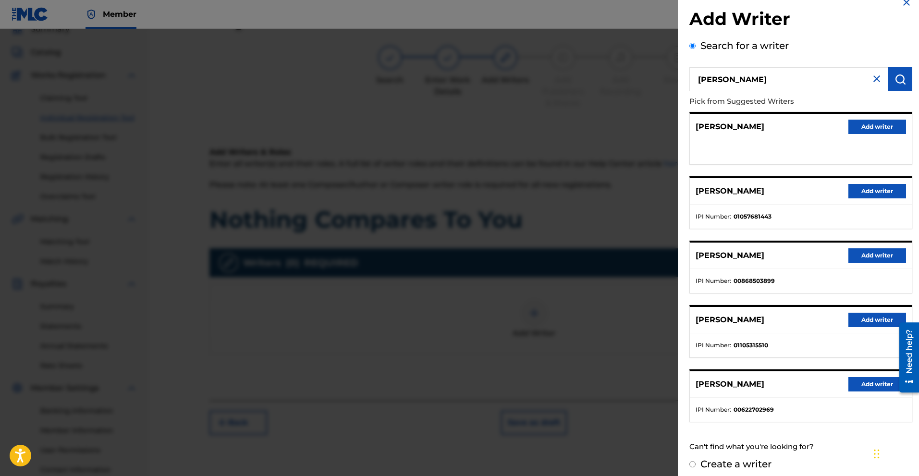
scroll to position [22, 0]
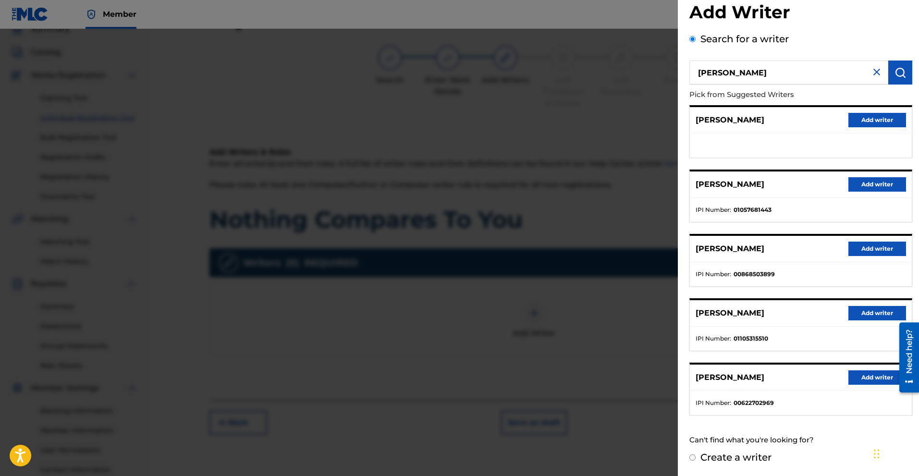
click at [828, 92] on p "Pick from Suggested Writers" at bounding box center [774, 95] width 168 height 21
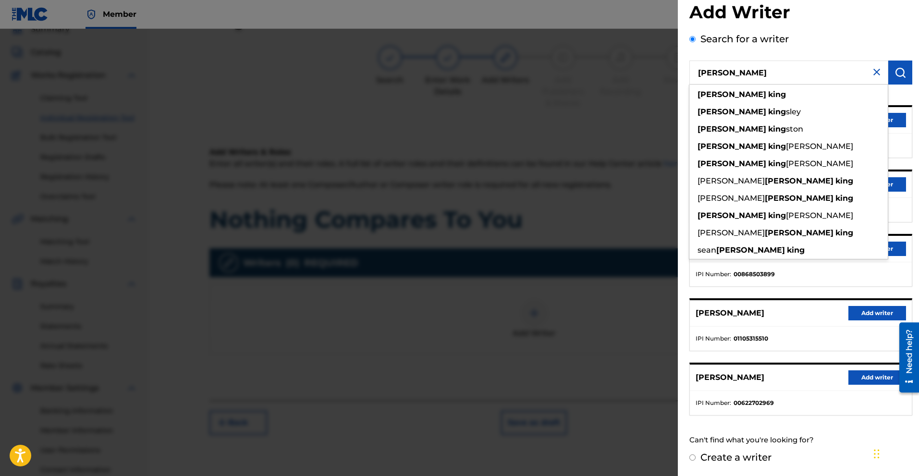
drag, startPoint x: 804, startPoint y: 73, endPoint x: 648, endPoint y: 84, distance: 156.6
click at [648, 84] on div "Add Writer Search for a writer [PERSON_NAME] [PERSON_NAME] [PERSON_NAME] sley […" at bounding box center [459, 252] width 919 height 447
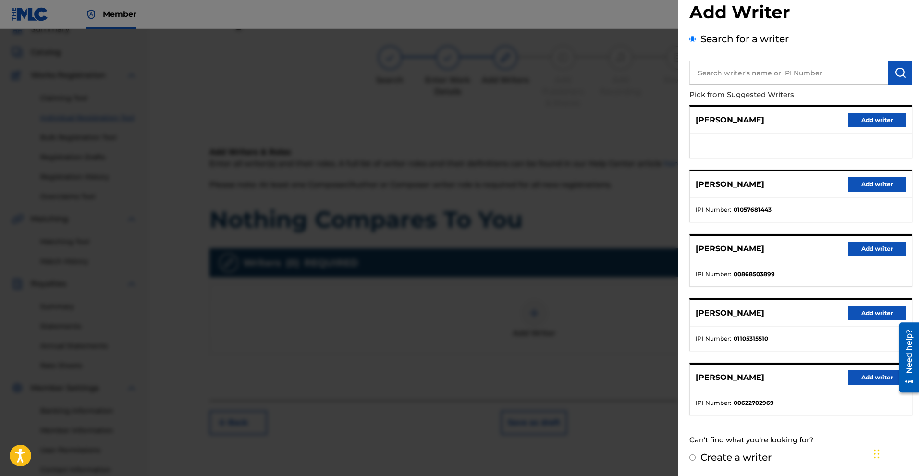
drag, startPoint x: 856, startPoint y: 26, endPoint x: 842, endPoint y: 33, distance: 16.2
click at [855, 26] on div "Add Writer Search for a writer Pick from Suggested Writers [PERSON_NAME] Add wr…" at bounding box center [801, 225] width 223 height 449
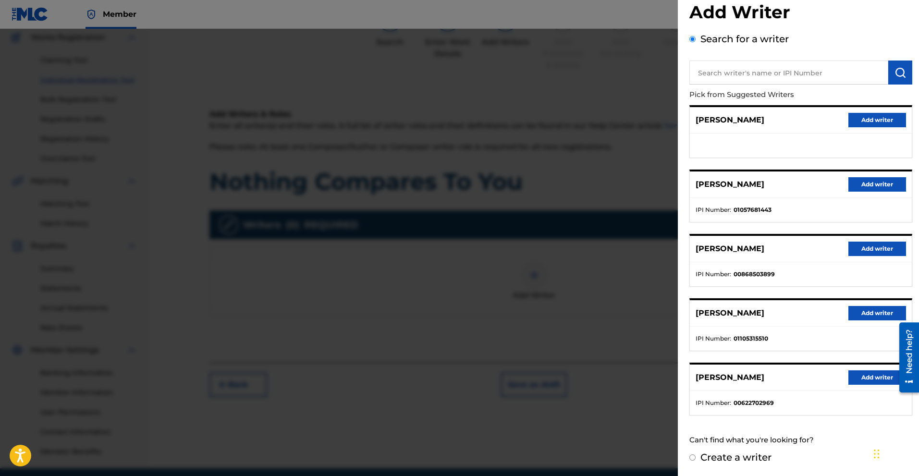
scroll to position [120, 0]
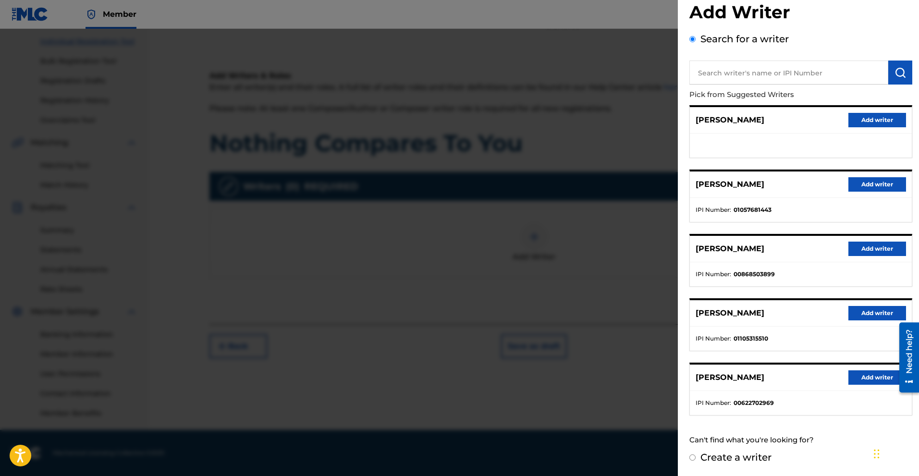
click at [635, 366] on div at bounding box center [459, 267] width 919 height 476
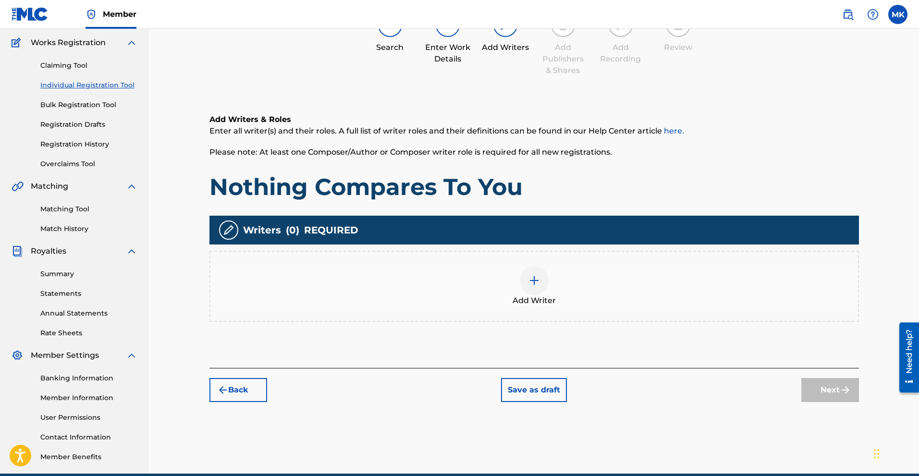
scroll to position [0, 0]
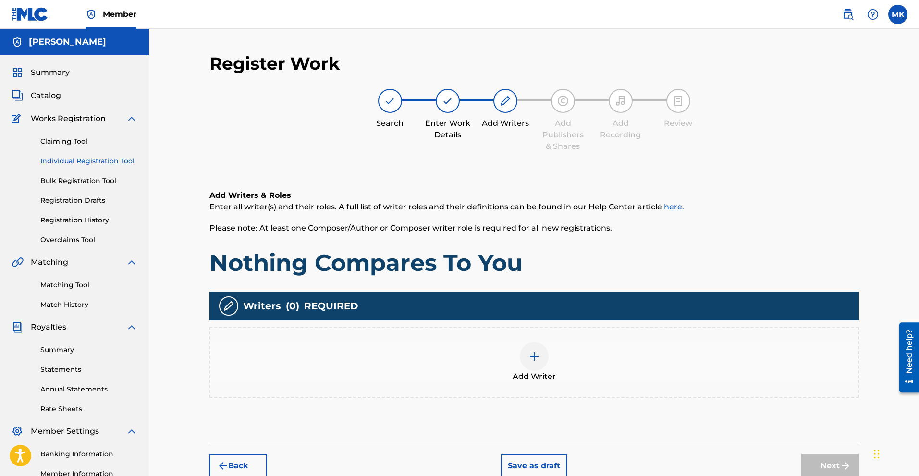
click at [61, 99] on span "Catalog" at bounding box center [46, 96] width 30 height 12
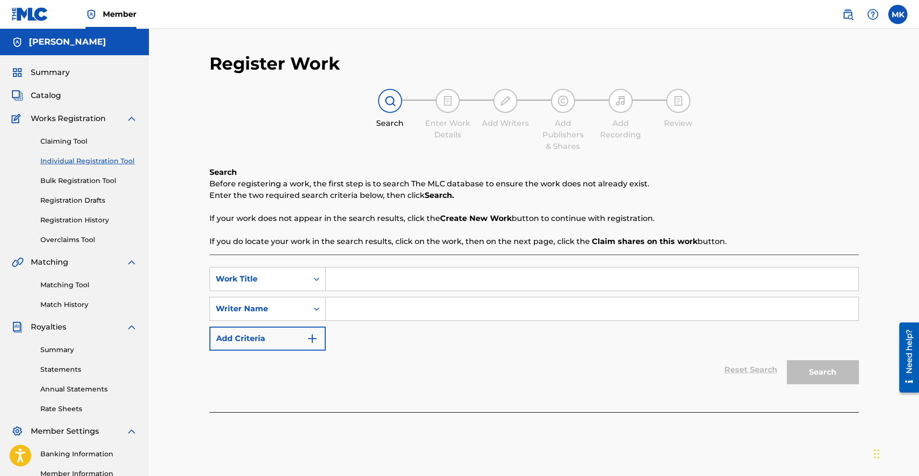
click at [106, 179] on link "Bulk Registration Tool" at bounding box center [88, 181] width 97 height 10
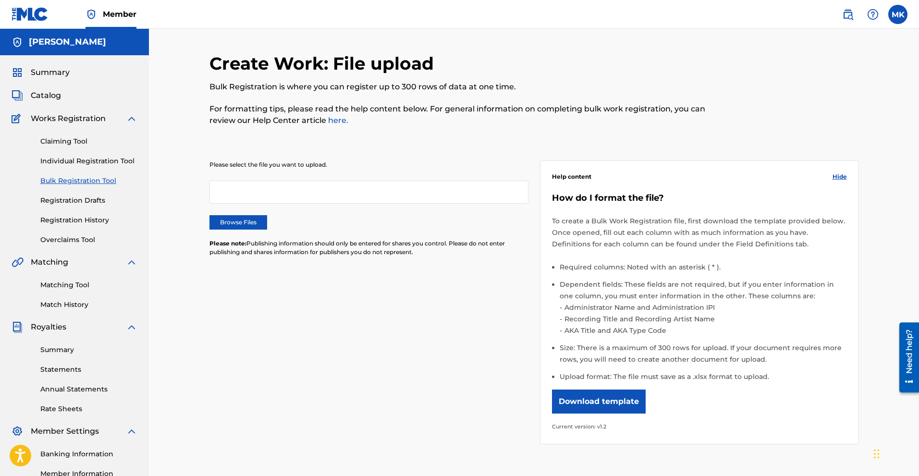
click at [69, 144] on link "Claiming Tool" at bounding box center [88, 141] width 97 height 10
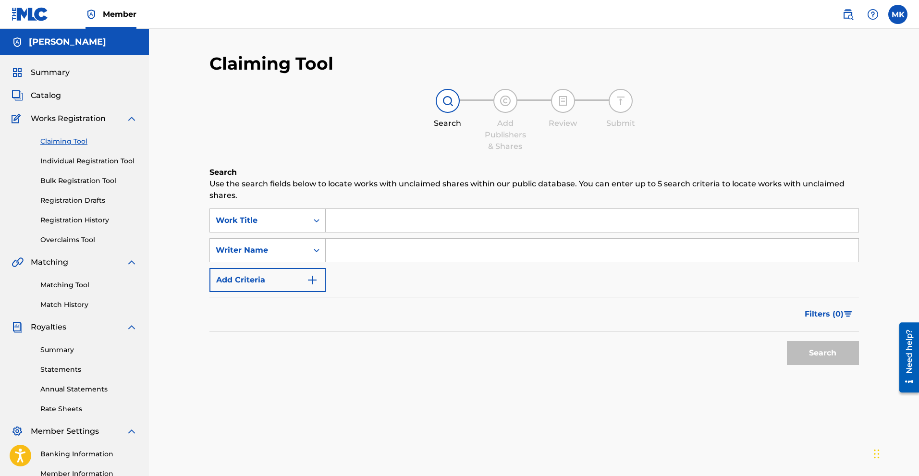
click at [89, 161] on link "Individual Registration Tool" at bounding box center [88, 161] width 97 height 10
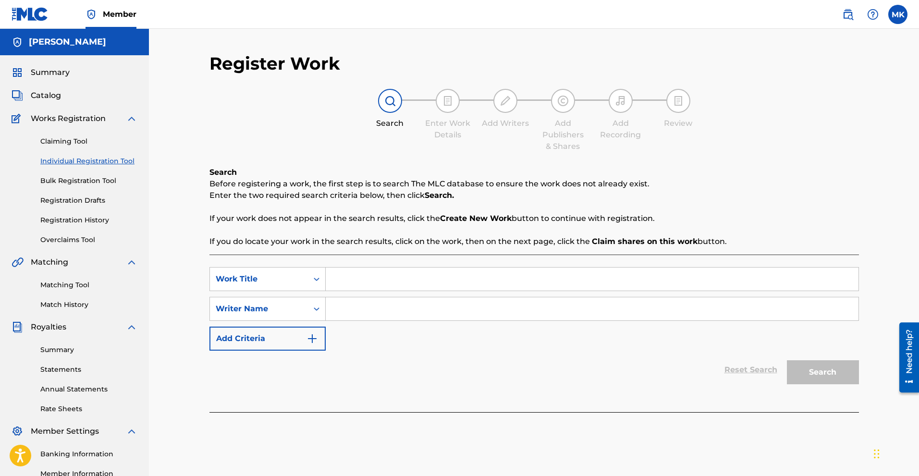
click at [388, 286] on input "Search Form" at bounding box center [592, 279] width 533 height 23
drag, startPoint x: 405, startPoint y: 276, endPoint x: 273, endPoint y: 265, distance: 131.6
click at [278, 278] on div "SearchWithCriteria063493e1-ff46-4378-9a79-16e8479e2128 Work Title Windows" at bounding box center [535, 279] width 650 height 24
type input "Nothing Compares To You"
drag, startPoint x: 320, startPoint y: 310, endPoint x: 307, endPoint y: 307, distance: 12.8
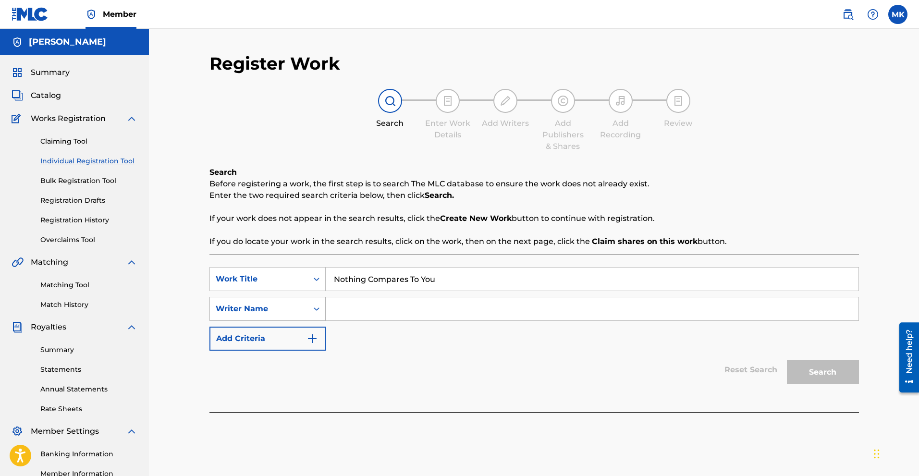
click at [313, 309] on icon "Search Form" at bounding box center [317, 309] width 10 height 10
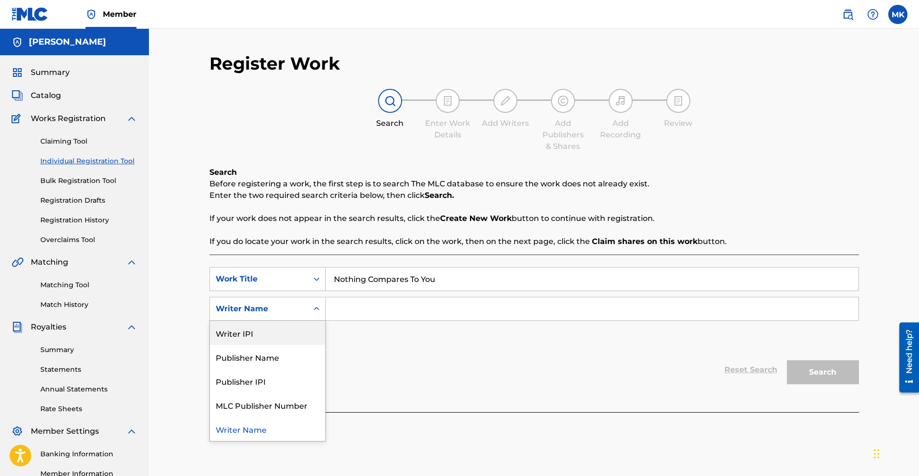
click at [254, 333] on div "Writer IPI" at bounding box center [267, 333] width 115 height 24
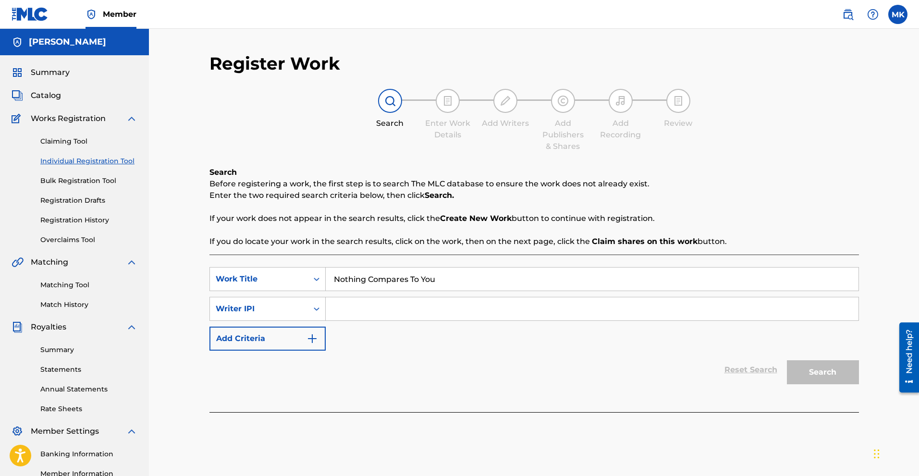
click at [392, 313] on input "Search Form" at bounding box center [592, 308] width 533 height 23
type input "00382635445"
click at [831, 376] on button "Search" at bounding box center [823, 372] width 72 height 24
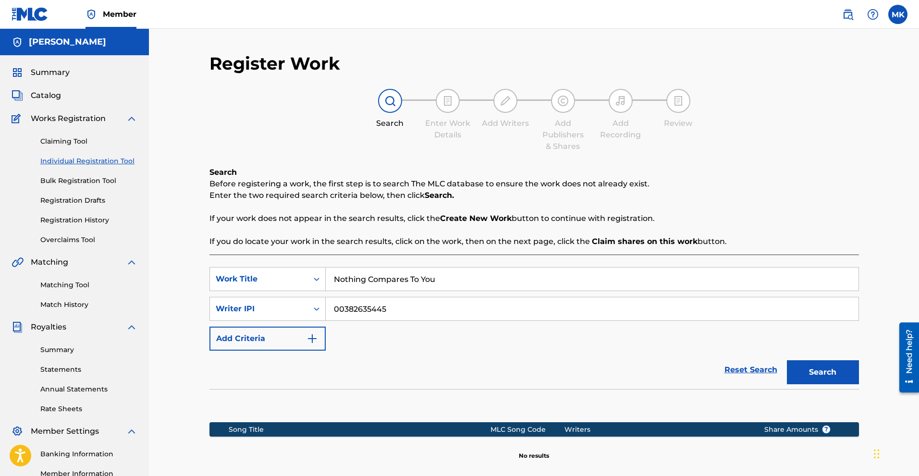
scroll to position [120, 0]
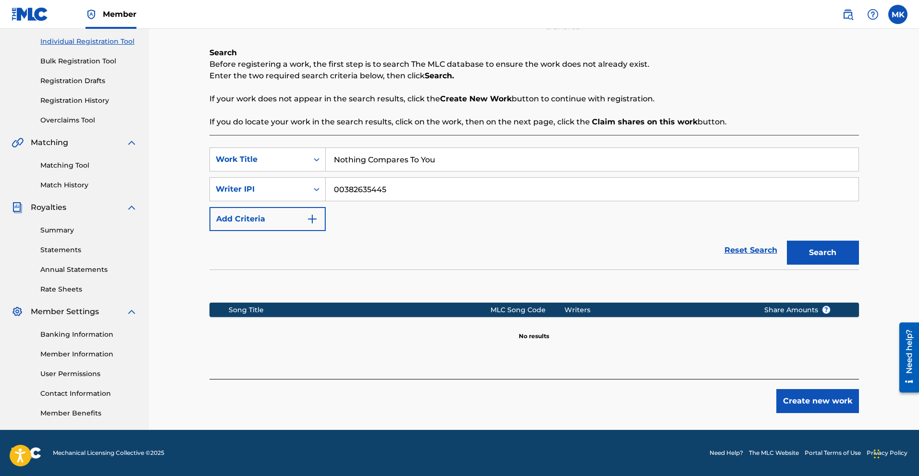
click at [825, 393] on button "Create new work" at bounding box center [818, 401] width 83 height 24
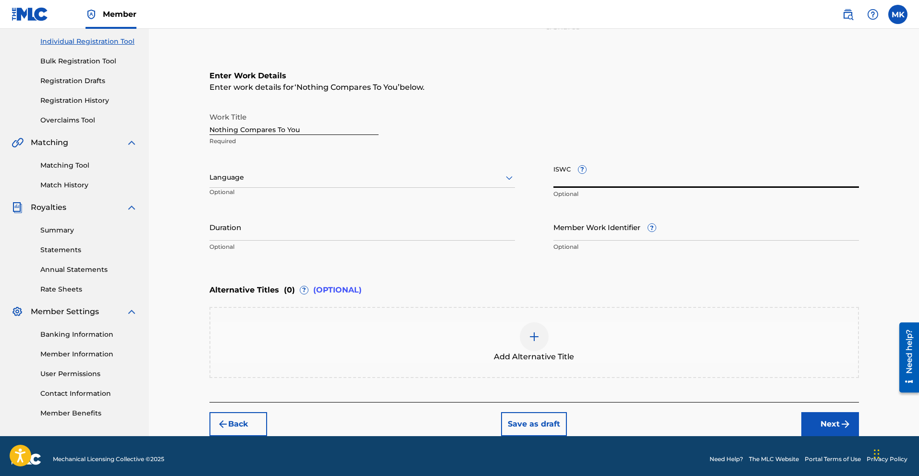
click at [611, 177] on input "ISWC ?" at bounding box center [707, 174] width 306 height 27
paste input "T-310.027.544-9"
type input "T-310.027.544-9"
click at [271, 176] on div at bounding box center [363, 178] width 306 height 12
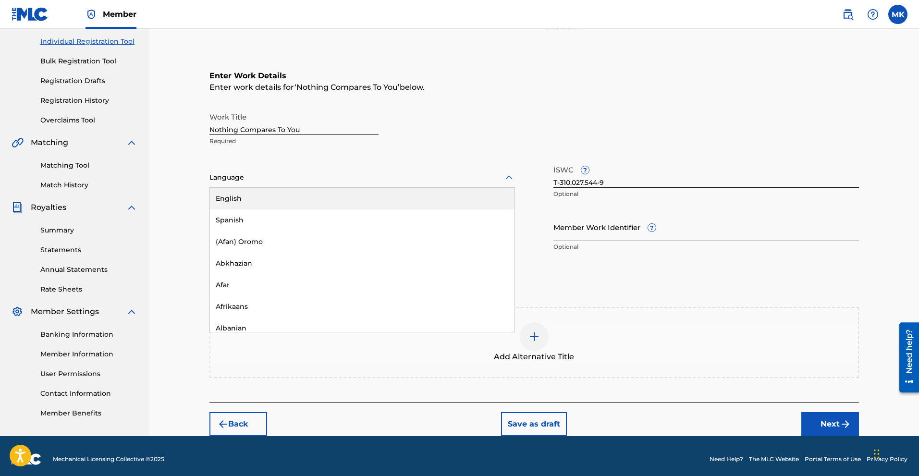
click at [264, 198] on div "English" at bounding box center [362, 199] width 305 height 22
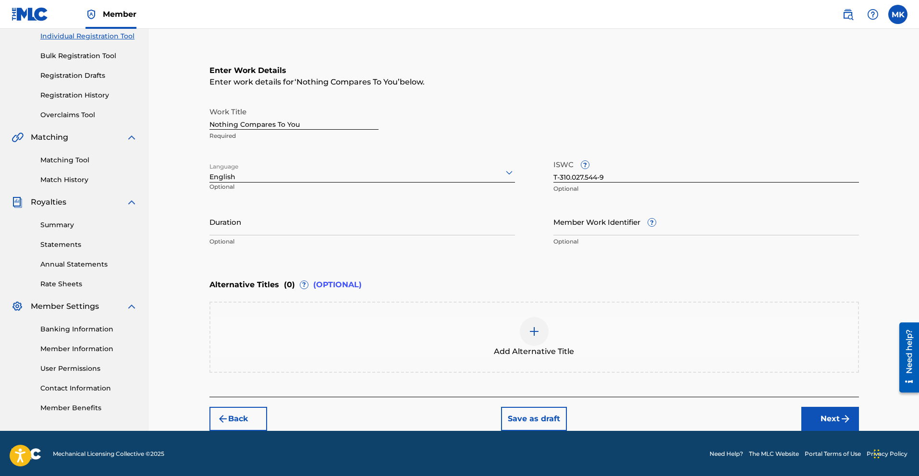
scroll to position [126, 0]
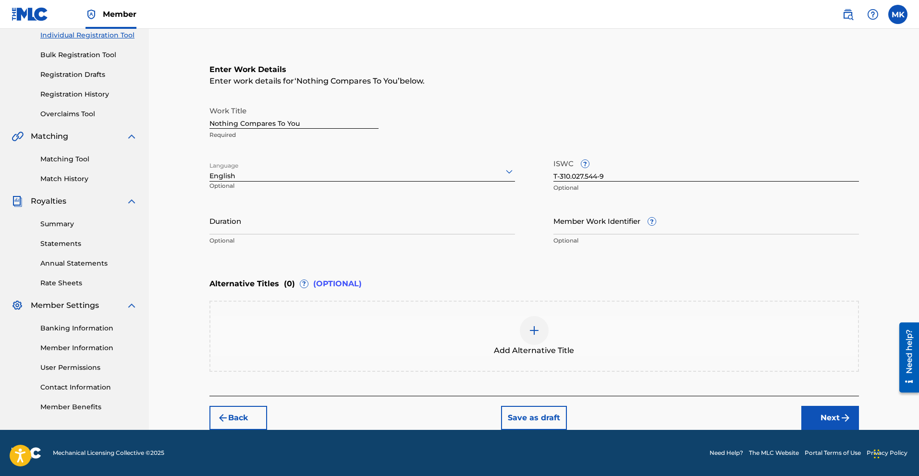
click at [834, 423] on button "Next" at bounding box center [831, 418] width 58 height 24
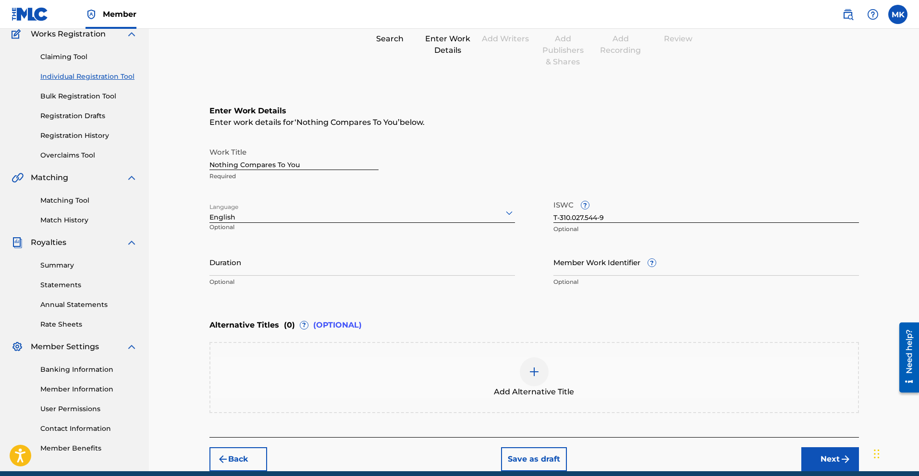
scroll to position [43, 0]
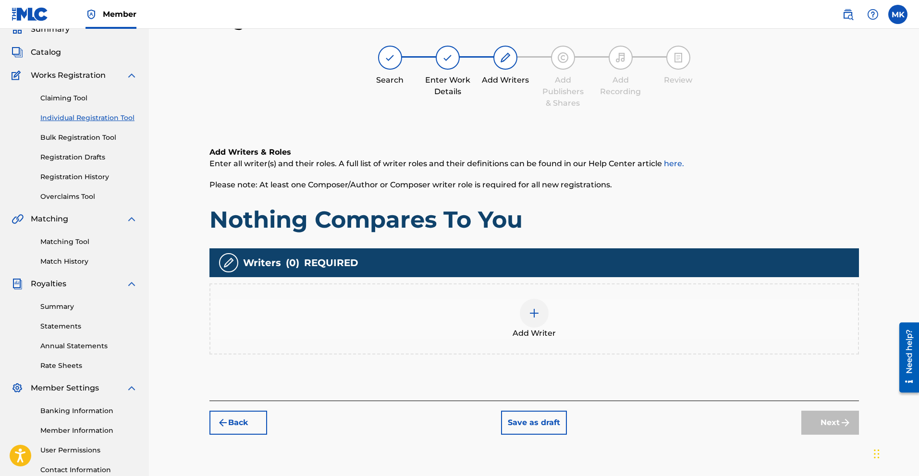
click at [531, 318] on img at bounding box center [535, 314] width 12 height 12
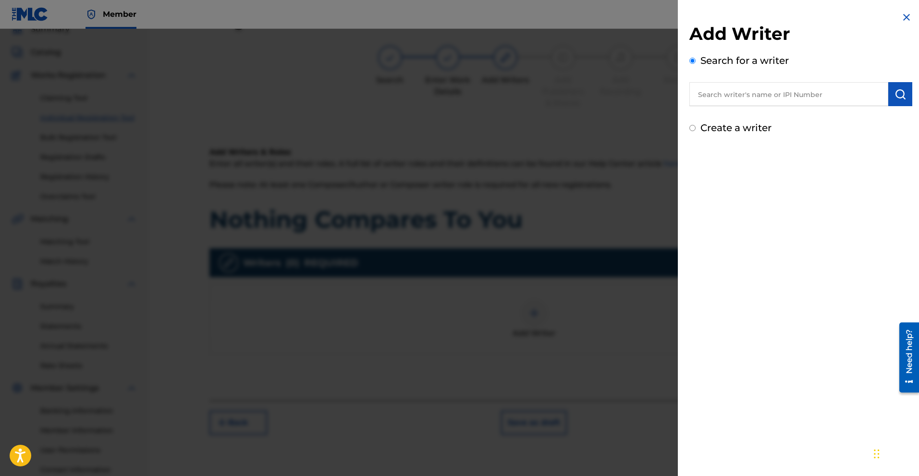
click at [791, 93] on input "text" at bounding box center [789, 94] width 199 height 24
paste input "00382635445"
click at [895, 95] on img "submit" at bounding box center [901, 94] width 12 height 12
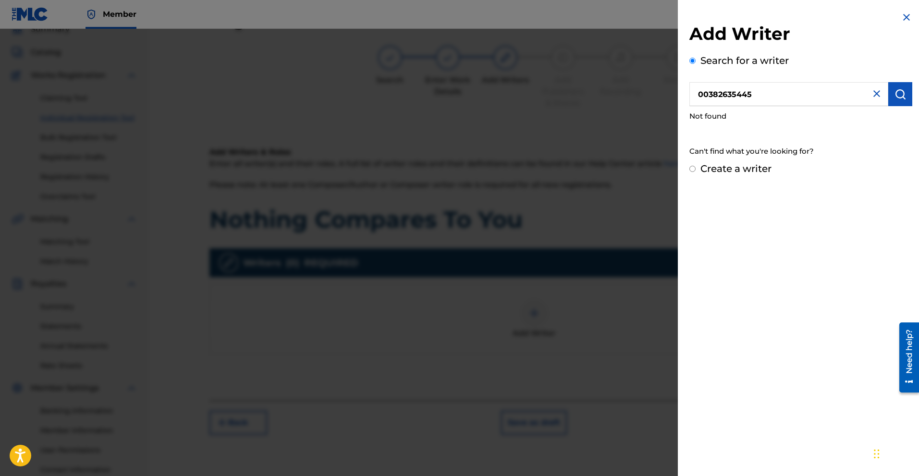
click at [710, 95] on input "00382635445" at bounding box center [789, 94] width 199 height 24
type input "382635445"
click at [902, 99] on img "submit" at bounding box center [901, 94] width 12 height 12
click at [692, 170] on input "Create a writer" at bounding box center [693, 169] width 6 height 6
radio input "false"
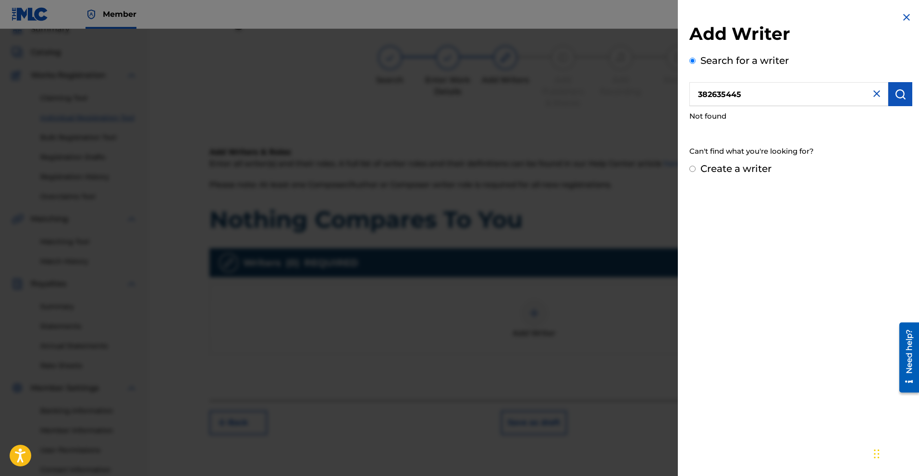
radio input "true"
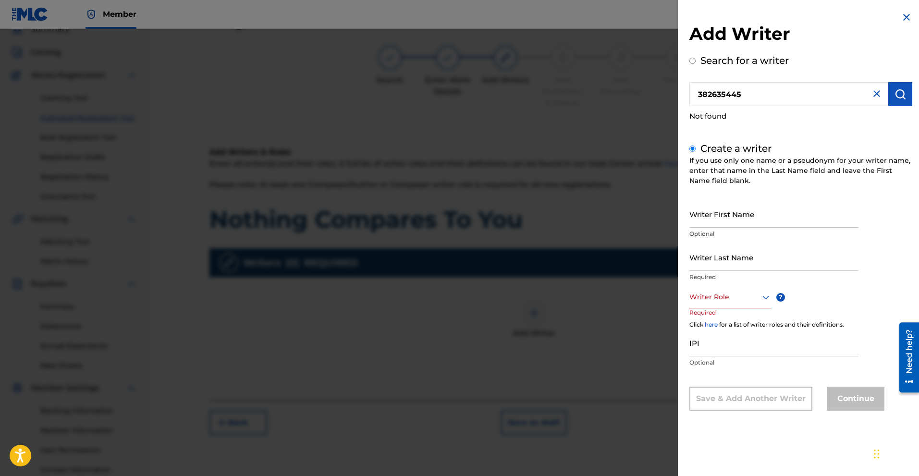
drag, startPoint x: 760, startPoint y: 224, endPoint x: 743, endPoint y: 215, distance: 19.1
click at [756, 223] on input "Writer First Name" at bounding box center [774, 213] width 169 height 27
type input "[PERSON_NAME]"
type input "King"
click at [763, 297] on icon at bounding box center [766, 298] width 12 height 12
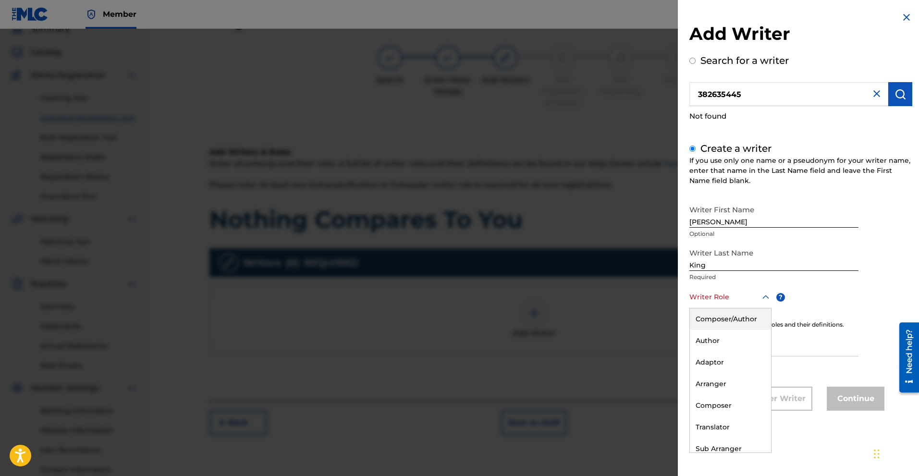
click at [744, 320] on div "Composer/Author" at bounding box center [730, 320] width 81 height 22
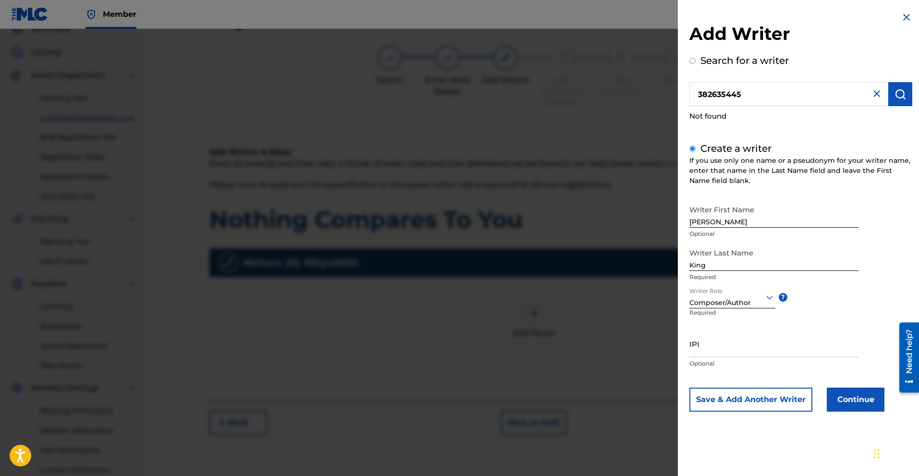
click at [708, 348] on input "IPI" at bounding box center [774, 343] width 169 height 27
paste input "00382635445"
type input "00382635445"
click at [860, 397] on button "Continue" at bounding box center [856, 400] width 58 height 24
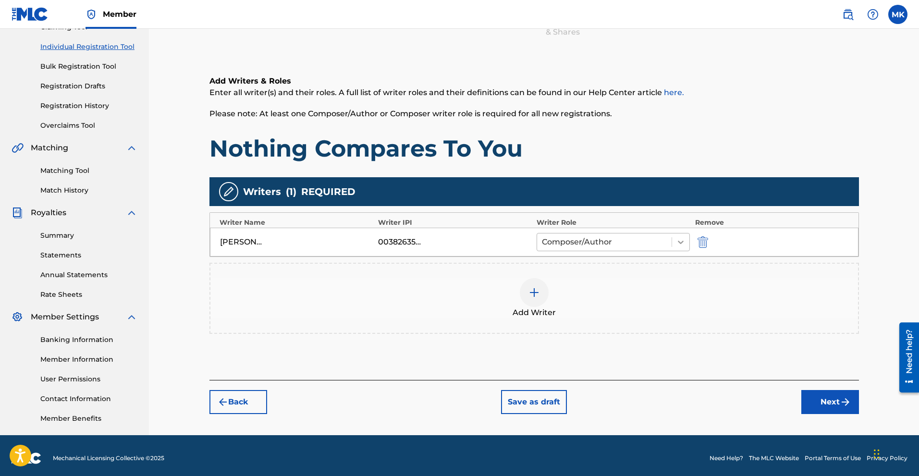
scroll to position [120, 0]
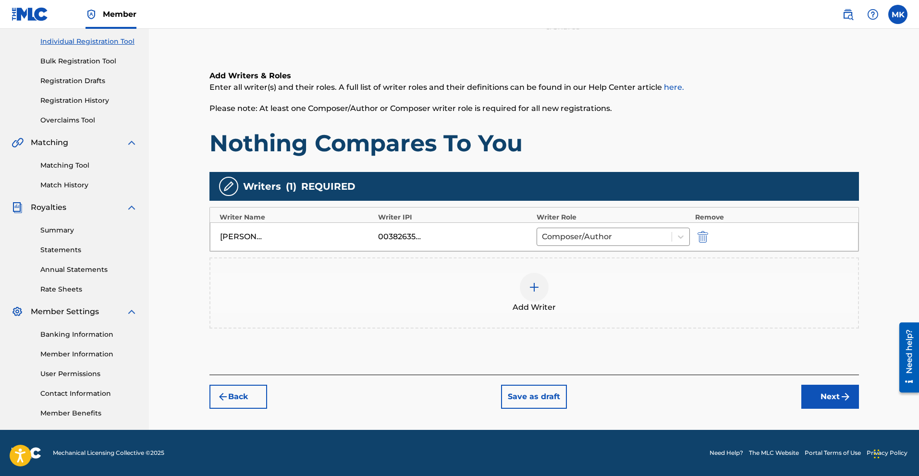
click at [833, 401] on button "Next" at bounding box center [831, 397] width 58 height 24
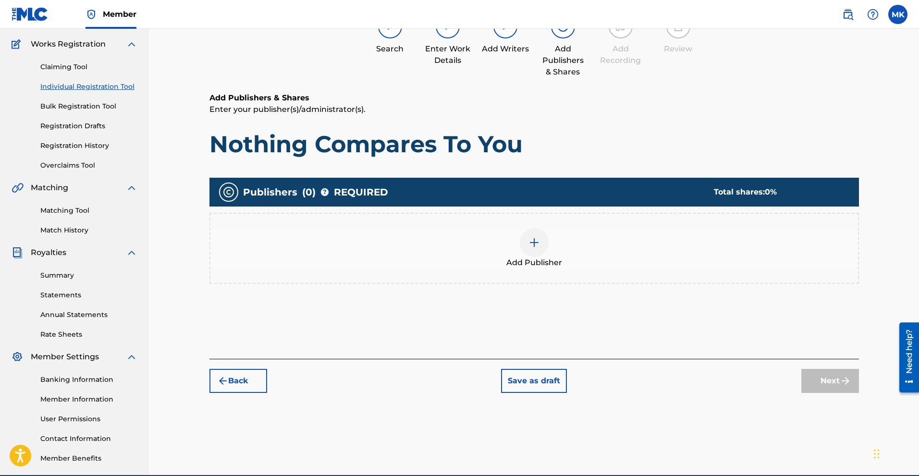
scroll to position [43, 0]
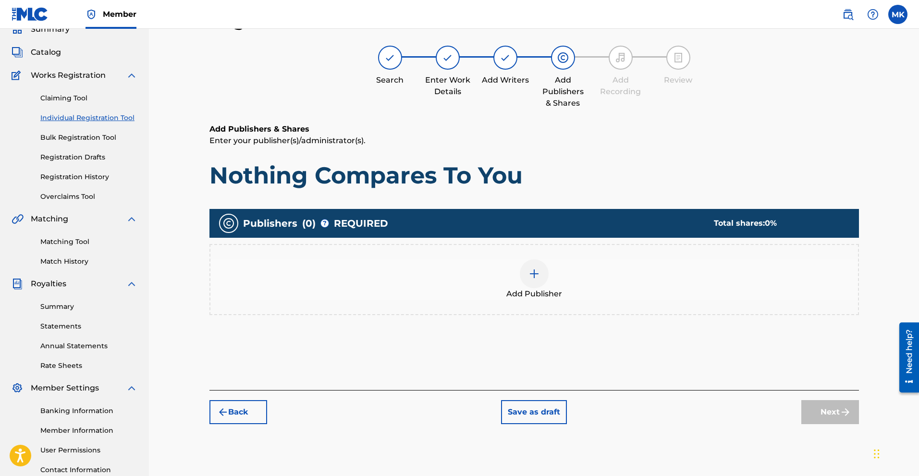
click at [523, 286] on div "Add Publisher" at bounding box center [535, 280] width 648 height 40
